Goal: Use online tool/utility: Use online tool/utility

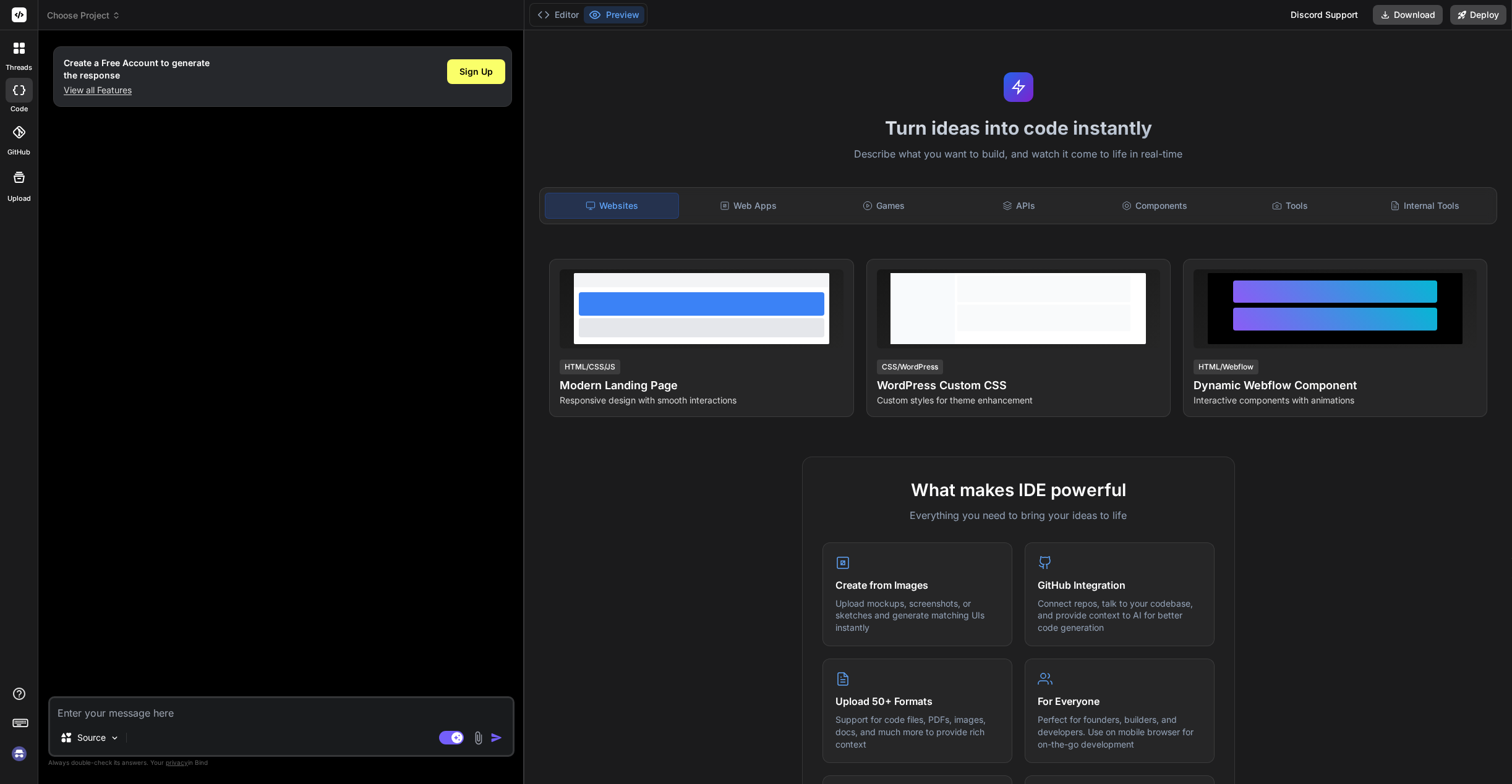
click at [23, 752] on img at bounding box center [19, 754] width 21 height 21
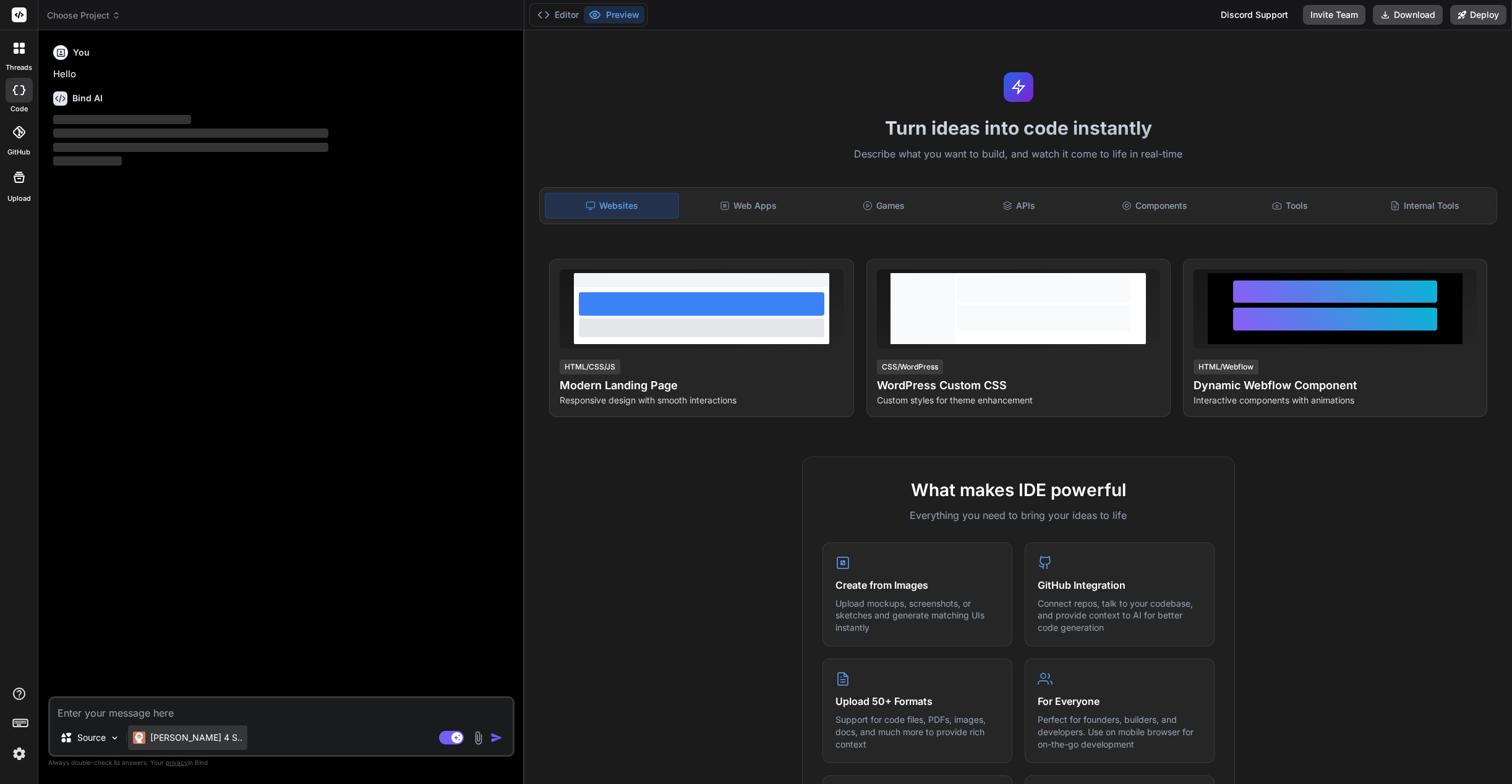
click at [180, 744] on p "[PERSON_NAME] 4 S.." at bounding box center [196, 738] width 92 height 13
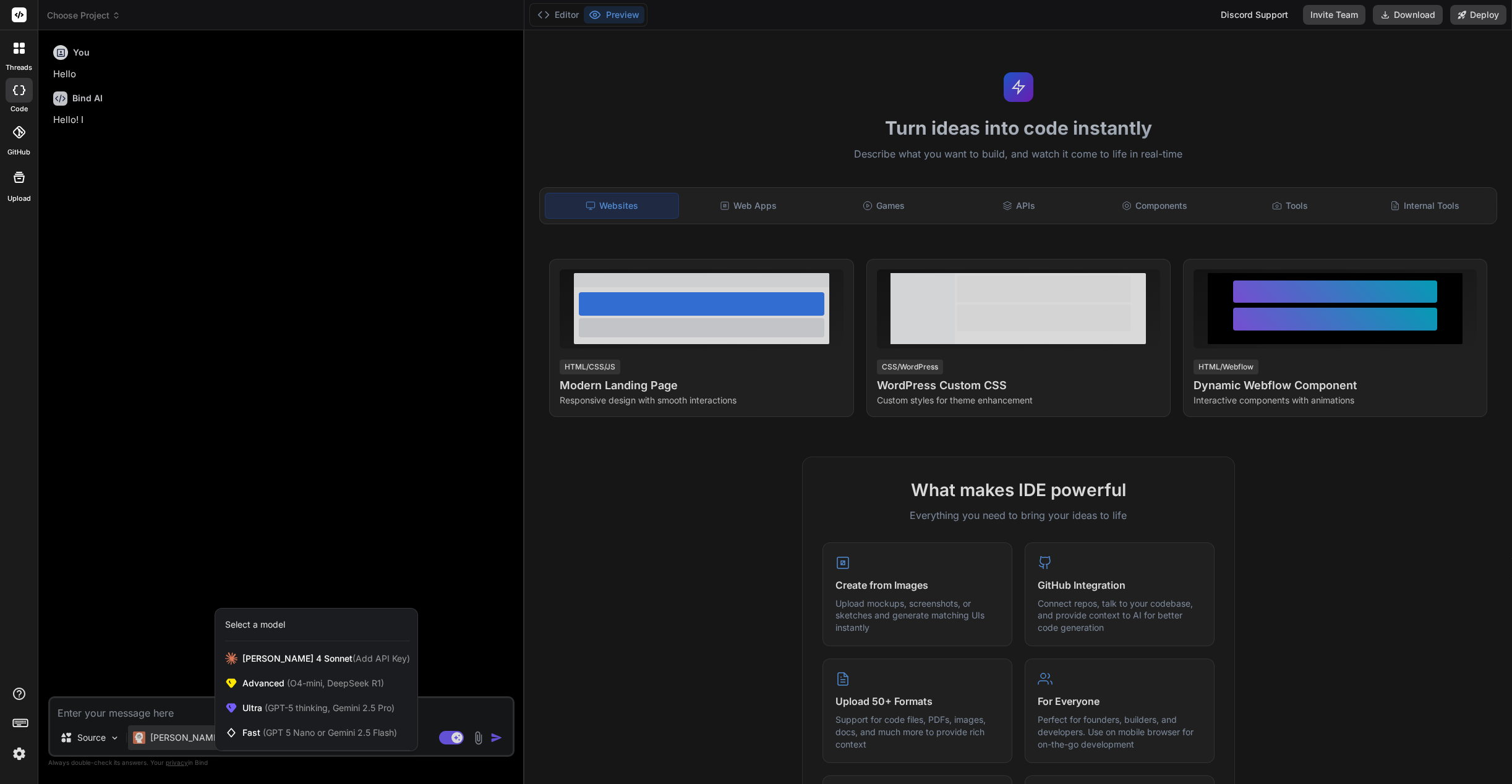
click at [180, 744] on div at bounding box center [756, 392] width 1512 height 784
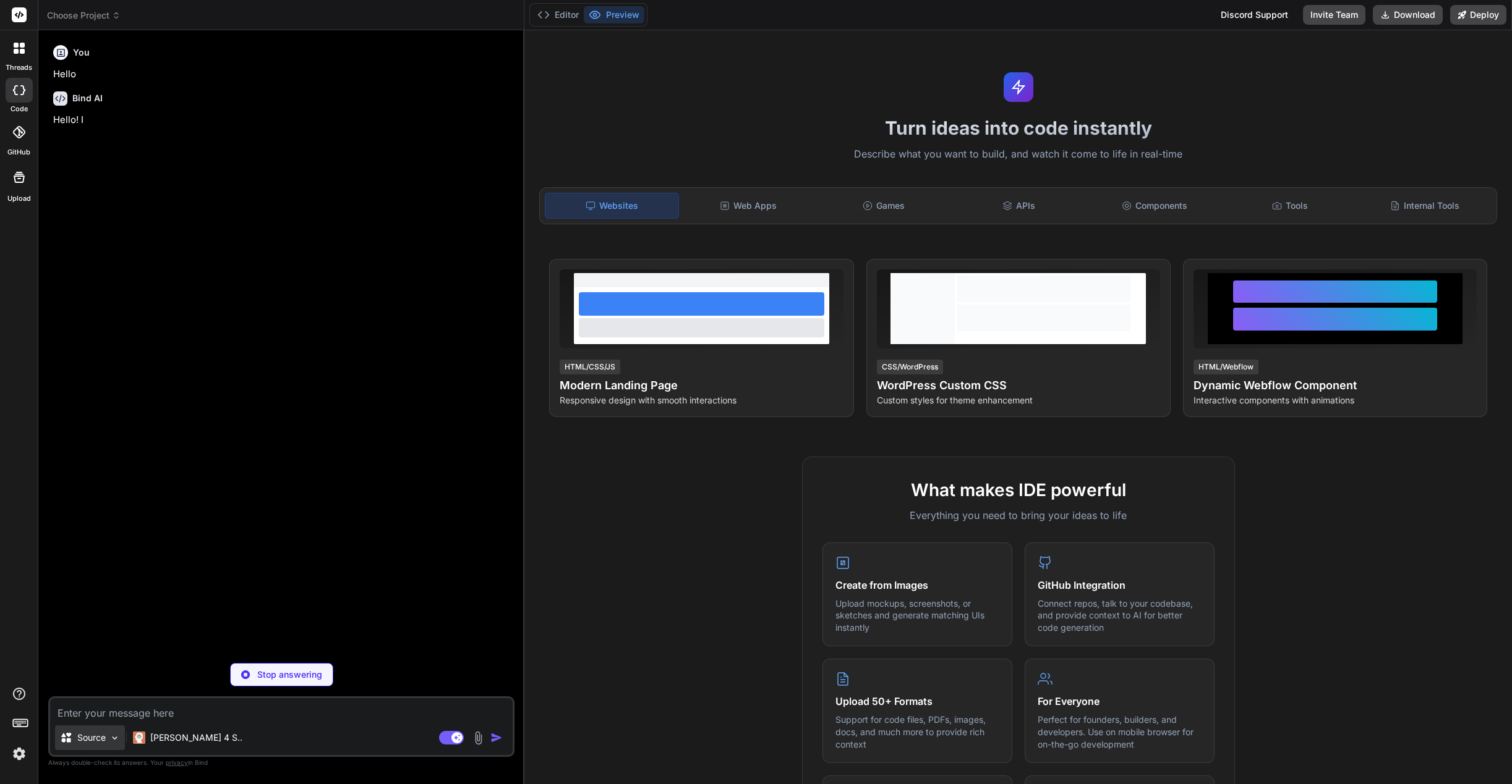
click at [94, 742] on p "Source" at bounding box center [91, 738] width 28 height 13
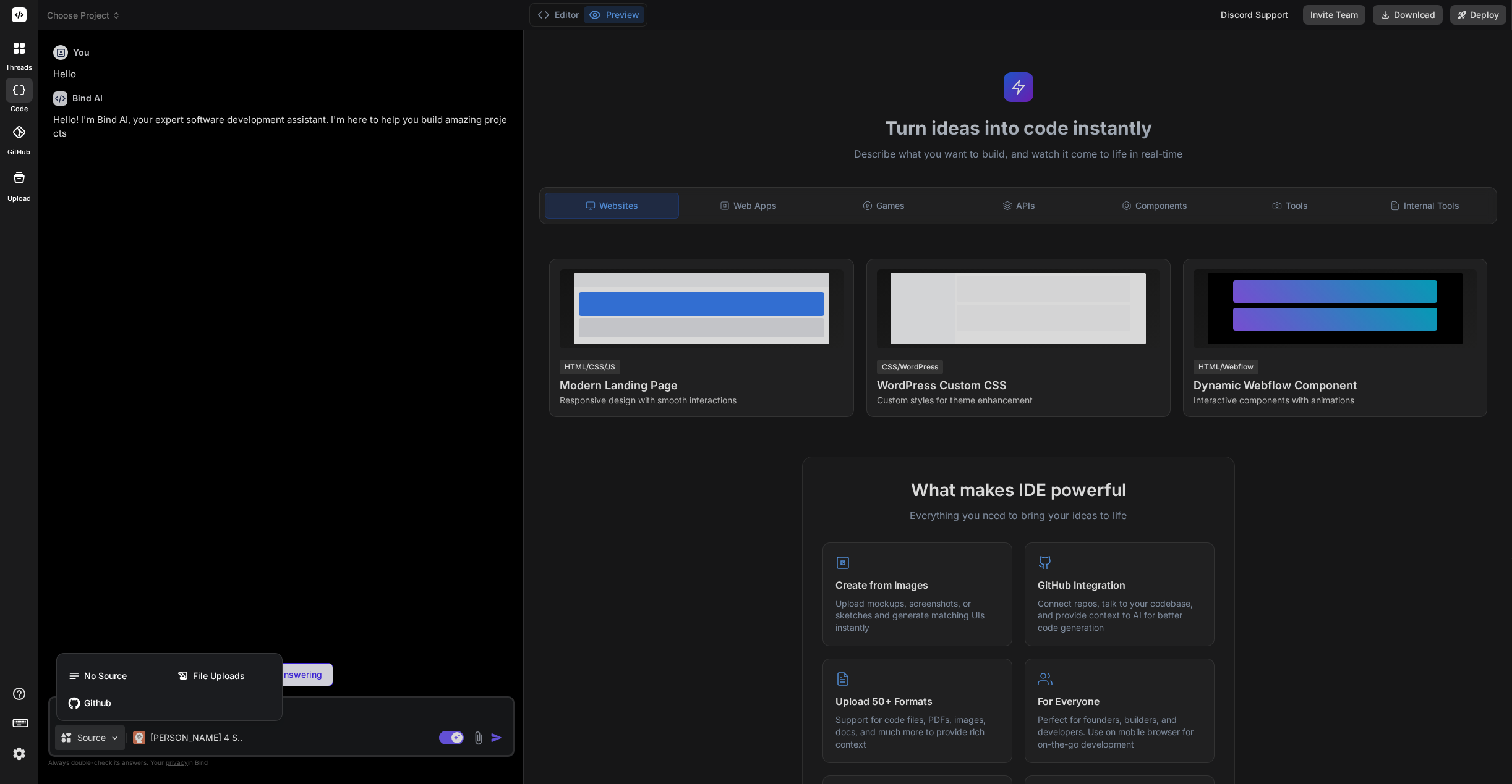
click at [94, 742] on div at bounding box center [756, 392] width 1512 height 784
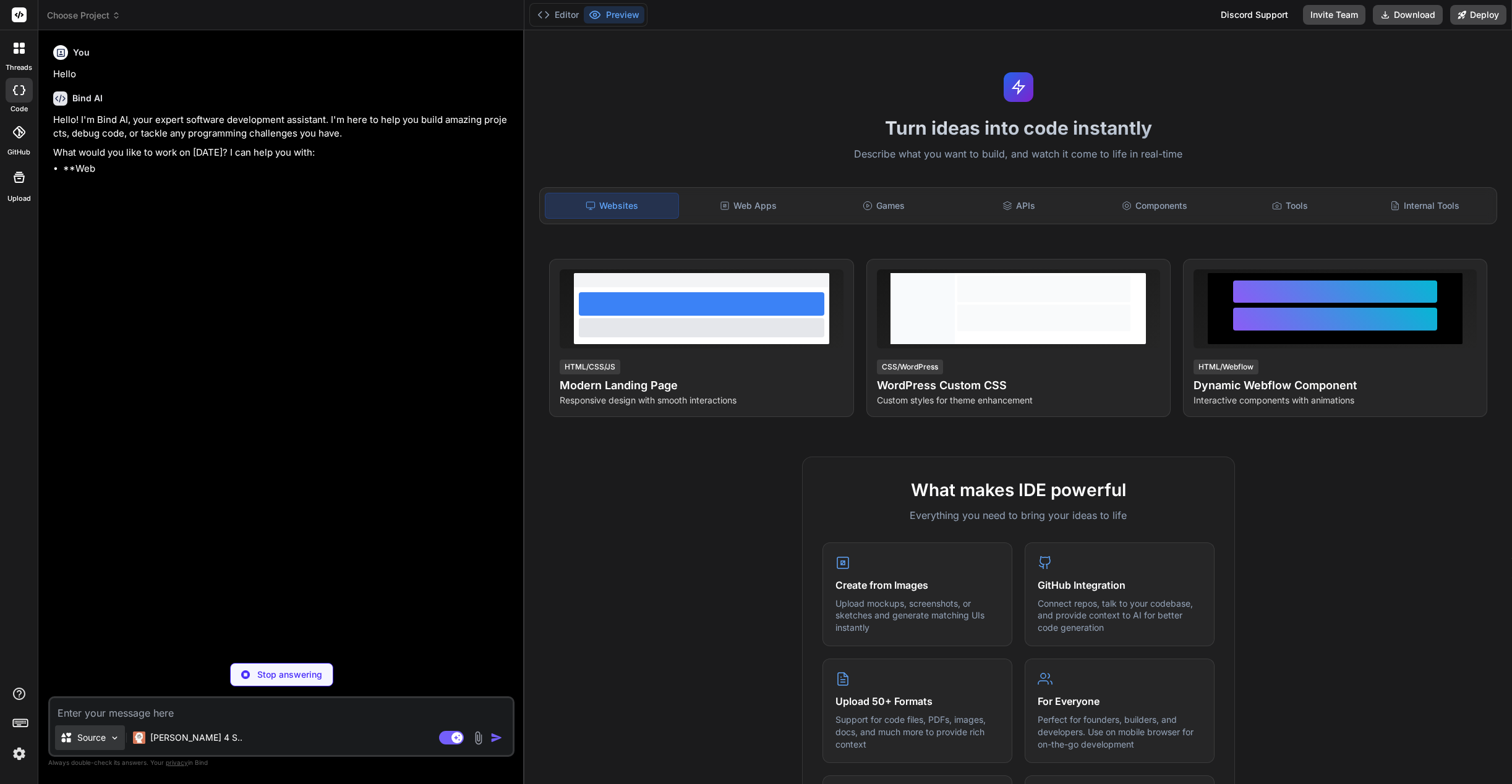
click at [94, 742] on p "Source" at bounding box center [91, 738] width 28 height 13
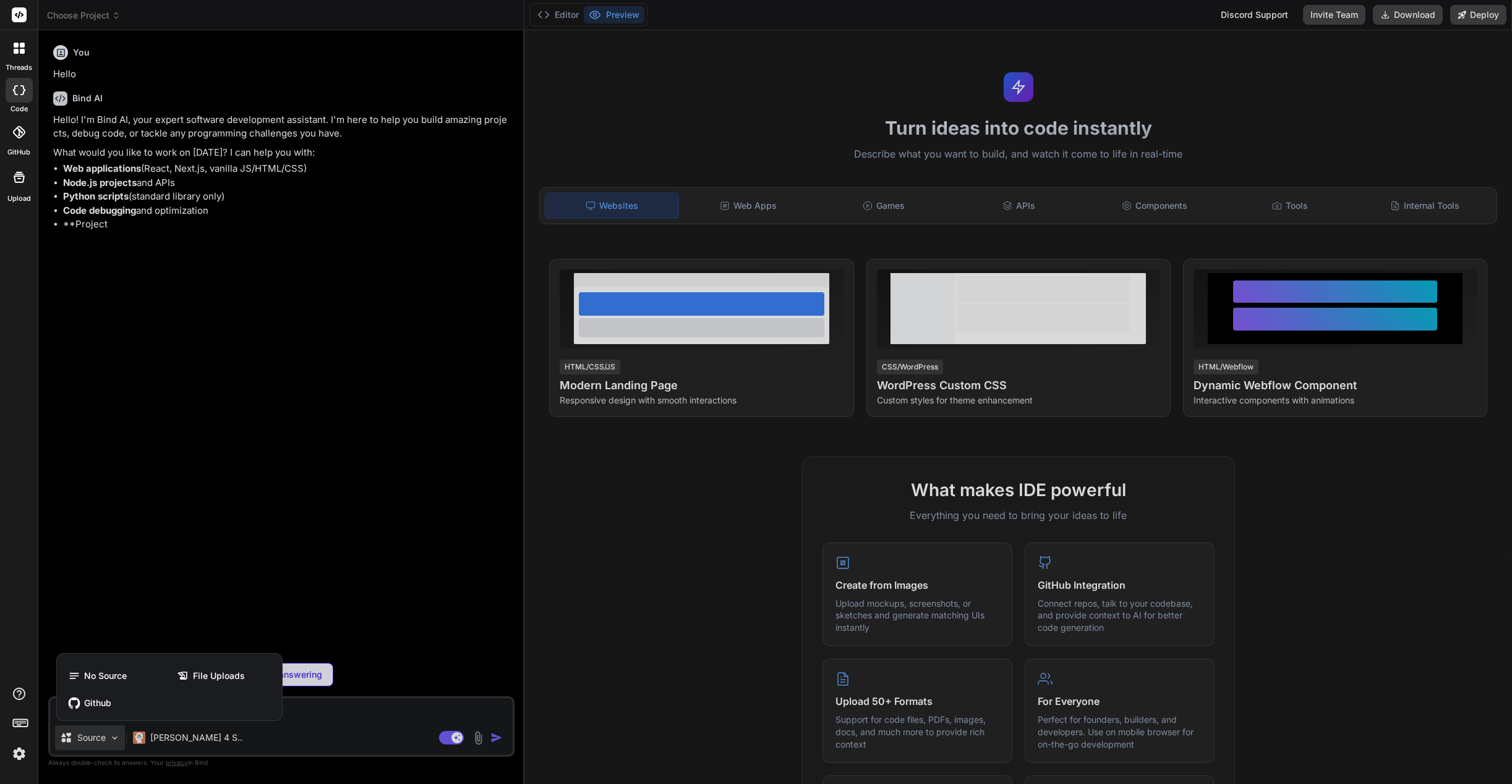
click at [214, 672] on span "File Uploads" at bounding box center [218, 676] width 52 height 13
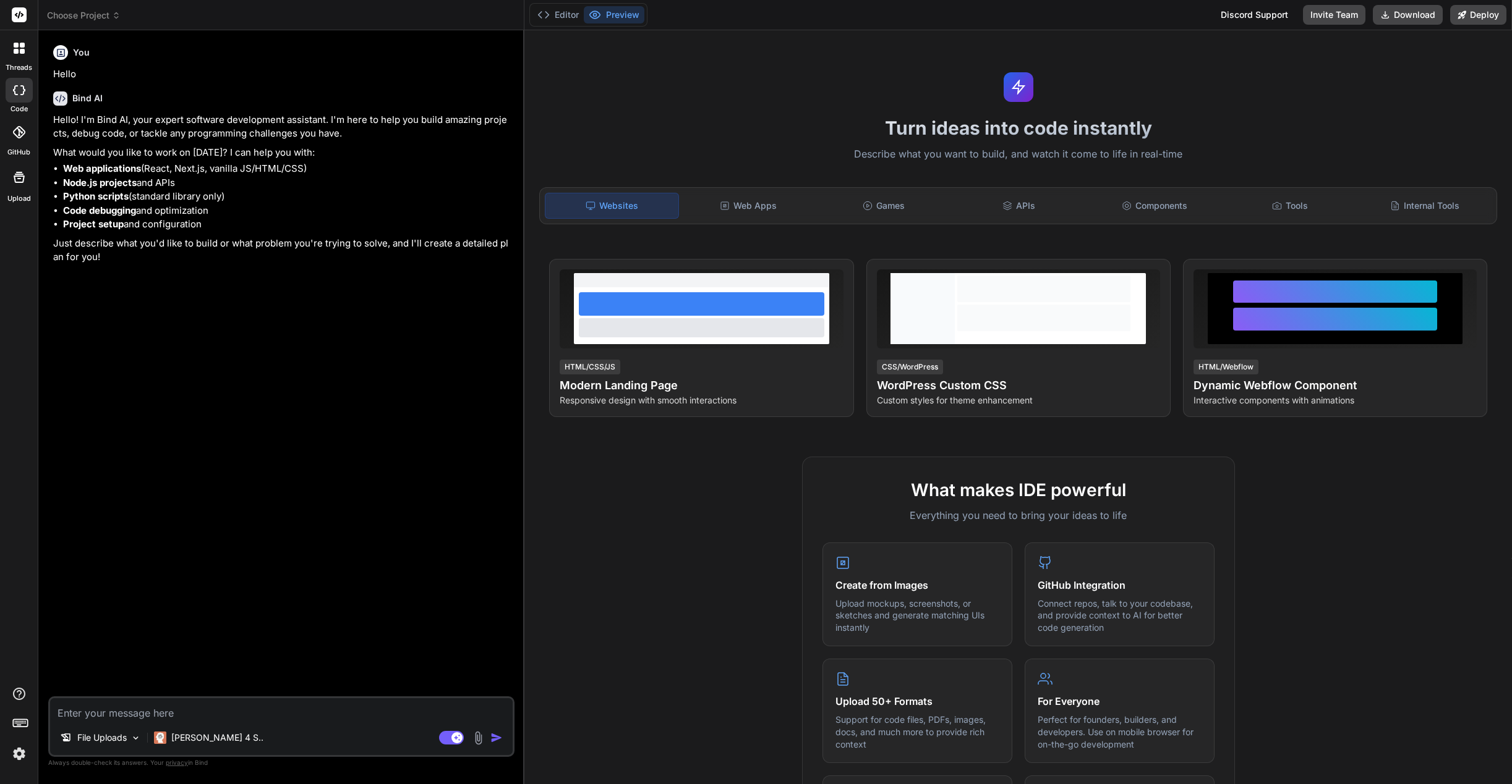
click at [186, 717] on textarea at bounding box center [281, 710] width 462 height 22
click at [116, 735] on p "File Uploads" at bounding box center [102, 738] width 49 height 13
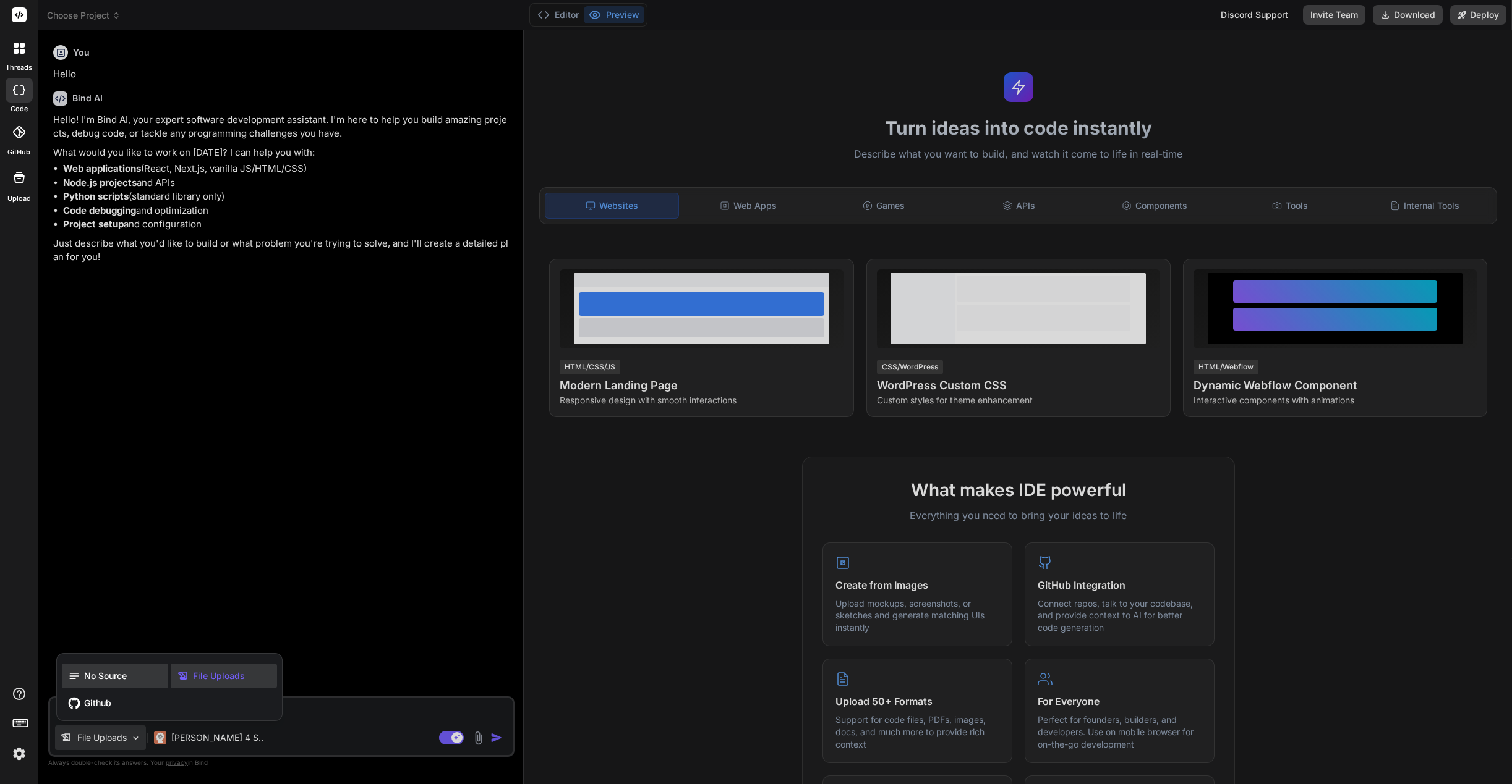
click at [111, 681] on span "No Source" at bounding box center [105, 676] width 43 height 13
type textarea "x"
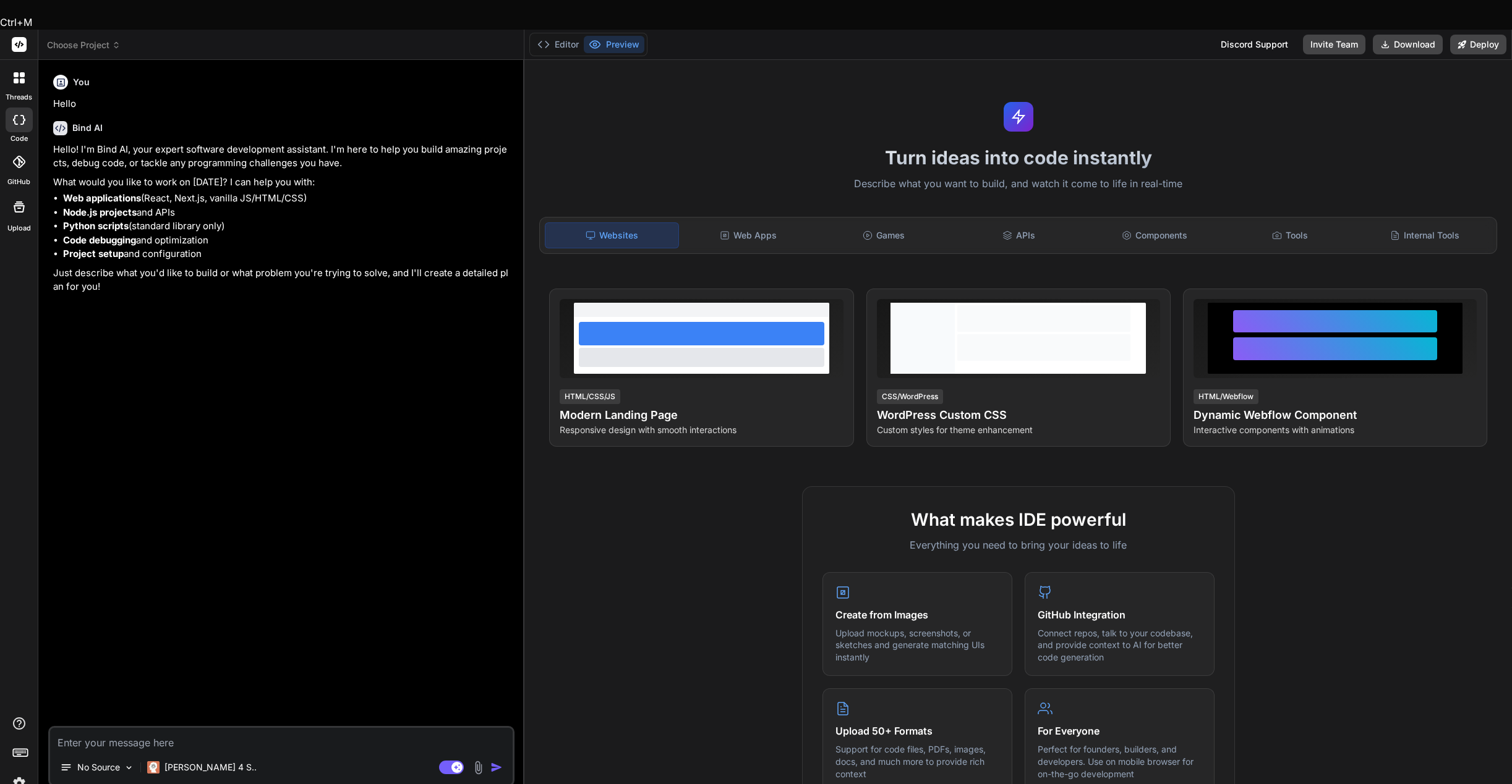
click at [111, 681] on div "You Hello Bind AI Hello! I'm Bind AI, your expert software development assistan…" at bounding box center [282, 398] width 464 height 656
click at [247, 728] on textarea at bounding box center [281, 739] width 462 height 22
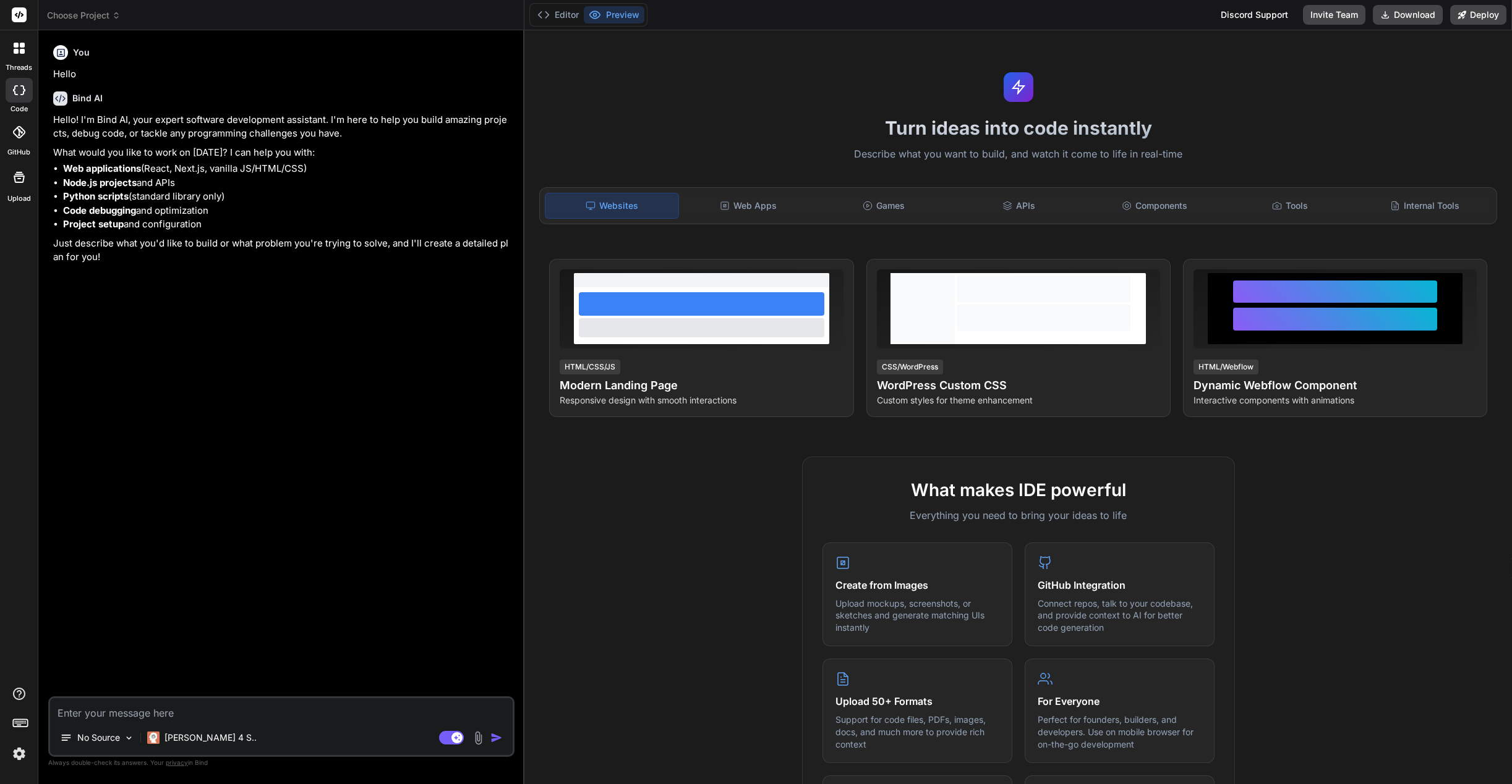
click at [69, 14] on span "Choose Project" at bounding box center [84, 15] width 73 height 13
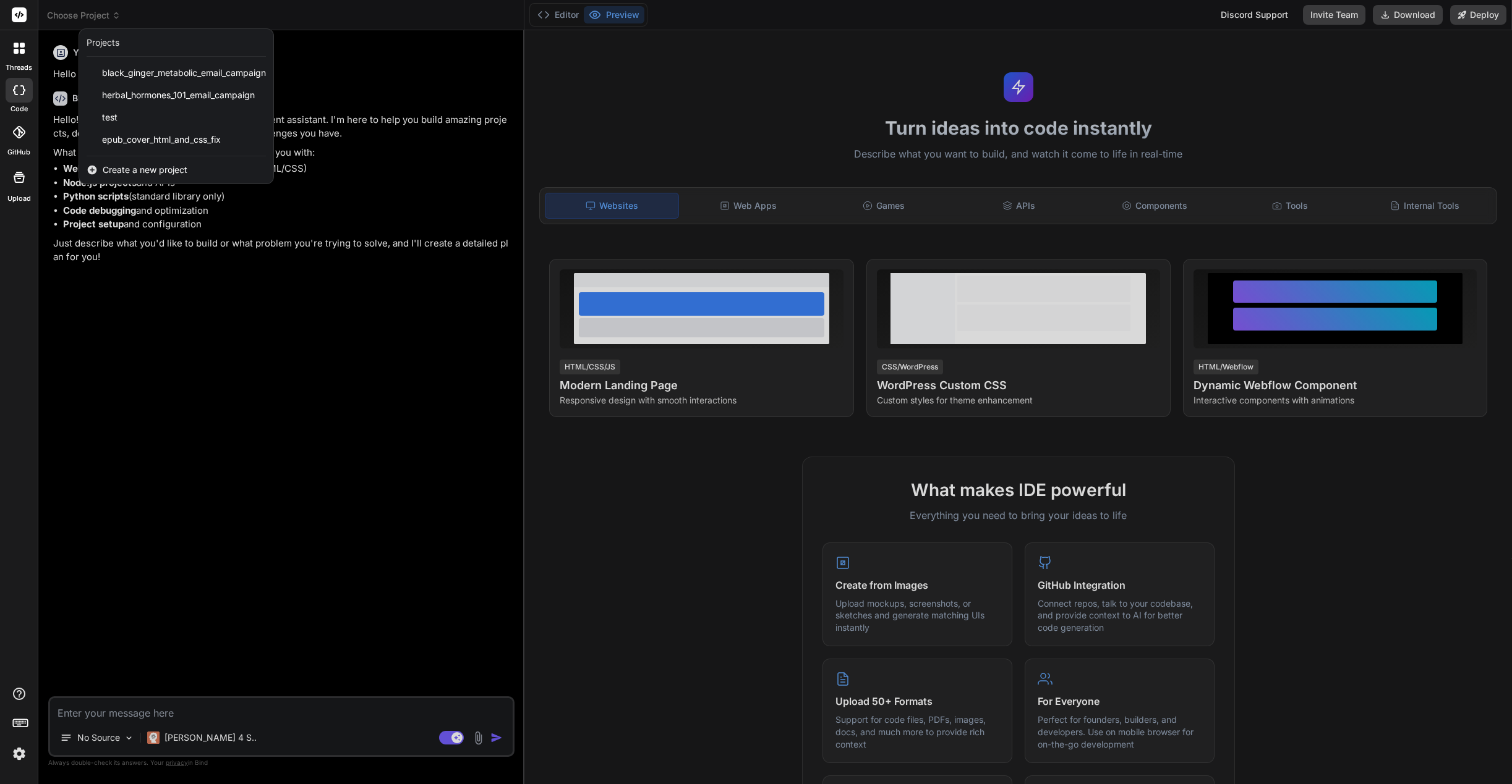
click at [151, 173] on span "Create a new project" at bounding box center [145, 170] width 85 height 13
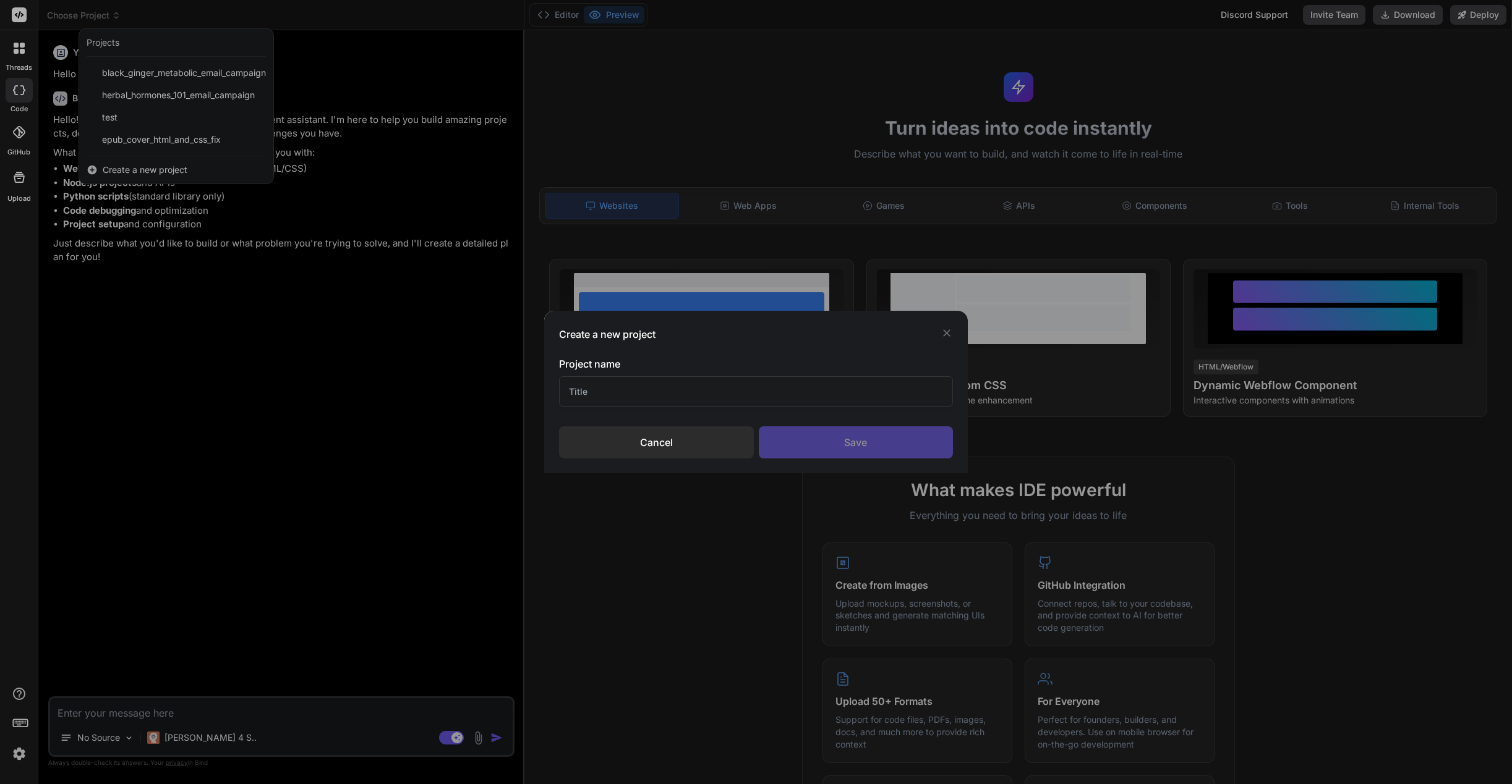
click at [686, 383] on input "text" at bounding box center [756, 392] width 394 height 30
type input "basedsupplements"
click at [844, 440] on div "Save" at bounding box center [856, 442] width 194 height 32
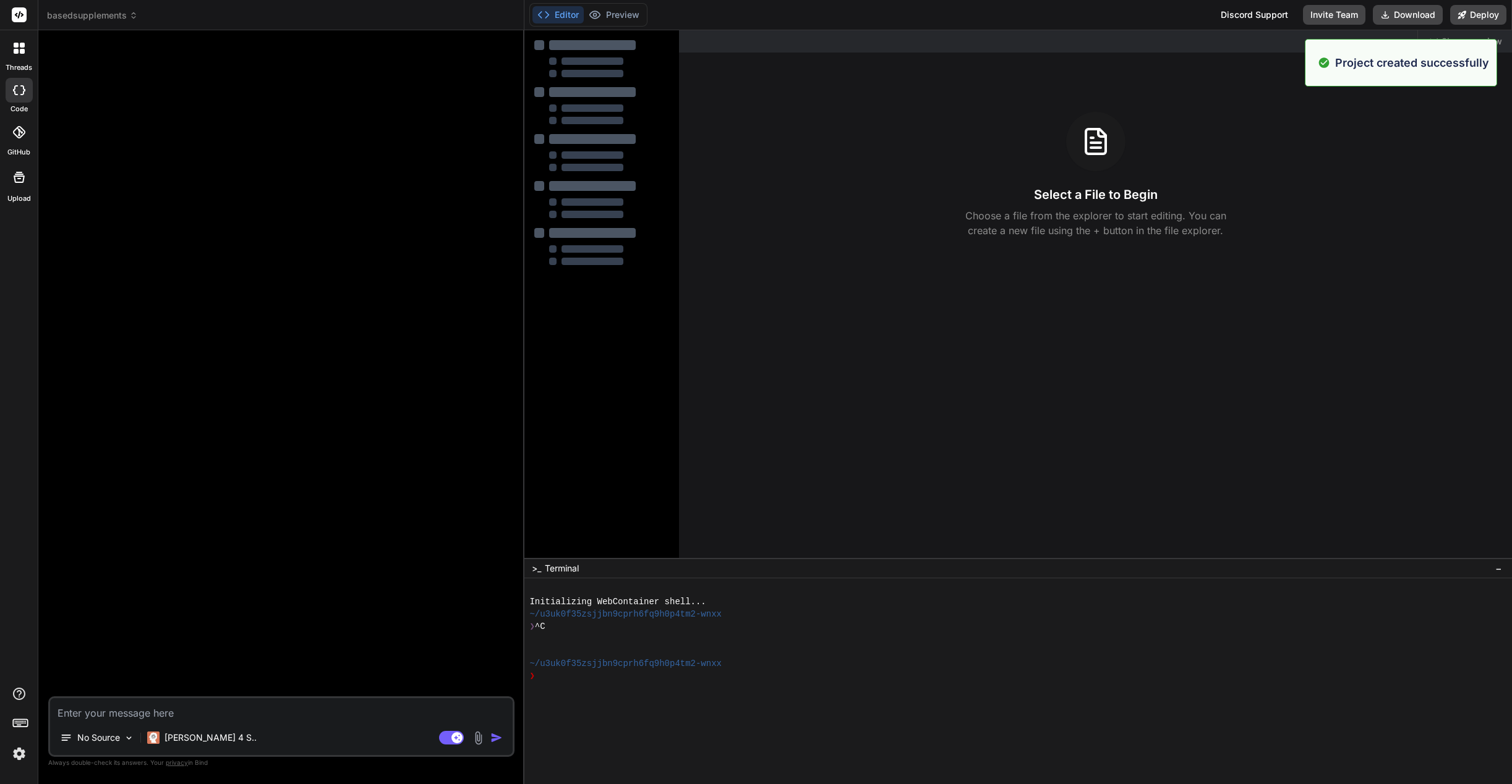
type textarea "x"
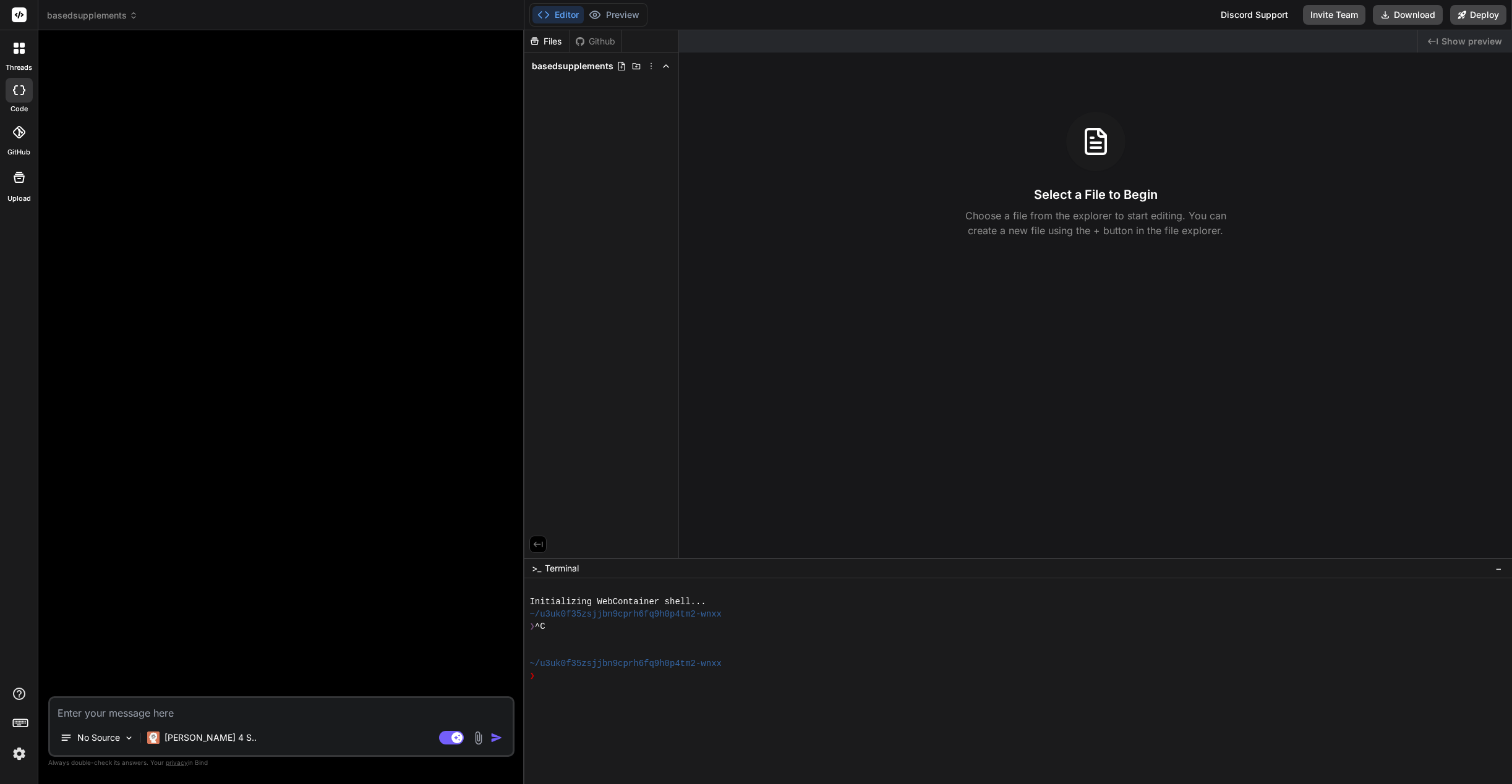
click at [204, 719] on textarea at bounding box center [281, 710] width 462 height 22
type textarea "W"
type textarea "x"
type textarea "We"
type textarea "x"
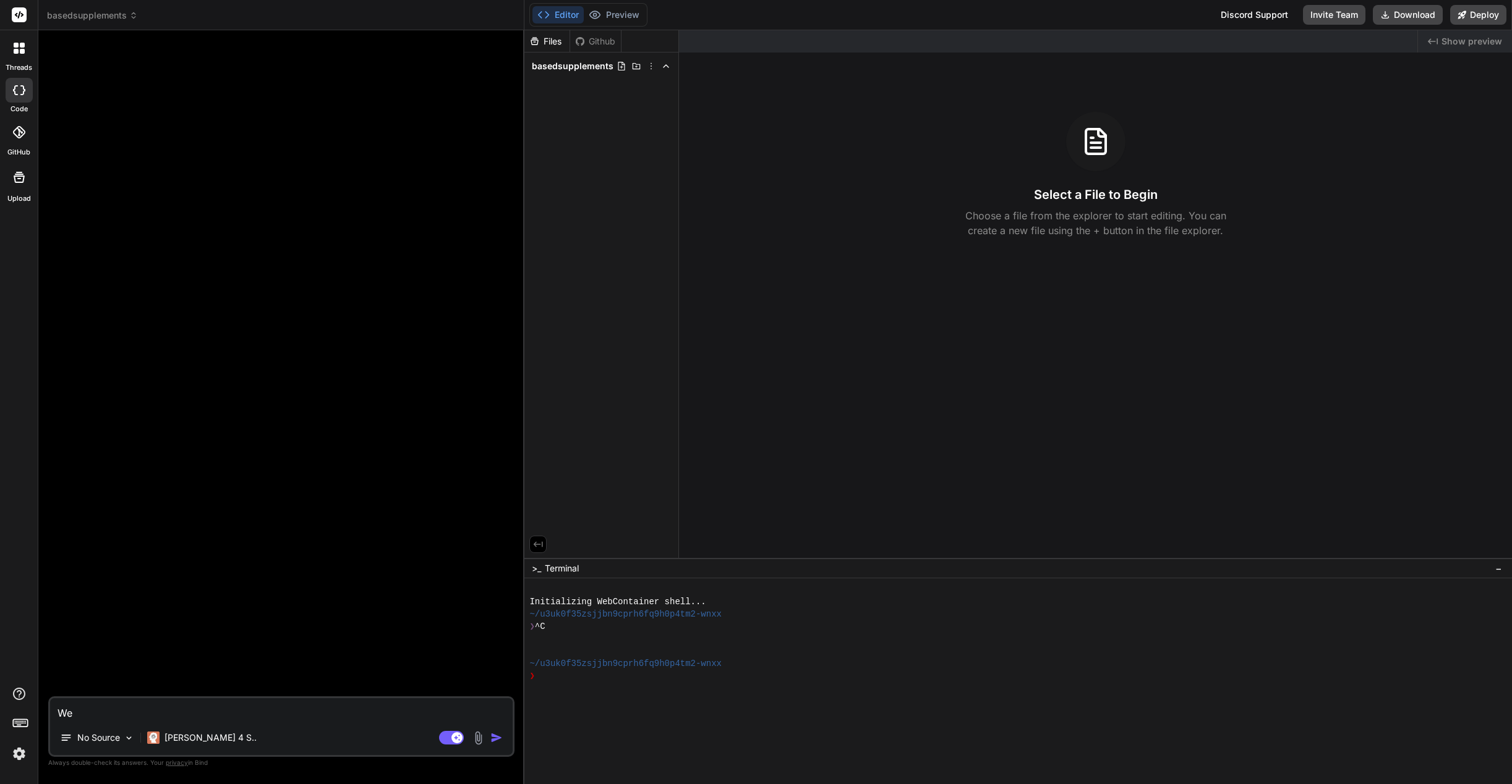
type textarea "We"
type textarea "x"
type textarea "We a"
type textarea "x"
type textarea "We ar"
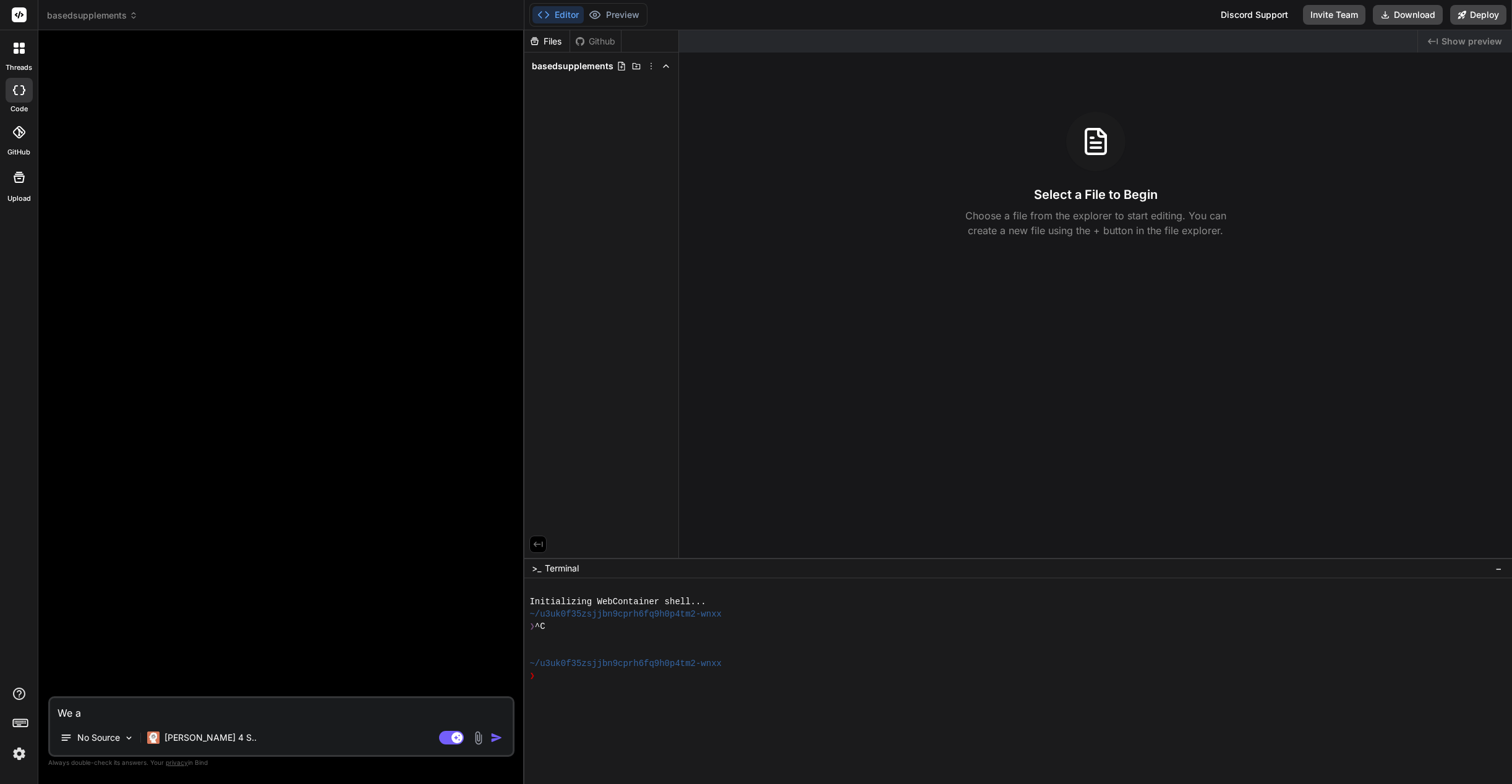
type textarea "x"
type textarea "We are"
type textarea "x"
type textarea "We are"
type textarea "x"
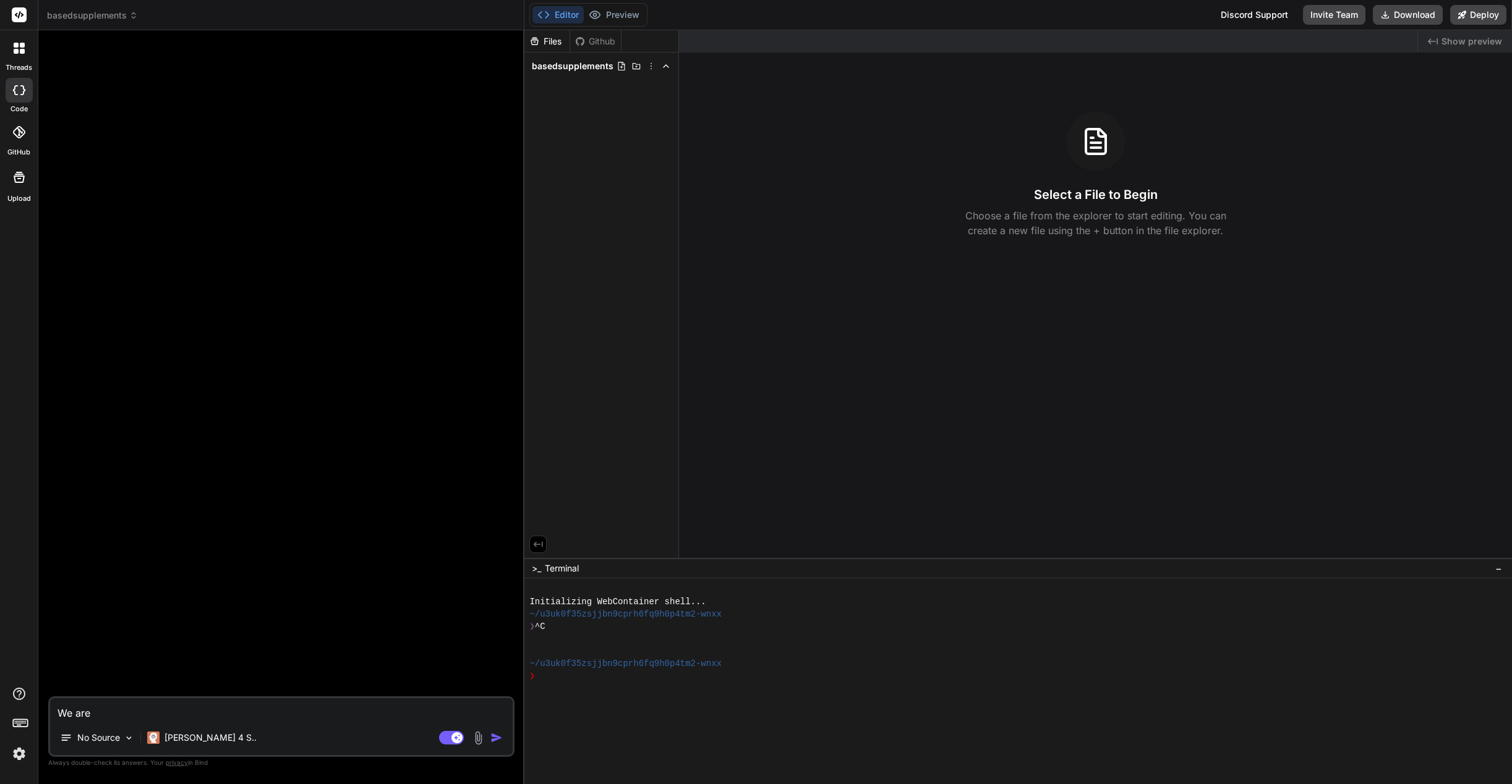
type textarea "We are b"
type textarea "x"
type textarea "We are br"
type textarea "x"
type textarea "We are bra"
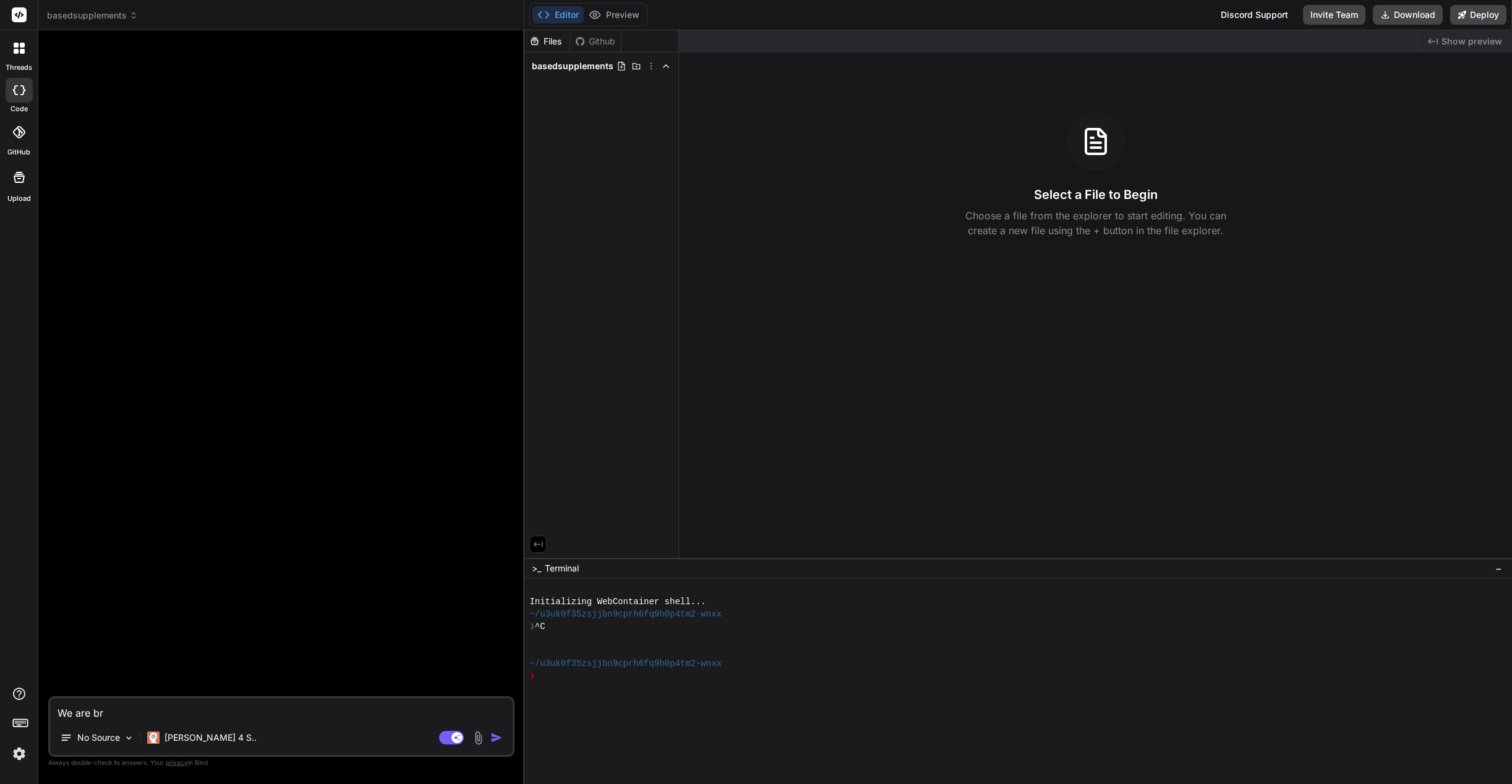
type textarea "x"
type textarea "We are bran"
type textarea "x"
type textarea "We are brand"
type textarea "x"
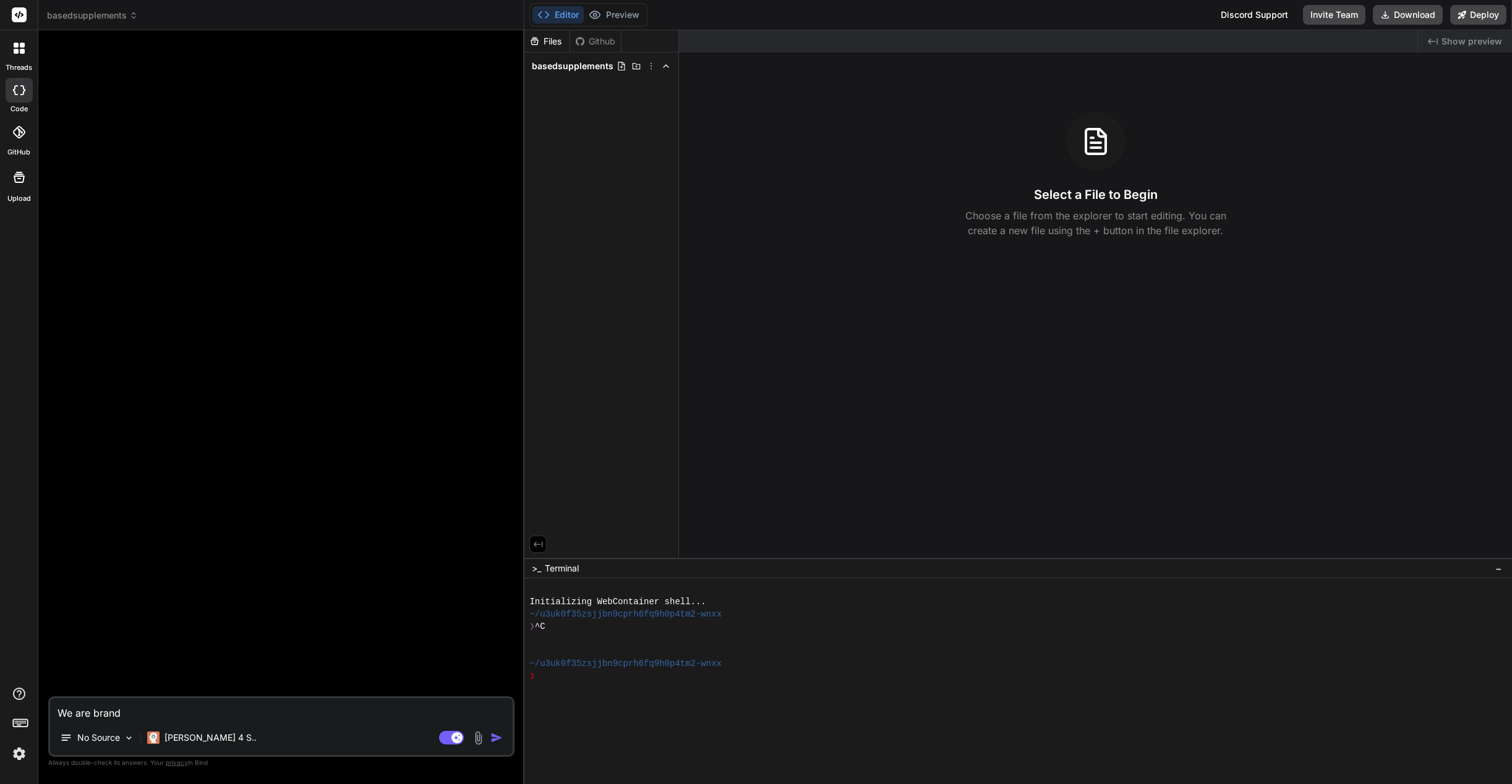
type textarea "We are brand"
type textarea "x"
type textarea "We are brand s"
type textarea "x"
type textarea "We are brand sh"
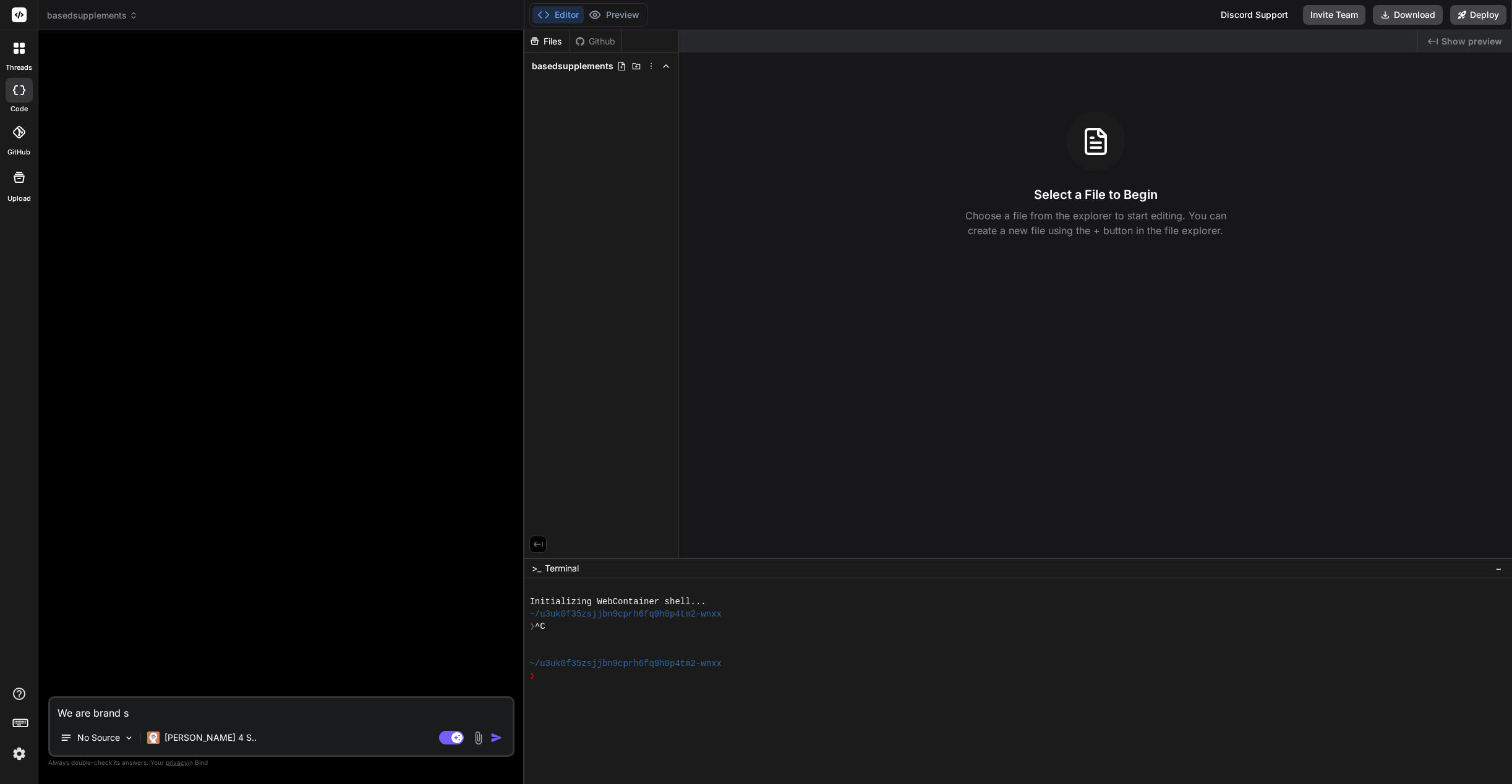
type textarea "x"
type textarea "We are brand sho"
type textarea "x"
type textarea "We are brand shop"
type textarea "x"
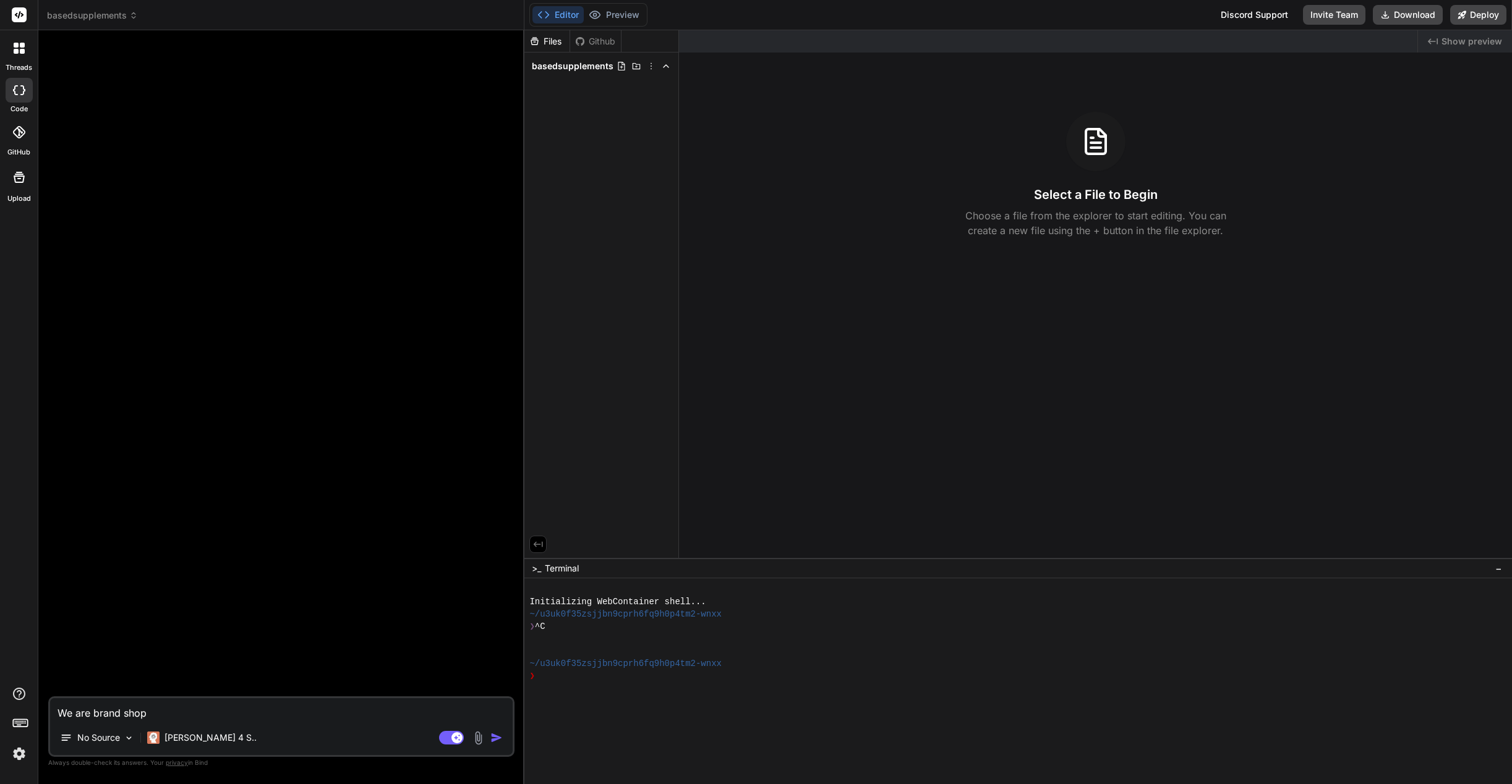
type textarea "We are brand shop."
type textarea "x"
type textarea "We are brand shop.a"
type textarea "x"
type textarea "We are brand shop.an"
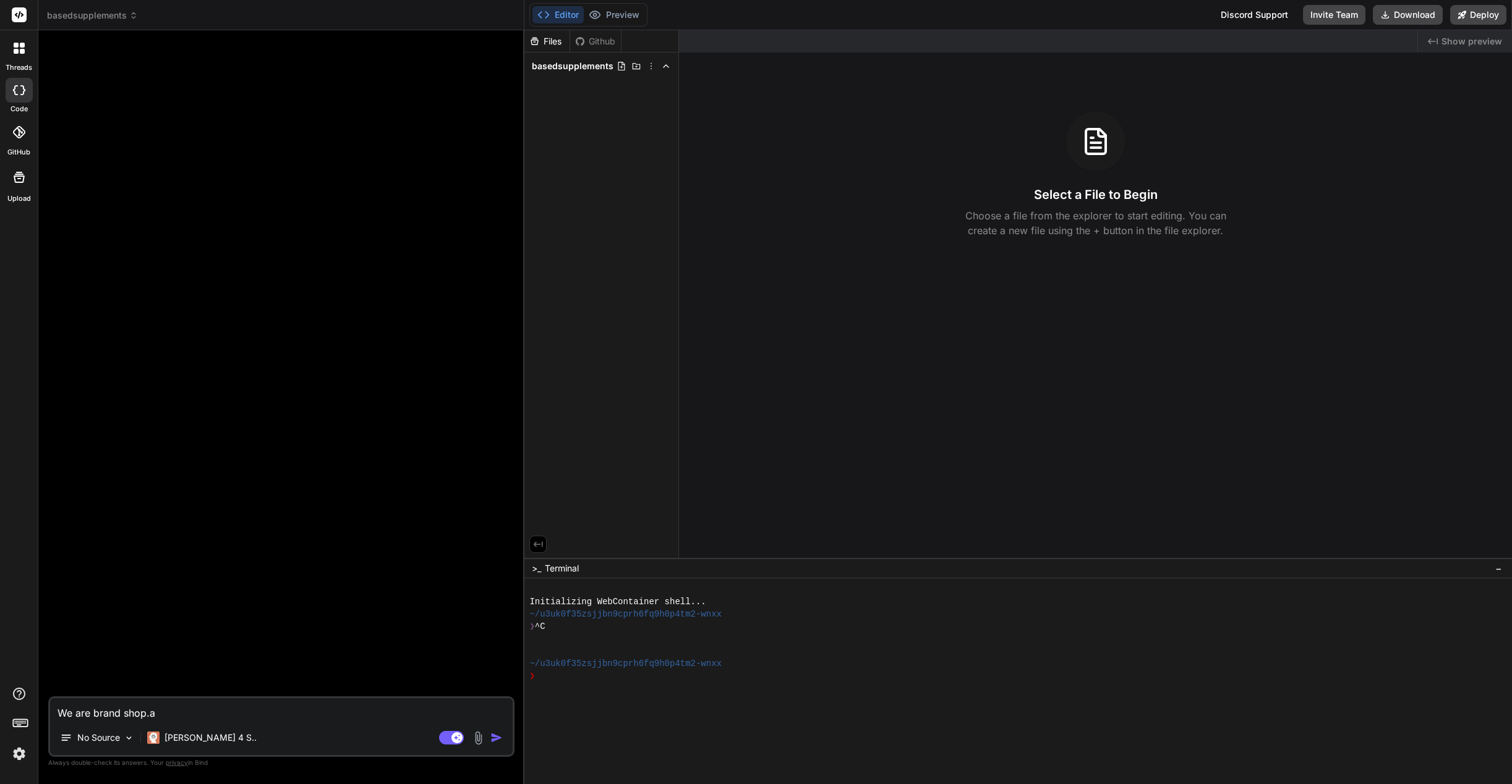
type textarea "x"
type textarea "We are brand shop.[PERSON_NAME]"
type textarea "x"
type textarea "We are brand shop.[PERSON_NAME]"
type textarea "x"
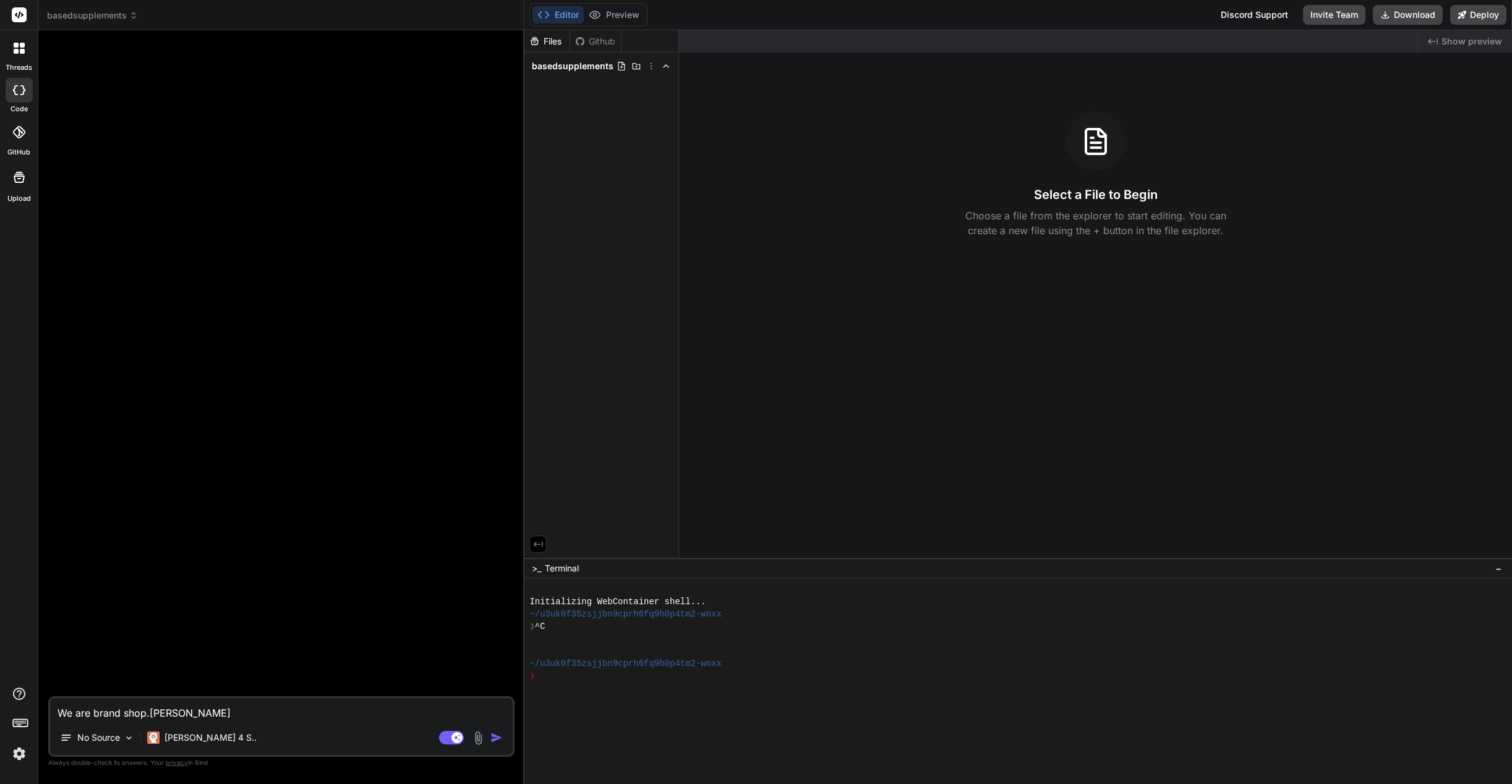
type textarea "We are brand shop.anabo"
type textarea "x"
type textarea "We are brand shop.anabol"
type textarea "x"
type textarea "We are brand shop.anaboli"
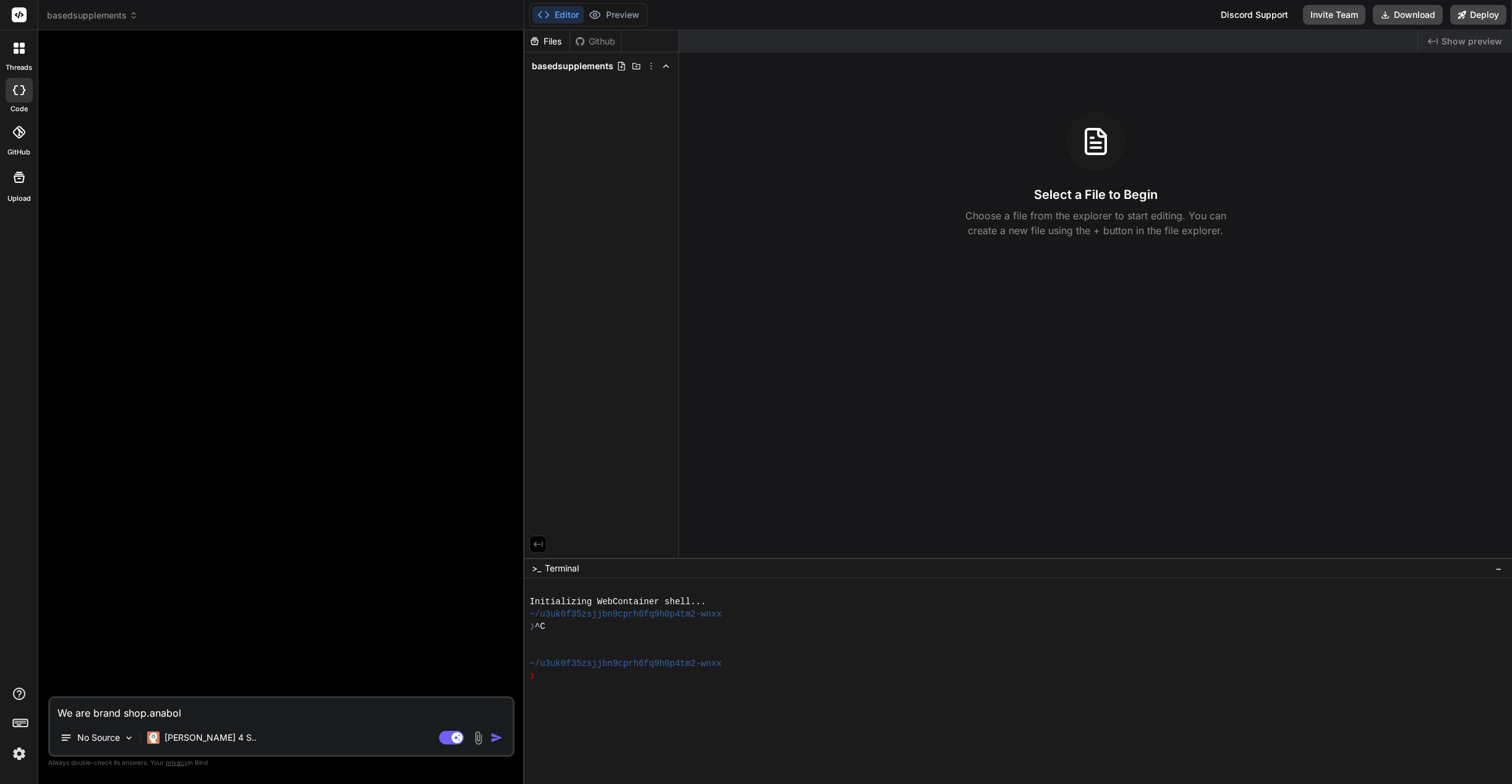
type textarea "x"
type textarea "We are brand shop.anabolic"
type textarea "x"
type textarea "We are brand shop.anabolich"
type textarea "x"
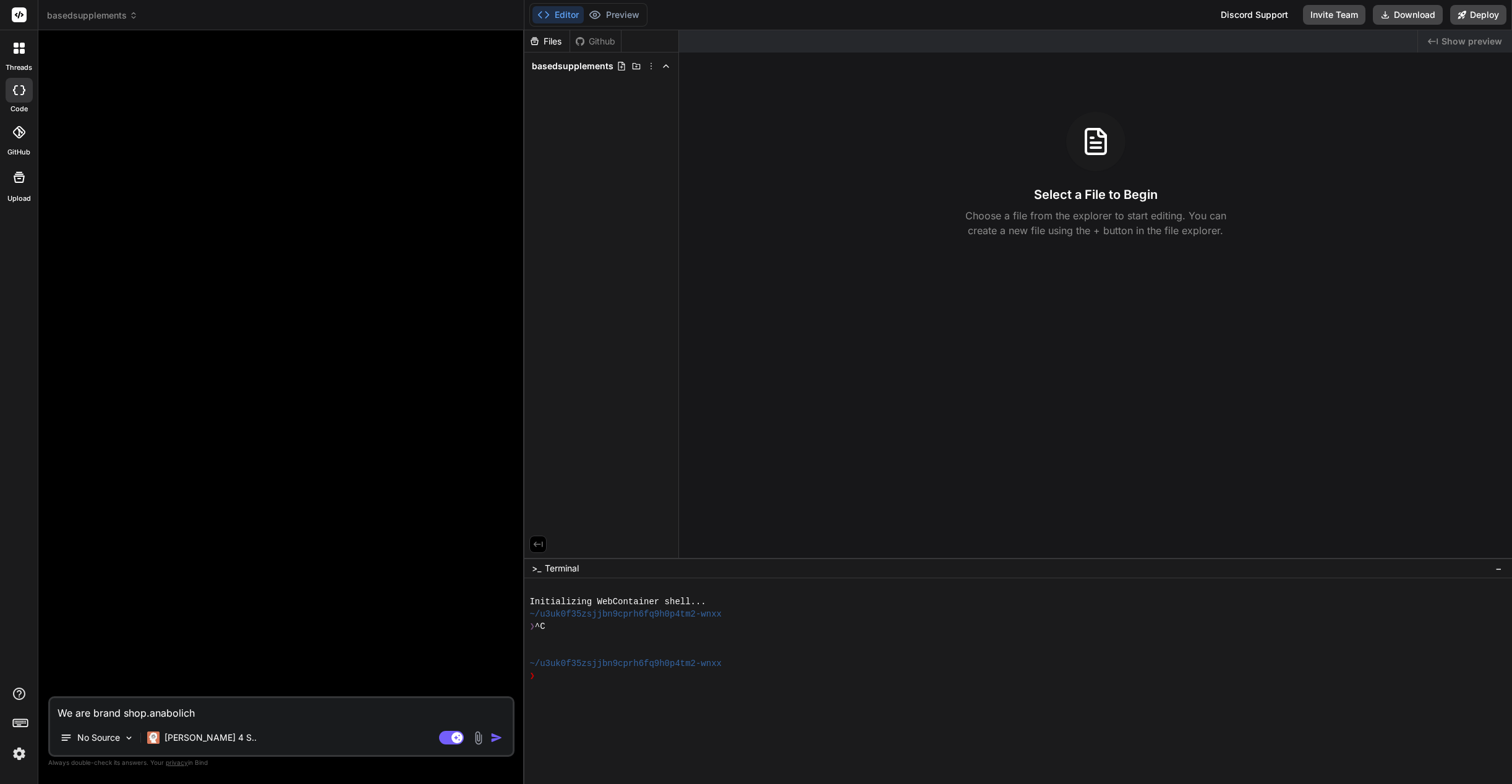
type textarea "We are brand shop.anaboliche"
type textarea "x"
type textarea "We are brand shop.anabolichea"
type textarea "x"
type textarea "We are brand shop.anabolicheal"
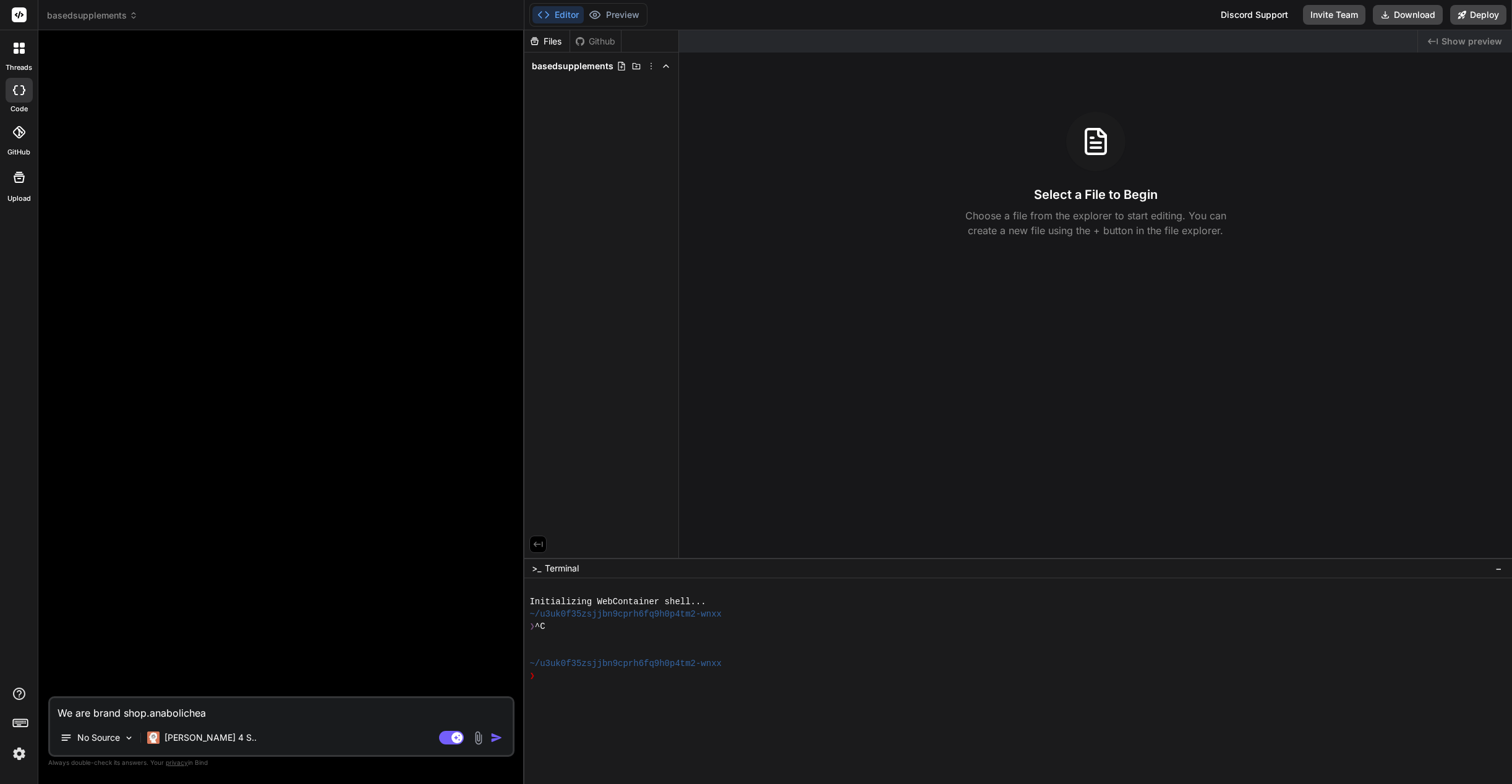
type textarea "x"
type textarea "We are brand shop.anabolichealt"
type textarea "x"
type textarea "We are brand shop.anabolichealth"
type textarea "x"
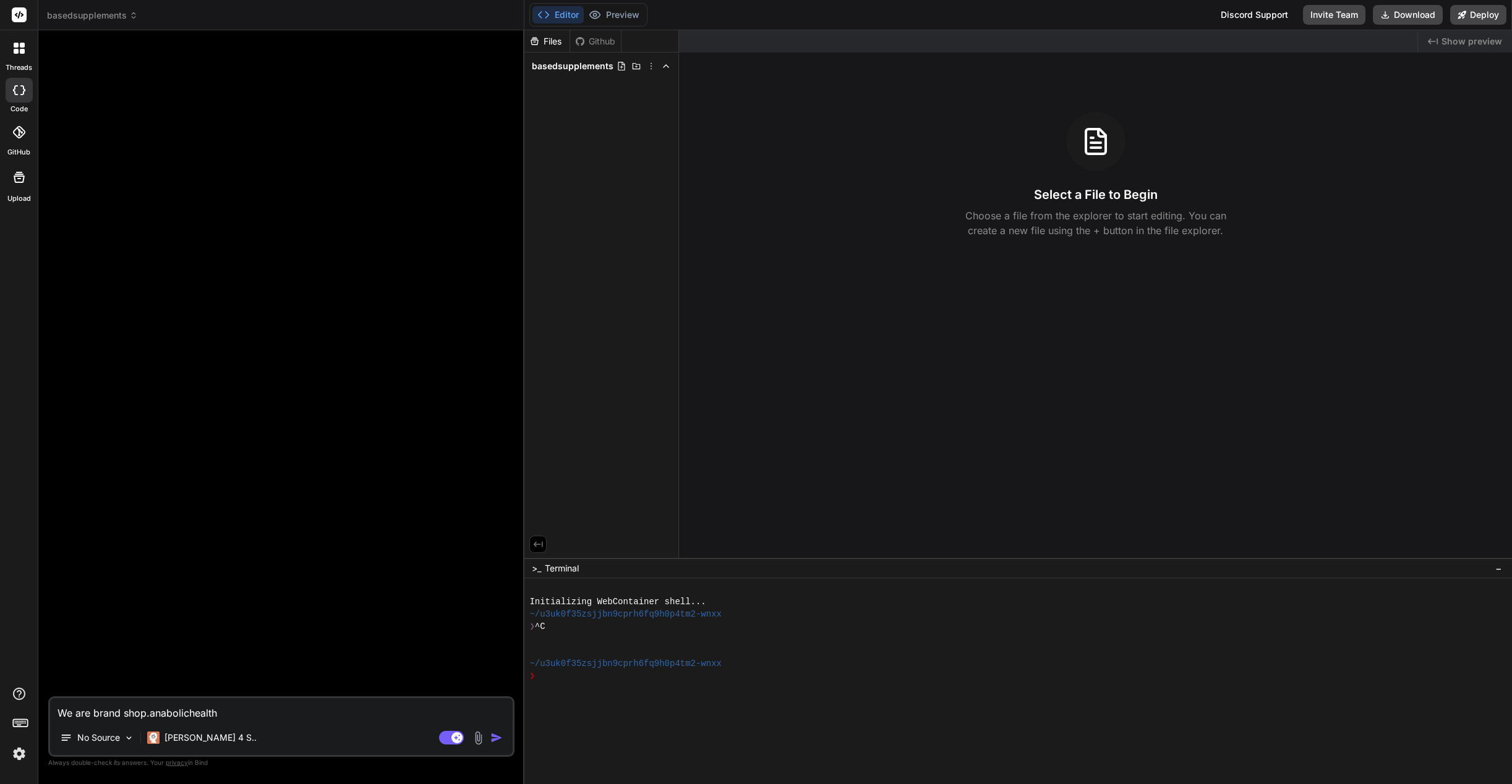
type textarea "We are brand shop.anabolichealth."
type textarea "x"
type textarea "We are brand shop.anabolichealth.c"
type textarea "x"
type textarea "We are brand [DOMAIN_NAME]"
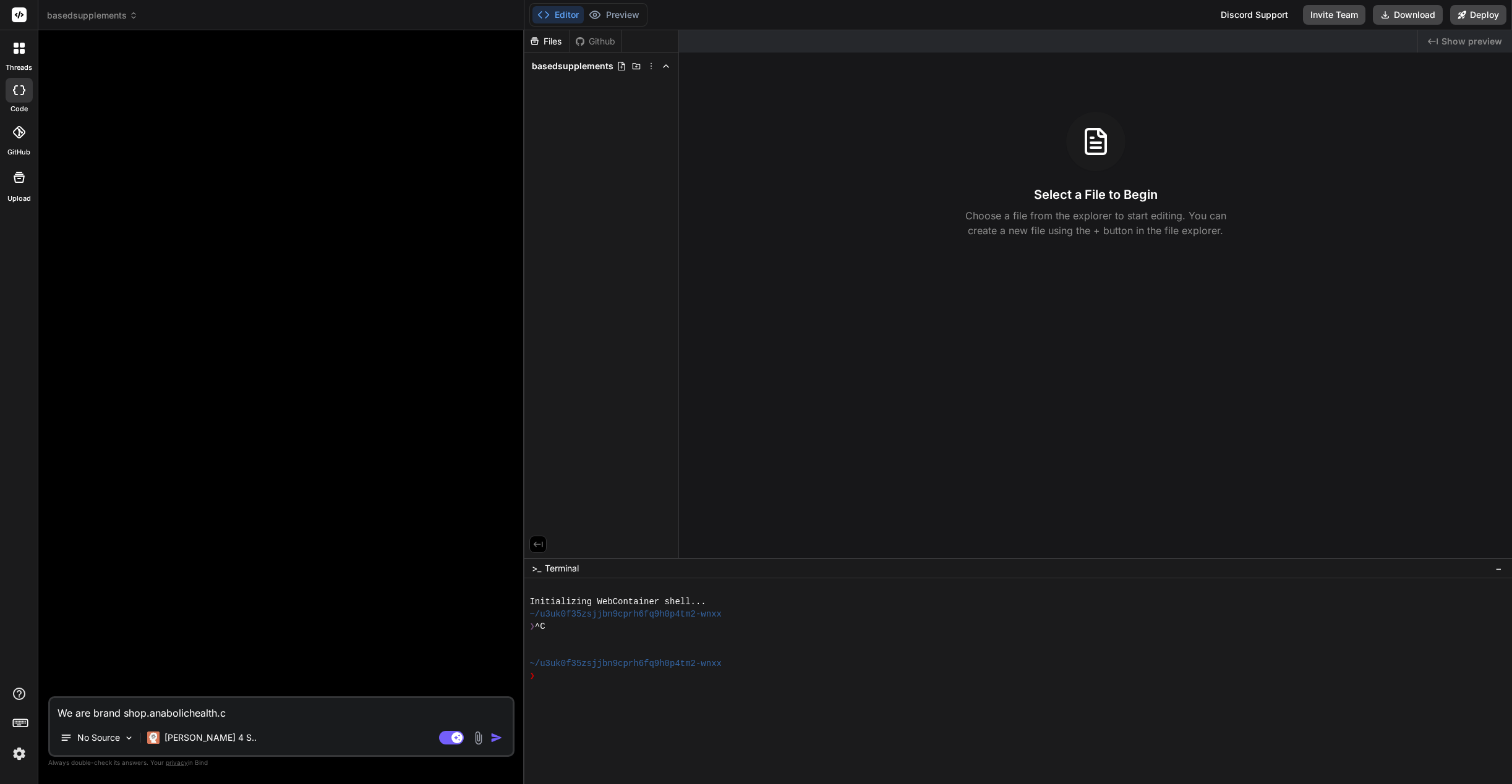
type textarea "x"
type textarea "We are brand [DOMAIN_NAME]"
type textarea "x"
type textarea "We are brand [DOMAIN_NAME]"
type textarea "x"
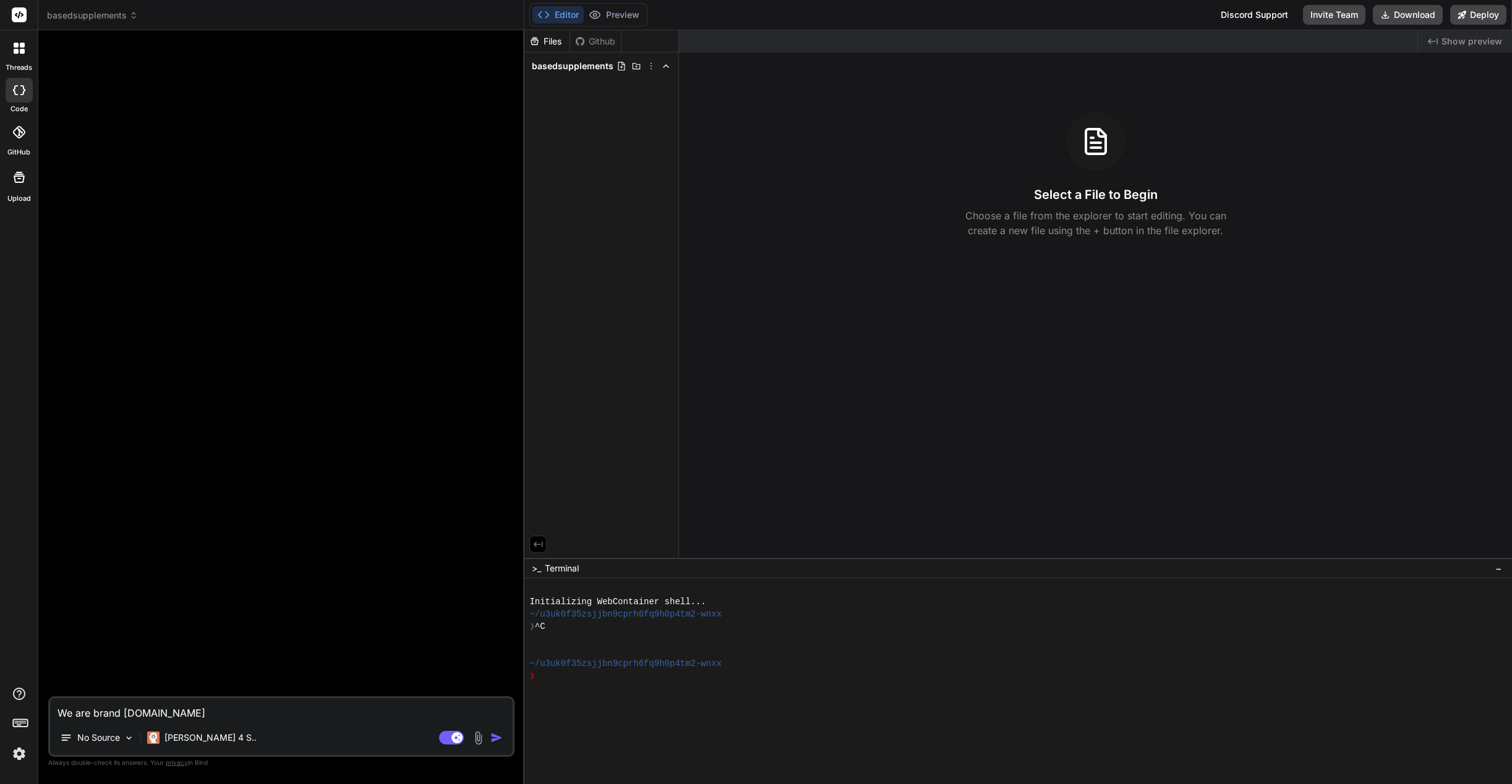
type textarea "We are brand [DOMAIN_NAME] -"
type textarea "x"
type textarea "We are brand [DOMAIN_NAME] -"
type textarea "x"
type textarea "We are brand [DOMAIN_NAME] - w"
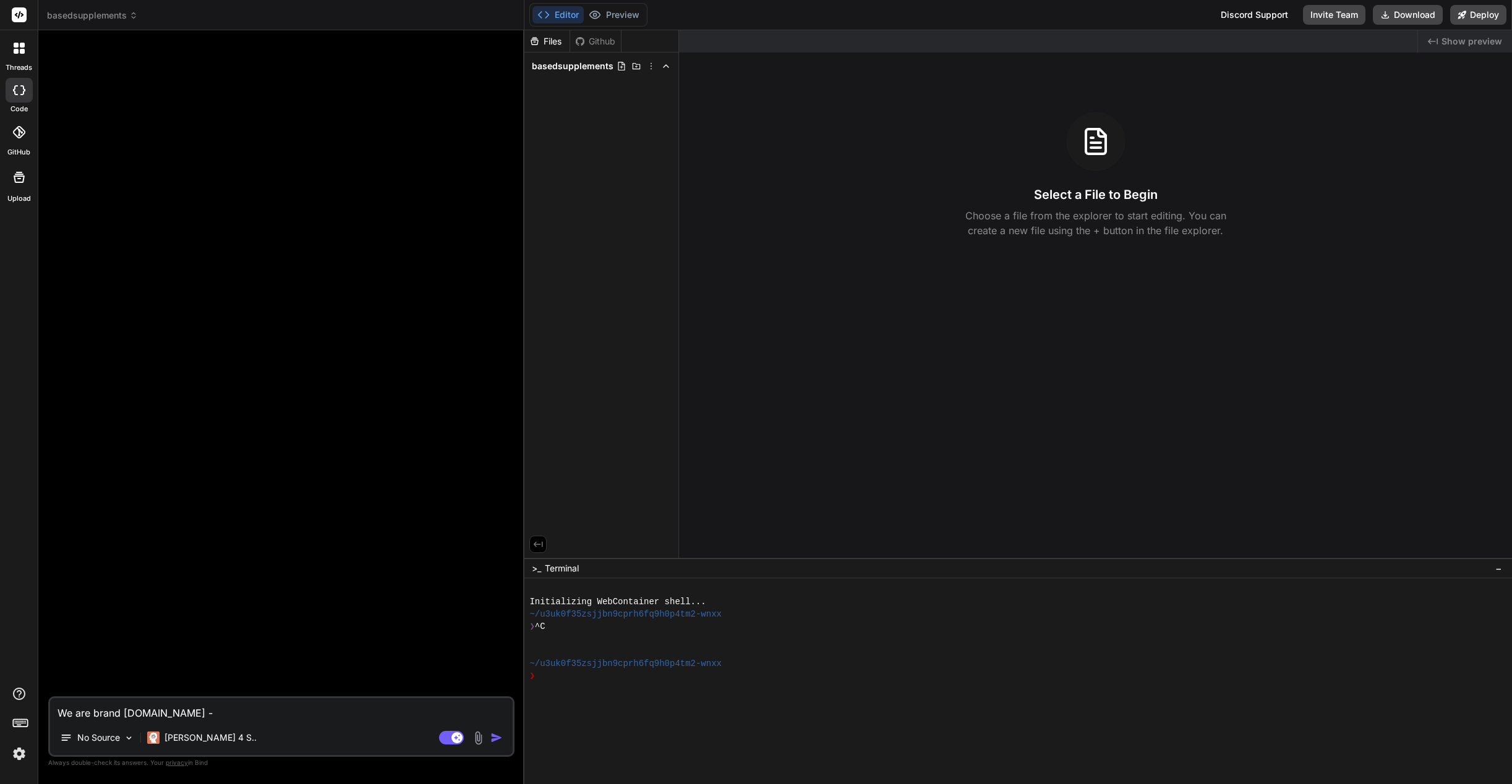
type textarea "x"
type textarea "We are brand [DOMAIN_NAME] - we"
type textarea "x"
type textarea "We are brand [DOMAIN_NAME] - we"
type textarea "x"
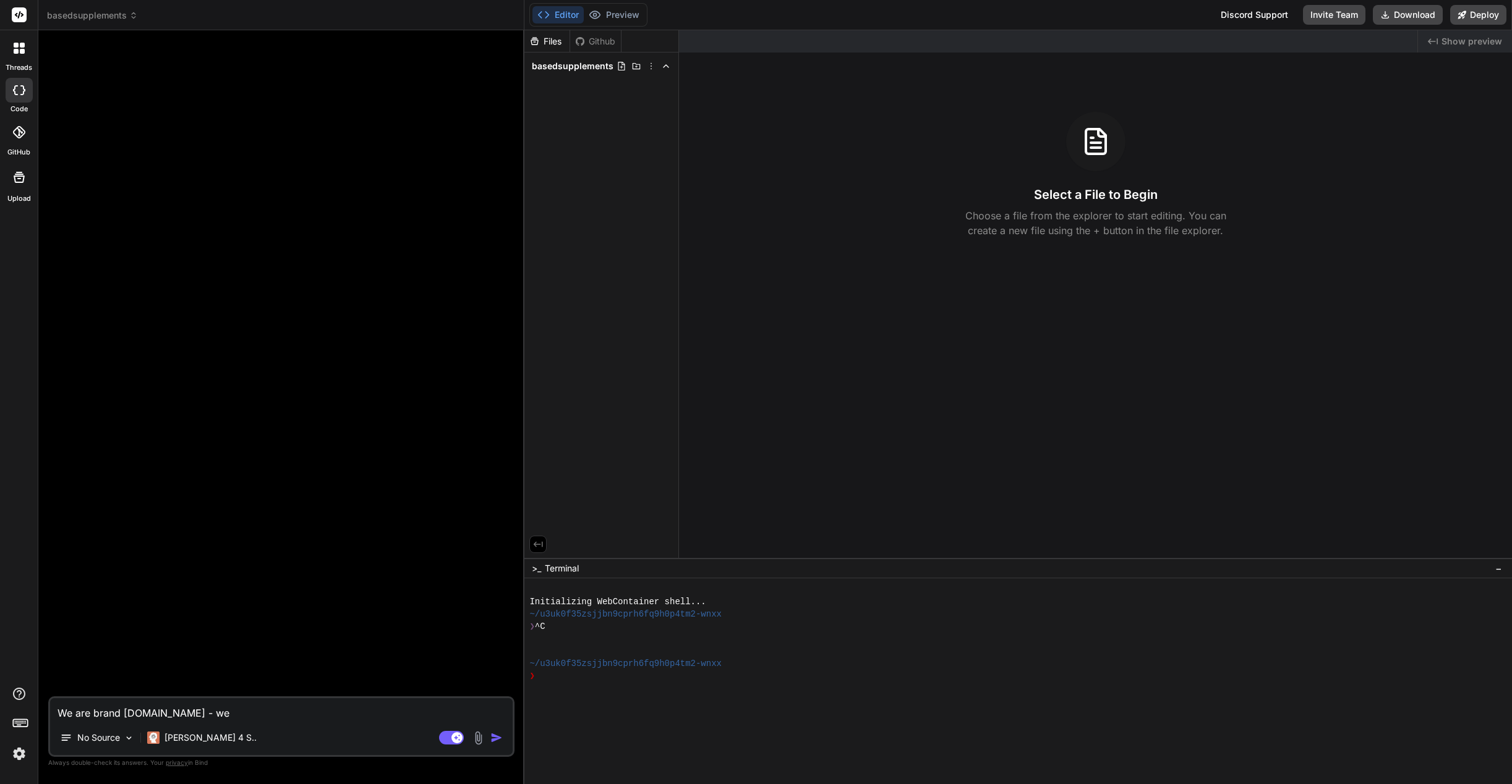
type textarea "We are brand [DOMAIN_NAME] - we a"
type textarea "x"
type textarea "We are brand [DOMAIN_NAME] - we"
type textarea "x"
type textarea "We are brand [DOMAIN_NAME] - we h"
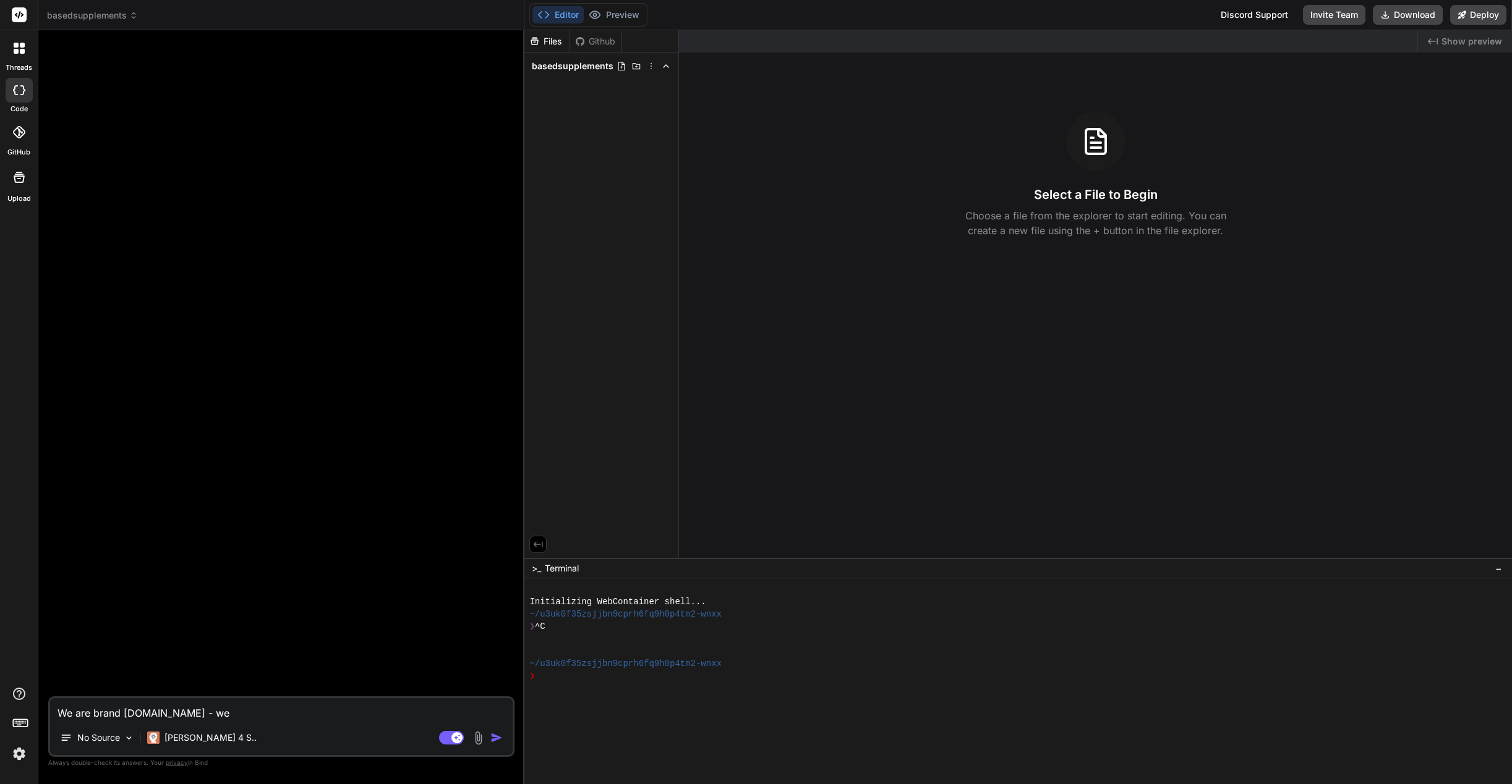
type textarea "x"
type textarea "We are brand [DOMAIN_NAME] - we ha"
type textarea "x"
type textarea "We are brand [DOMAIN_NAME] - we hav"
type textarea "x"
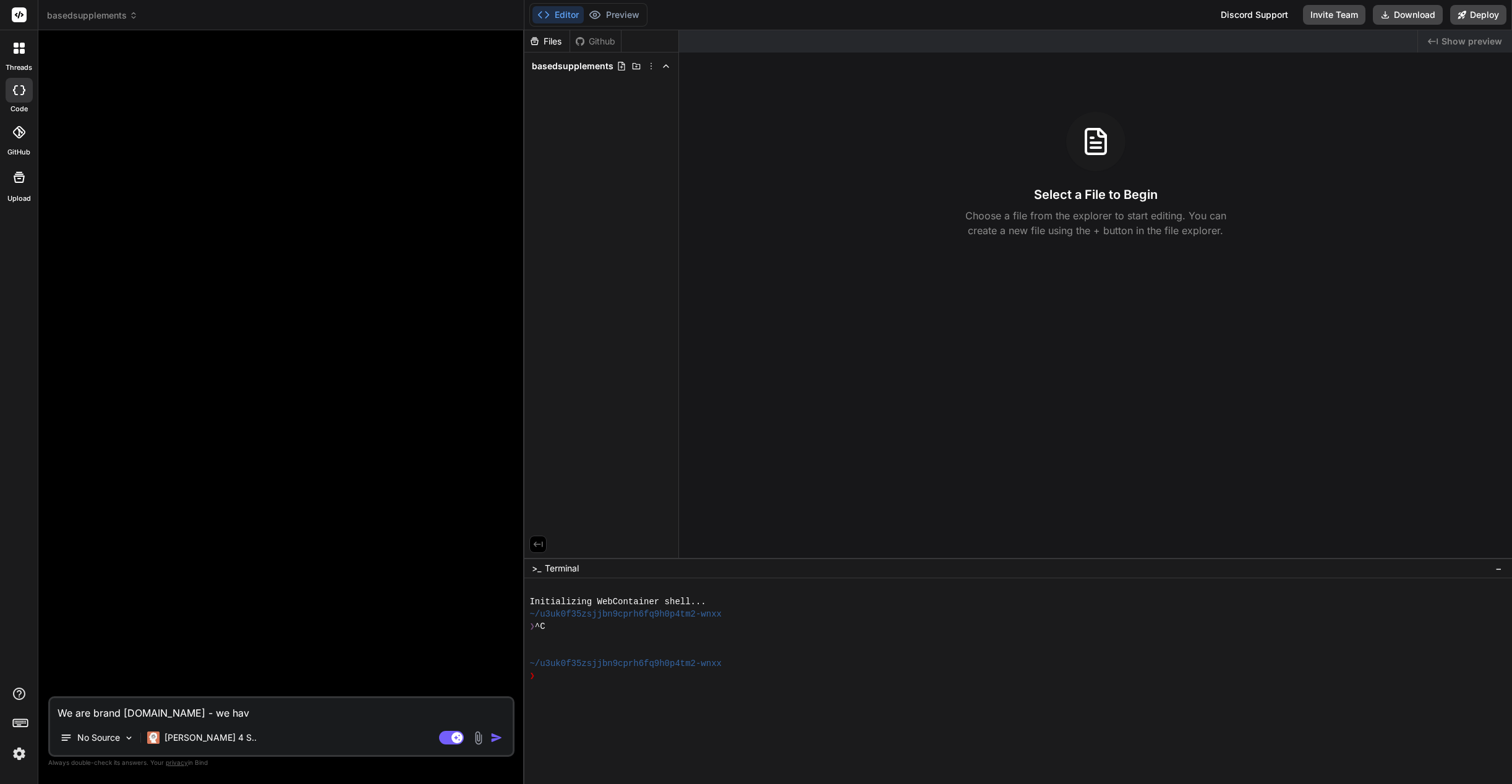
type textarea "We are brand [DOMAIN_NAME] - we have"
type textarea "x"
type textarea "We are brand [DOMAIN_NAME] - we have"
type textarea "x"
type textarea "We are brand [DOMAIN_NAME] - we have a"
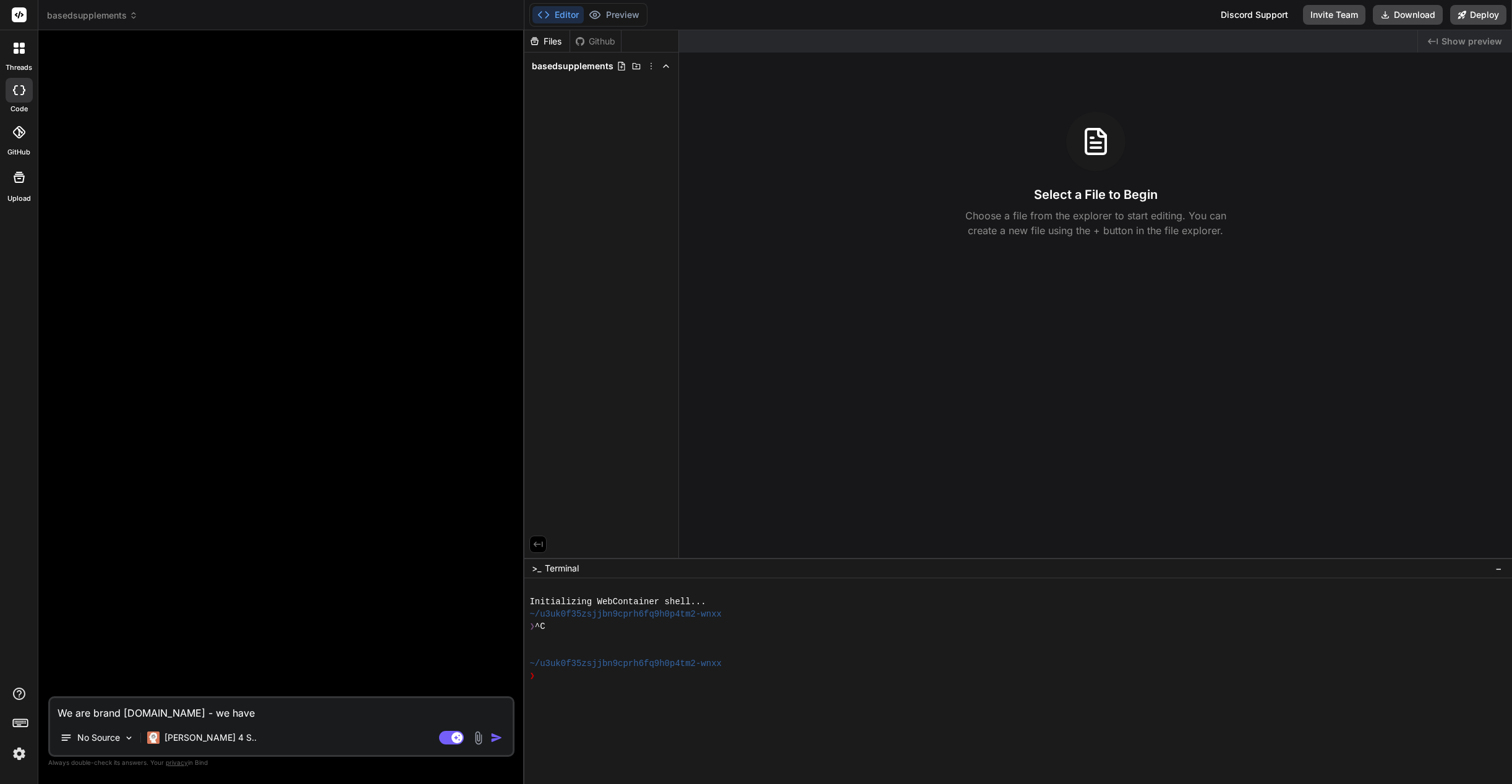
type textarea "x"
type textarea "We are brand [DOMAIN_NAME] - we have a"
type textarea "x"
type textarea "We are brand [DOMAIN_NAME] - we have a c"
type textarea "x"
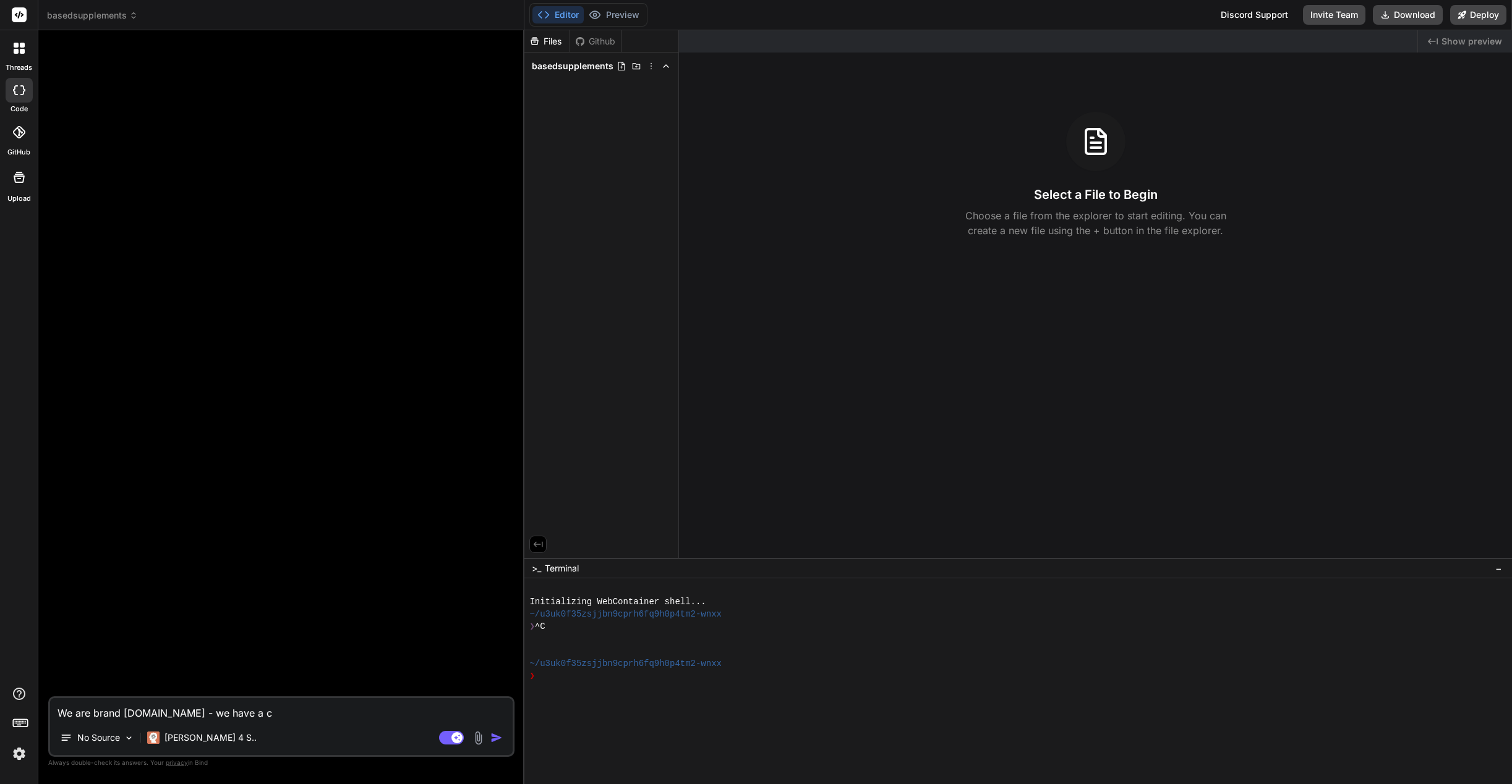
type textarea "We are brand [DOMAIN_NAME] - we have a co"
type textarea "x"
type textarea "We are brand [DOMAIN_NAME] - we have a com"
type textarea "x"
type textarea "We are brand [DOMAIN_NAME] - we have a comp"
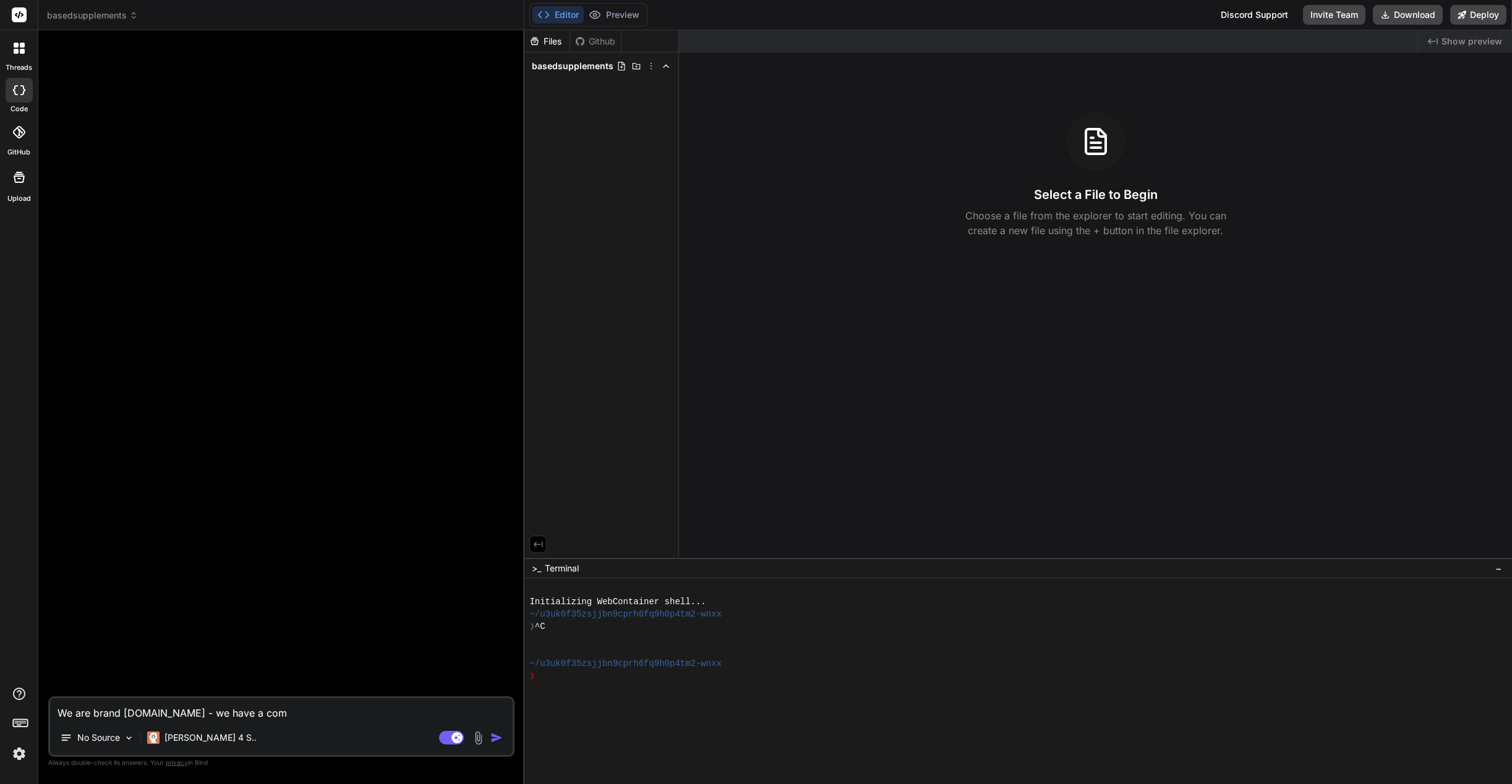
type textarea "x"
type textarea "We are brand [DOMAIN_NAME] - we have a compe"
type textarea "x"
type textarea "We are brand [DOMAIN_NAME] - we have a compet"
type textarea "x"
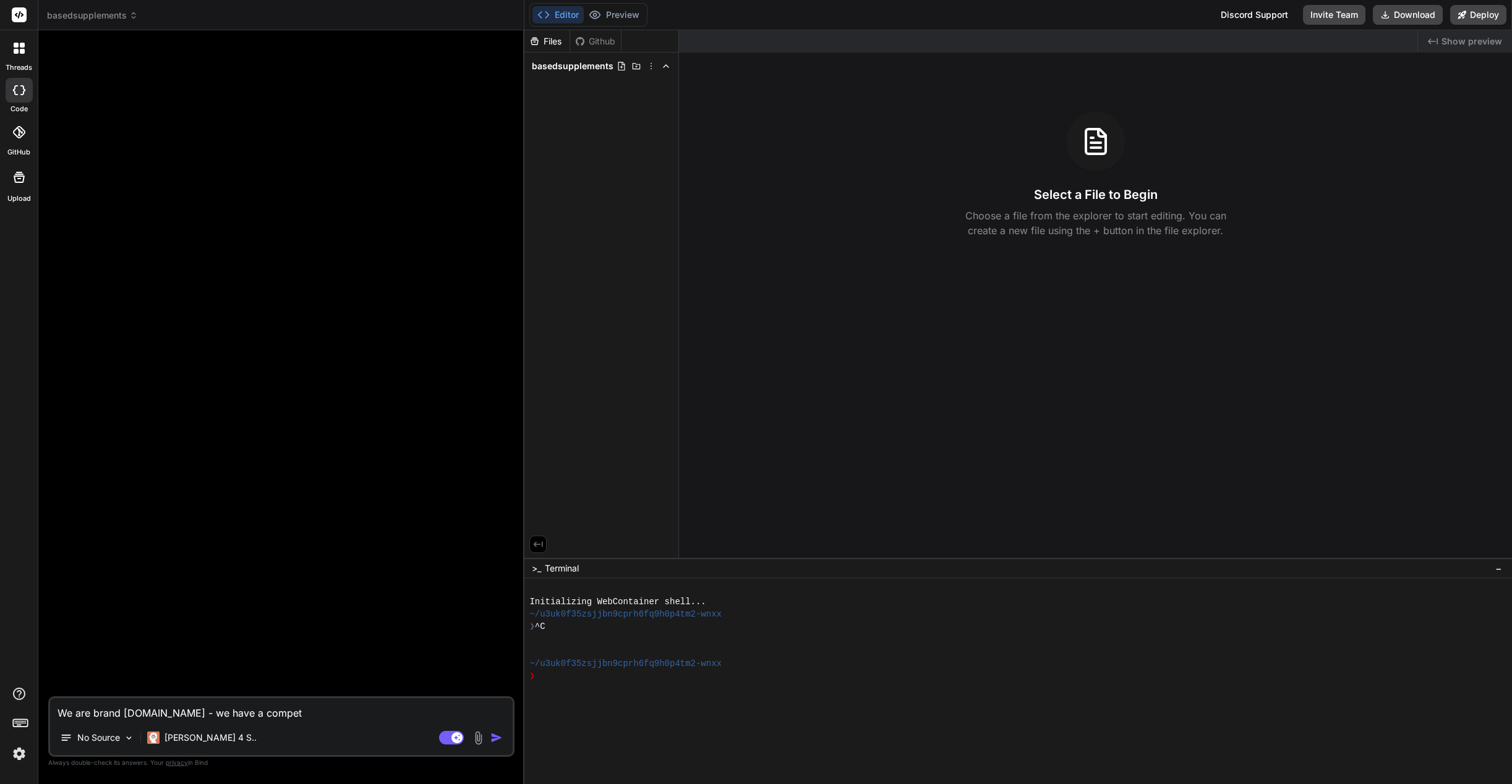
type textarea "We are brand [DOMAIN_NAME] - we have a competi"
type textarea "x"
type textarea "We are brand [DOMAIN_NAME] - we have a competit"
type textarea "x"
type textarea "We are brand [DOMAIN_NAME] - we have a competito"
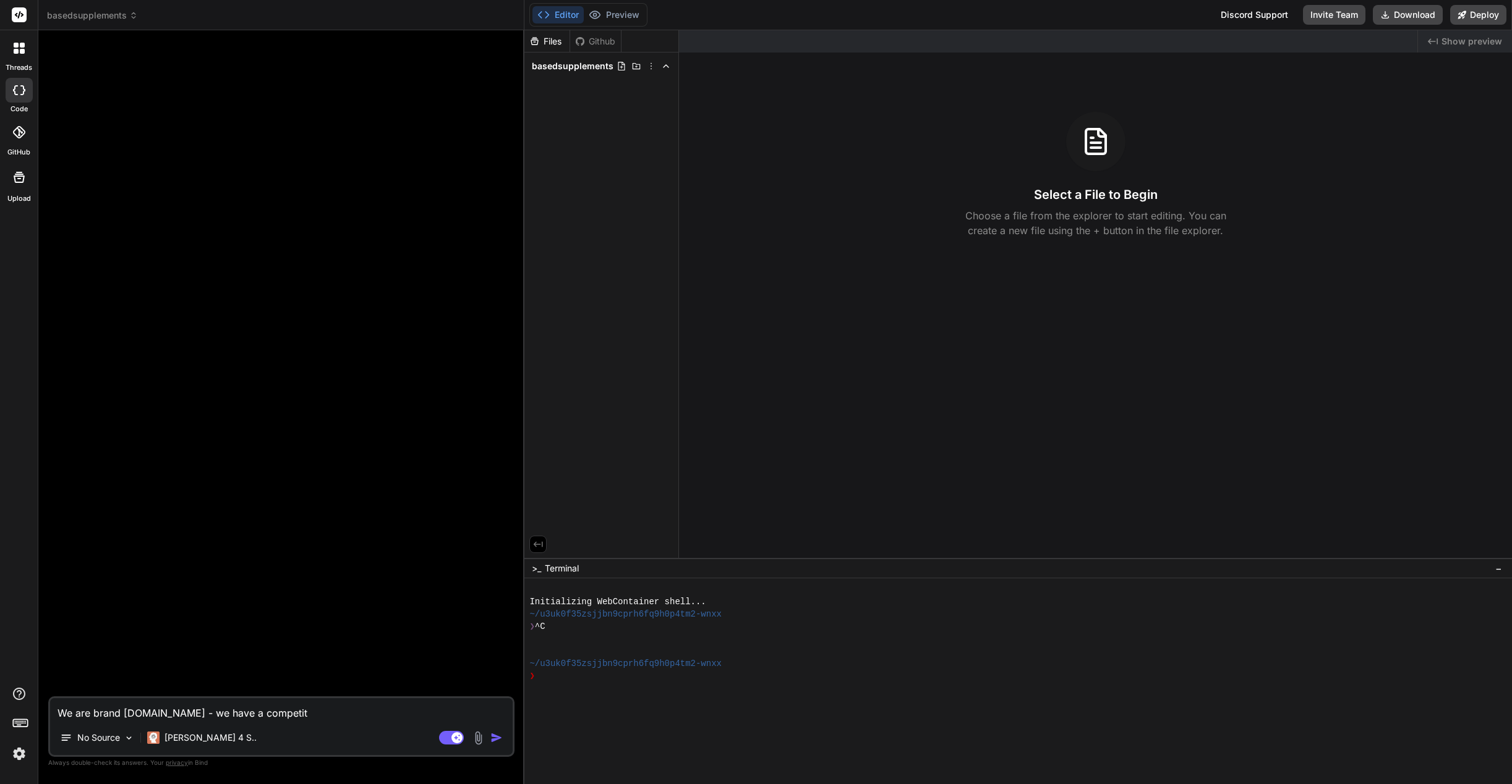
type textarea "x"
type textarea "We are brand [DOMAIN_NAME] - we have a competitor"
type textarea "x"
type textarea "We are brand [DOMAIN_NAME] - we have a competitor"
type textarea "x"
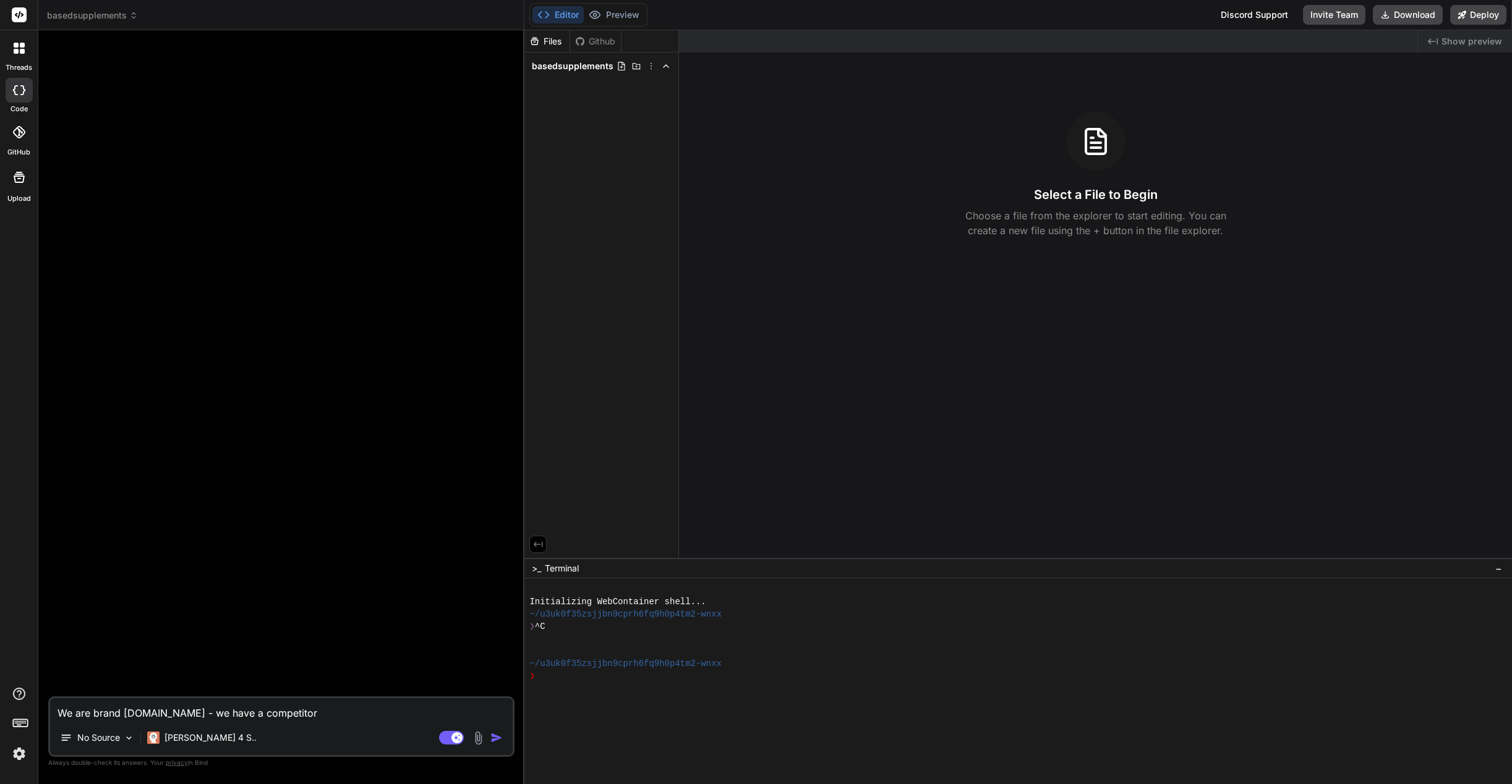
paste textarea "[URL][DOMAIN_NAME]"
type textarea "We are brand [DOMAIN_NAME] - we have a competitor [URL][DOMAIN_NAME]"
type textarea "x"
type textarea "We are brand [DOMAIN_NAME] - we have a competitor [URL][DOMAIN_NAME]"
type textarea "x"
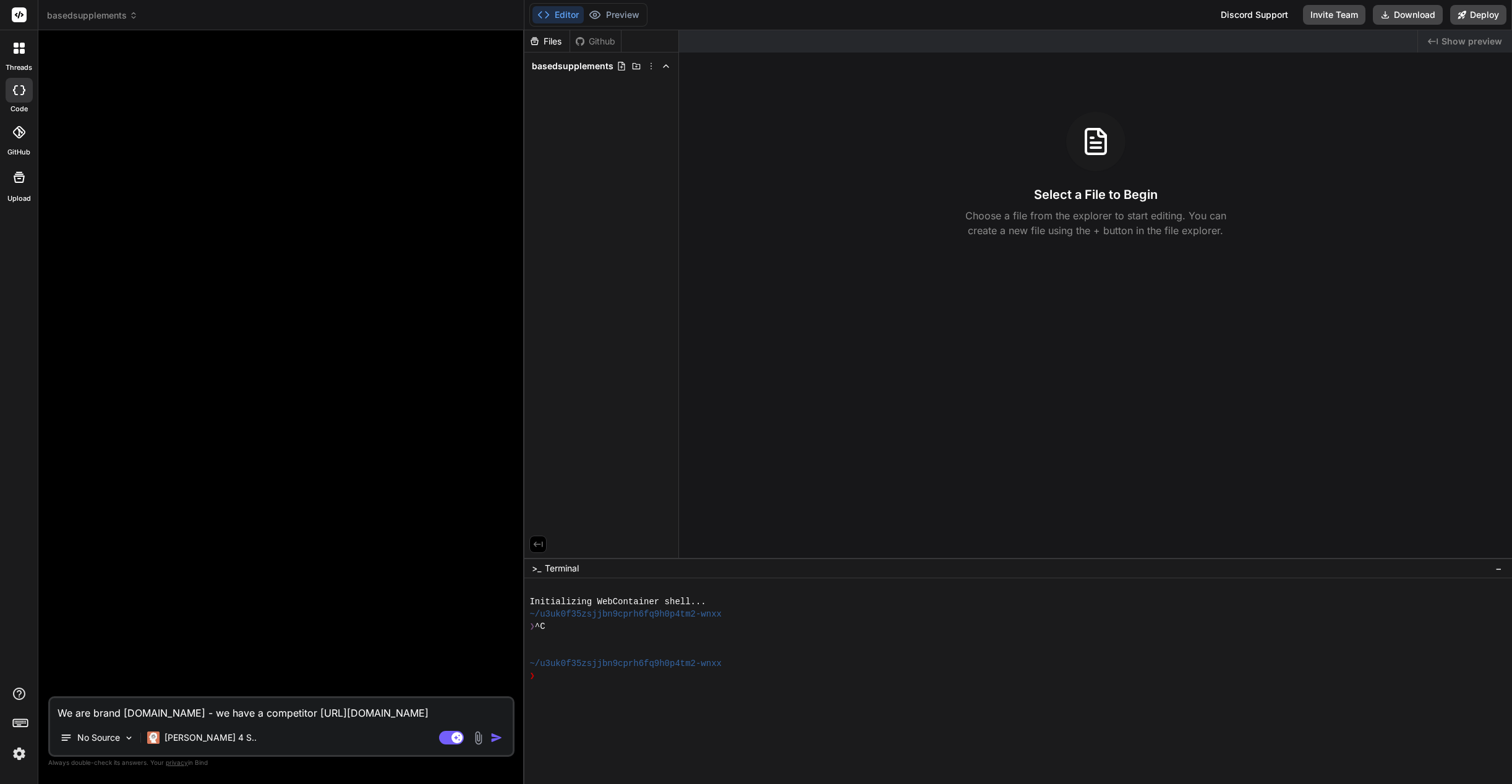
type textarea "We are brand [DOMAIN_NAME] - we have a competitor [URL][DOMAIN_NAME] t"
type textarea "x"
type textarea "We are brand [DOMAIN_NAME] - we have a competitor [URL][DOMAIN_NAME] th"
type textarea "x"
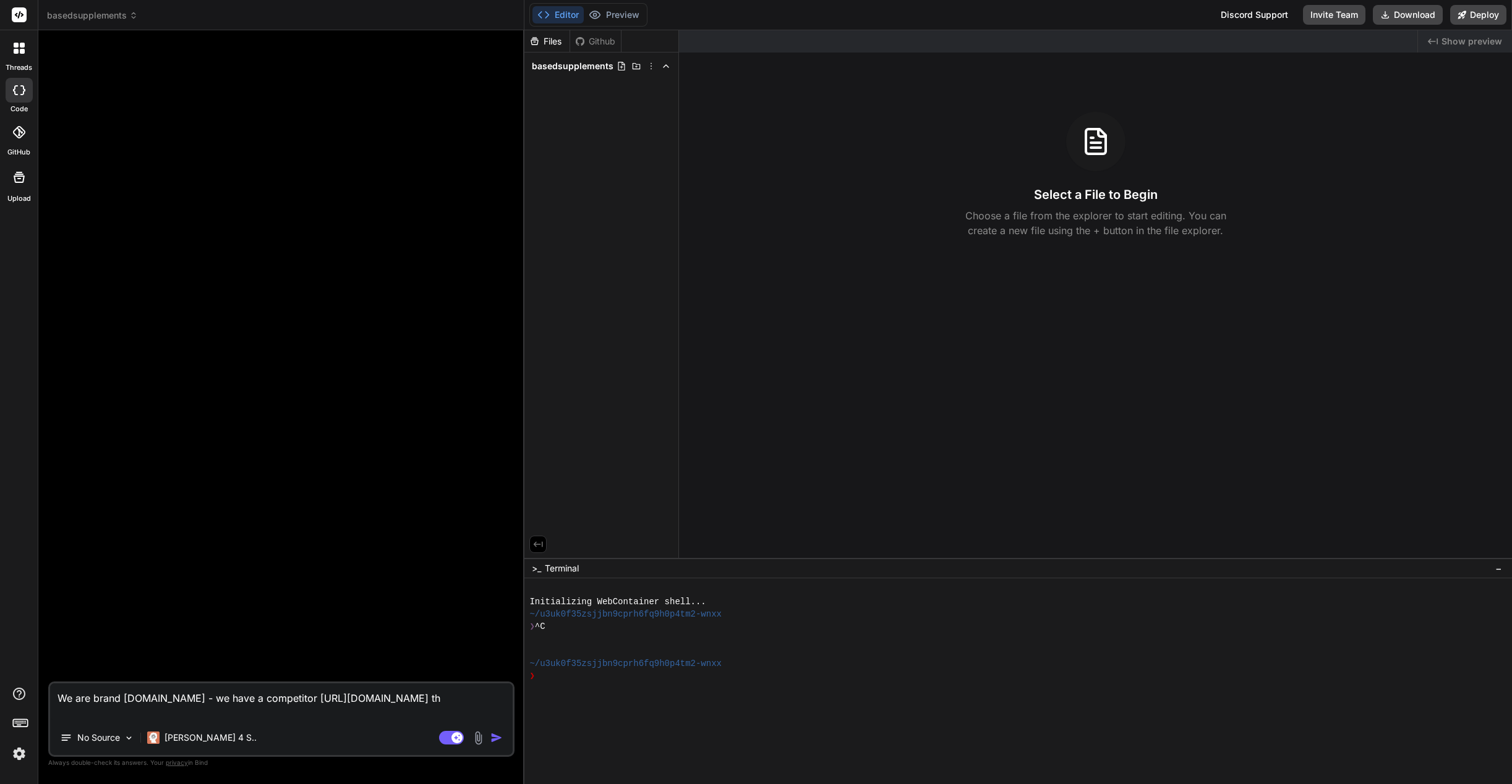
type textarea "We are brand [DOMAIN_NAME] - we have a competitor [URL][DOMAIN_NAME] tha"
type textarea "x"
type textarea "We are brand [DOMAIN_NAME] - we have a competitor [URL][DOMAIN_NAME] that"
type textarea "x"
type textarea "We are brand [DOMAIN_NAME] - we have a competitor [URL][DOMAIN_NAME] that"
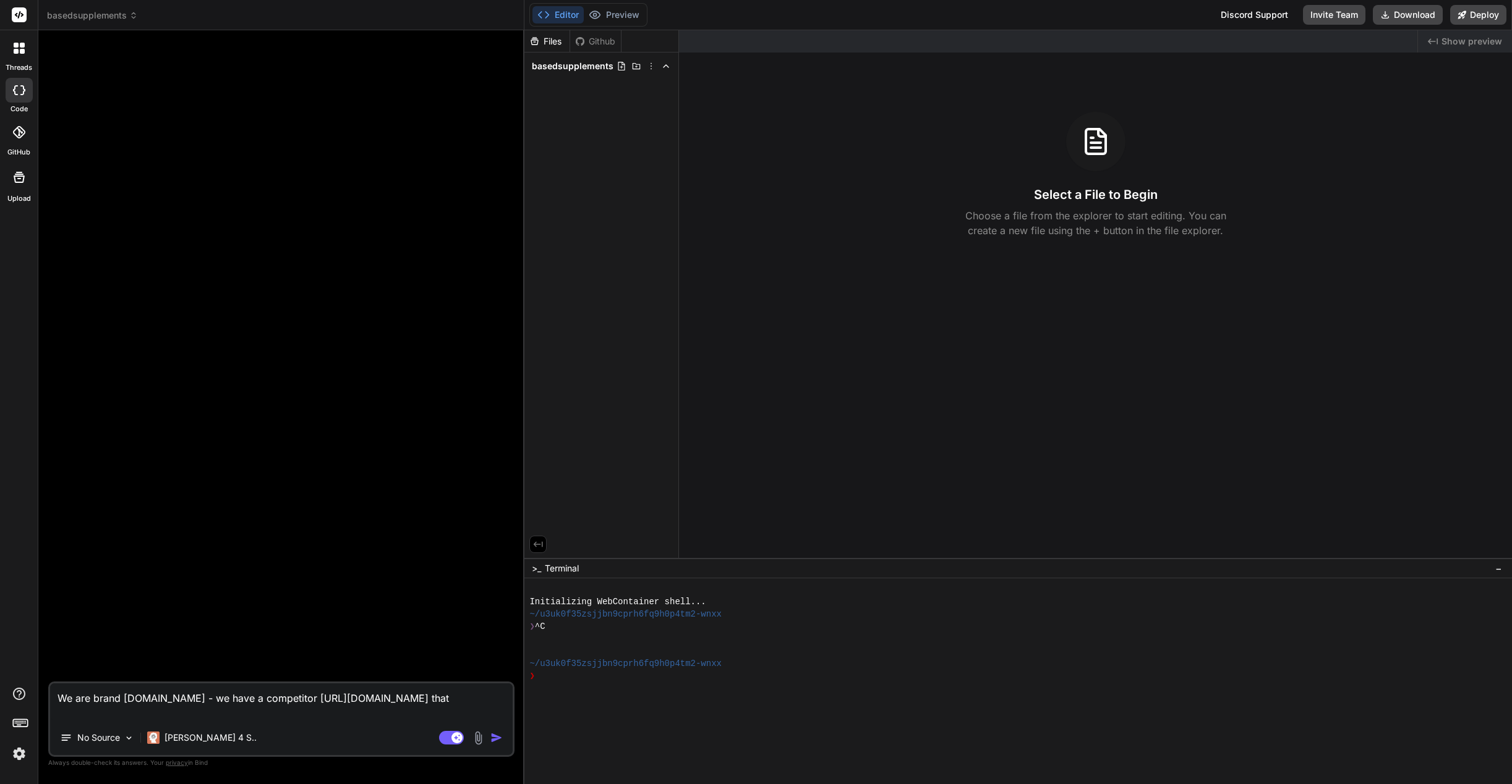
type textarea "x"
type textarea "We are brand [DOMAIN_NAME] - we have a competitor [URL][DOMAIN_NAME] that h"
type textarea "x"
type textarea "We are brand [DOMAIN_NAME] - we have a competitor [URL][DOMAIN_NAME] that ha"
type textarea "x"
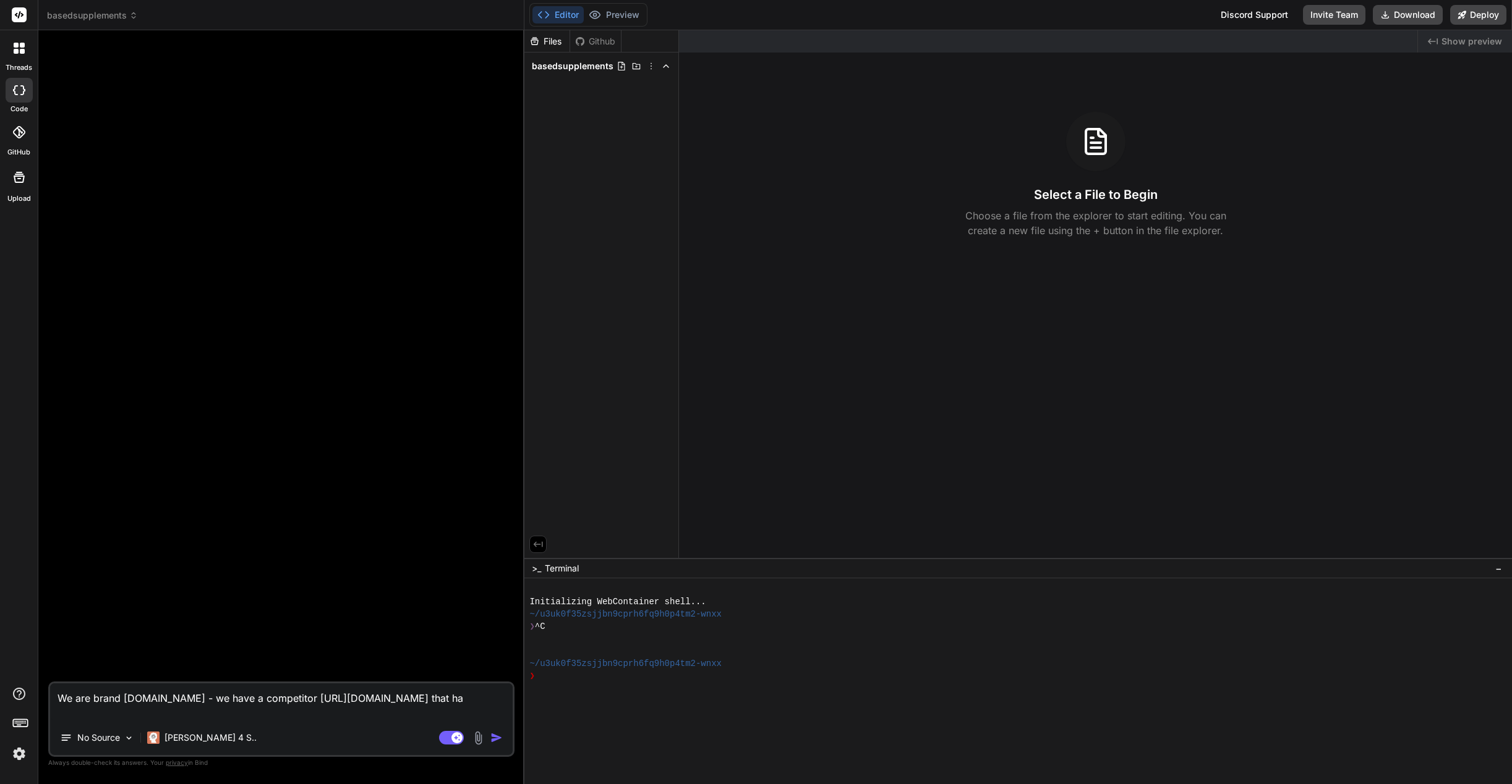
type textarea "We are brand [DOMAIN_NAME] - we have a competitor [URL][DOMAIN_NAME] that has"
type textarea "x"
type textarea "We are brand [DOMAIN_NAME] - we have a competitor [URL][DOMAIN_NAME] that has"
type textarea "x"
type textarea "We are brand [DOMAIN_NAME] - we have a competitor [URL][DOMAIN_NAME] that has a"
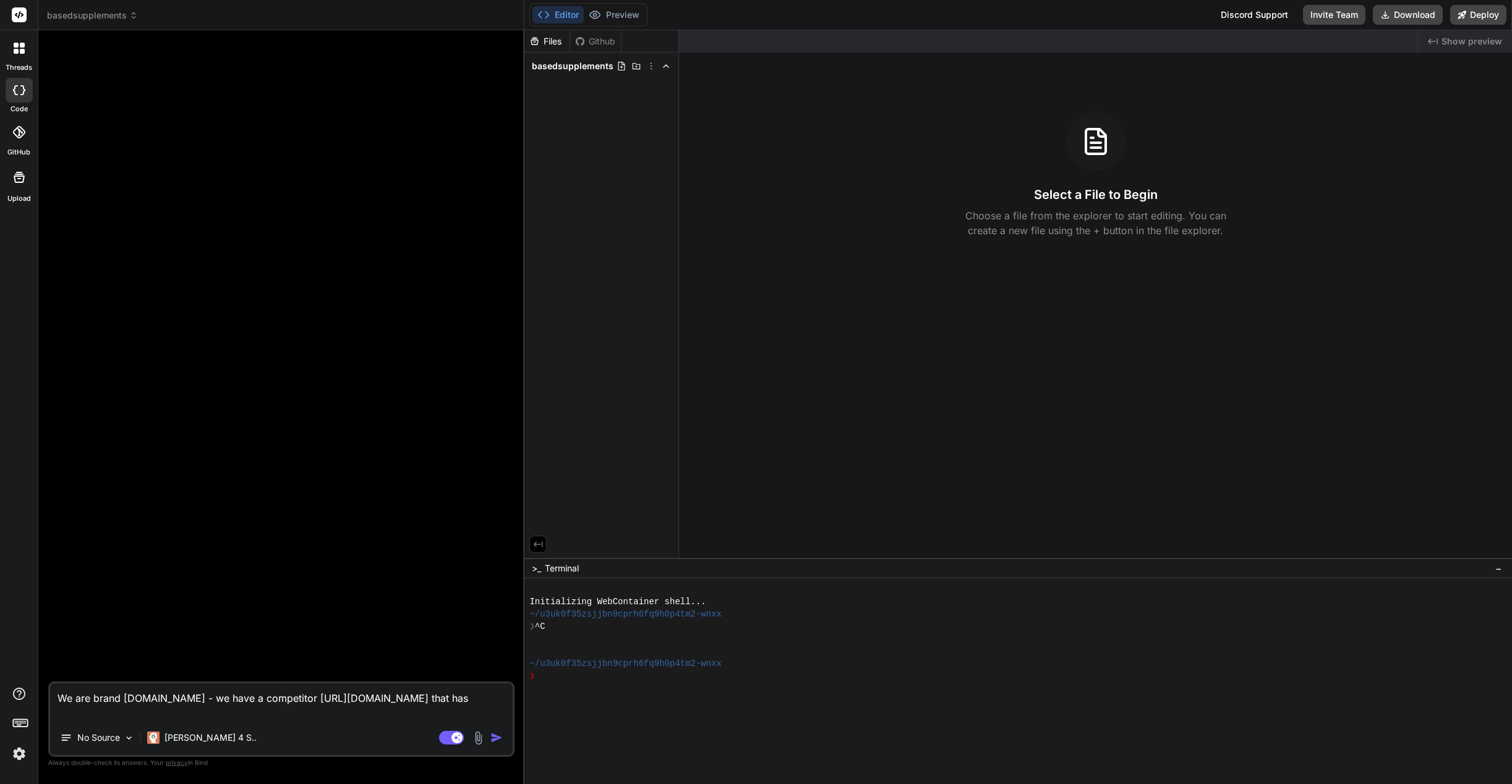
type textarea "x"
type textarea "We are brand [DOMAIN_NAME] - we have a competitor [URL][DOMAIN_NAME] that has a"
type textarea "x"
type textarea "We are brand [DOMAIN_NAME] - we have a competitor [URL][DOMAIN_NAME] that has a…"
type textarea "x"
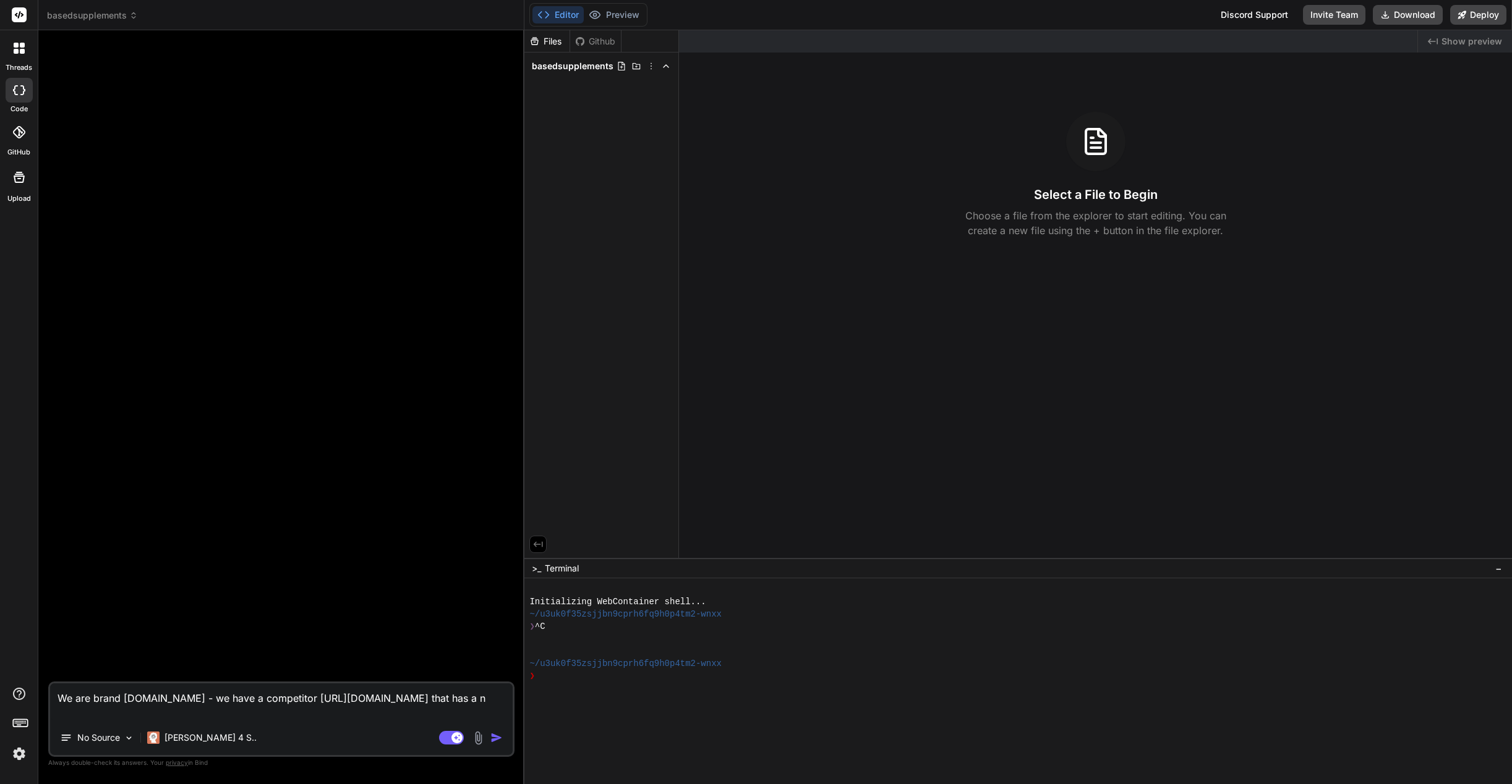
type textarea "We are brand [DOMAIN_NAME] - we have a competitor [URL][DOMAIN_NAME] that has a…"
type textarea "x"
type textarea "We are brand [DOMAIN_NAME] - we have a competitor [URL][DOMAIN_NAME] that has a…"
type textarea "x"
type textarea "We are brand [DOMAIN_NAME] - we have a competitor [URL][DOMAIN_NAME] that has a…"
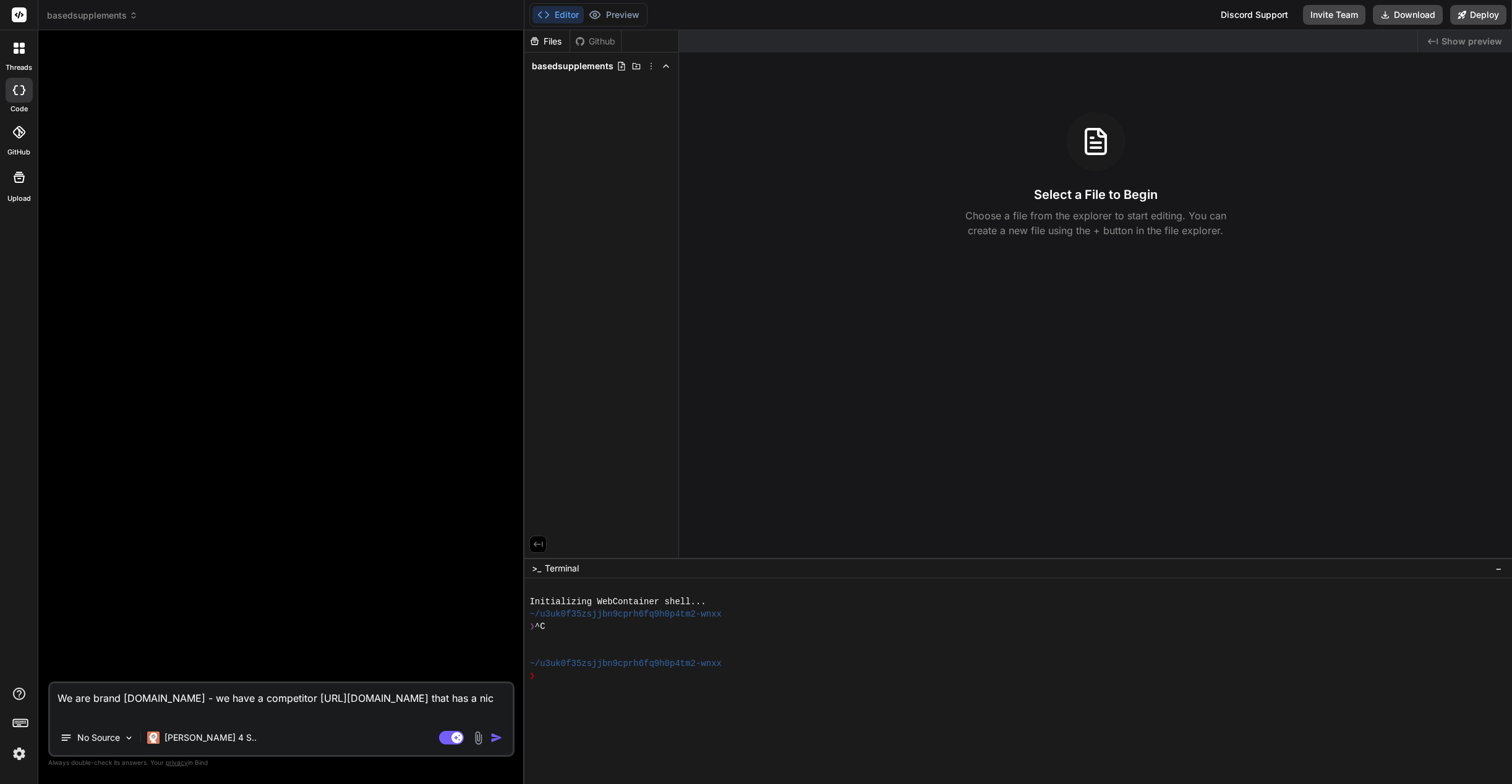
type textarea "x"
type textarea "We are brand [DOMAIN_NAME] - we have a competitor [URL][DOMAIN_NAME] that has a…"
type textarea "x"
type textarea "We are brand [DOMAIN_NAME] - we have a competitor [URL][DOMAIN_NAME] that has a…"
type textarea "x"
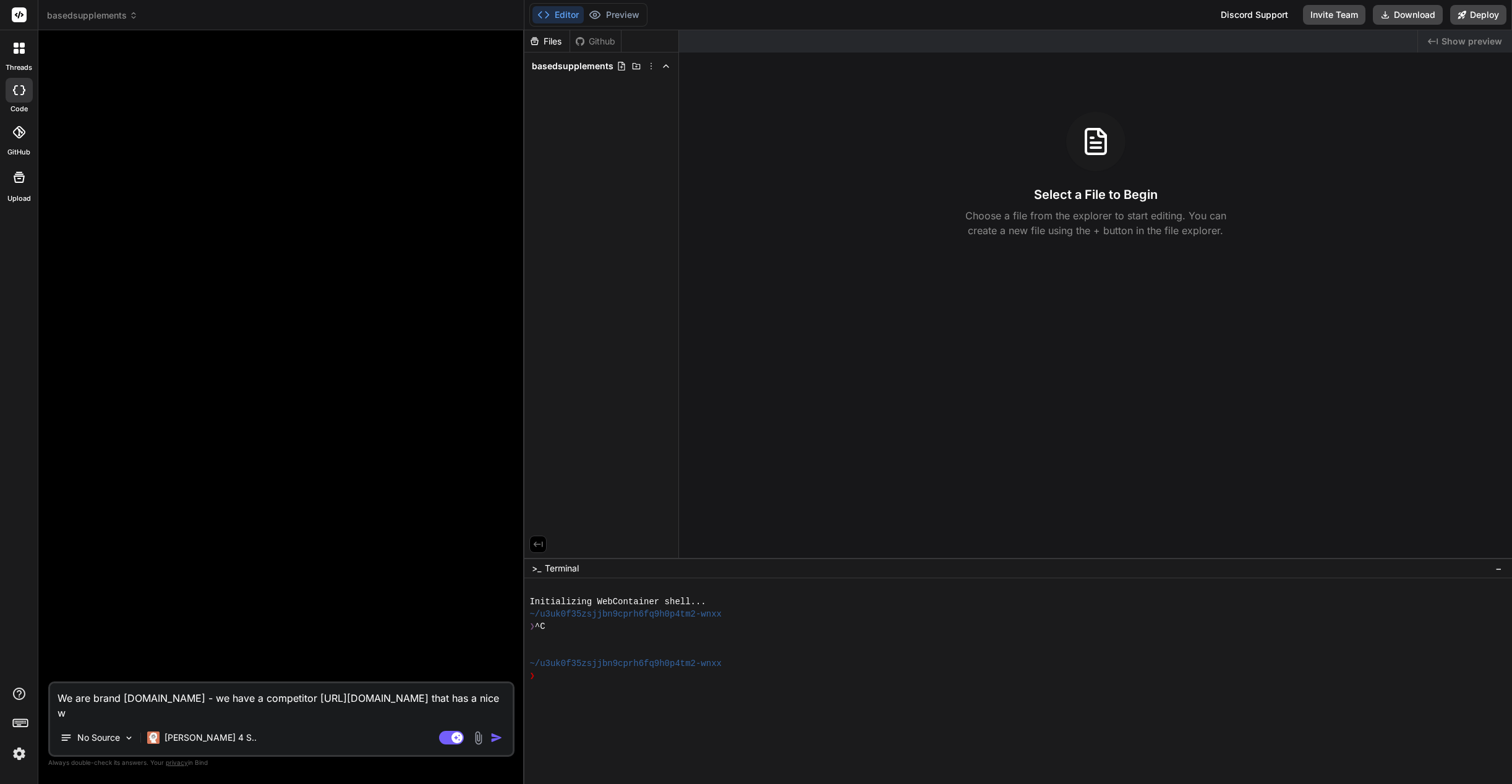
type textarea "We are brand [DOMAIN_NAME] - we have a competitor [URL][DOMAIN_NAME] that has a…"
type textarea "x"
type textarea "We are brand [DOMAIN_NAME] - we have a competitor [URL][DOMAIN_NAME] that has a…"
type textarea "x"
type textarea "We are brand [DOMAIN_NAME] - we have a competitor [URL][DOMAIN_NAME] that has a…"
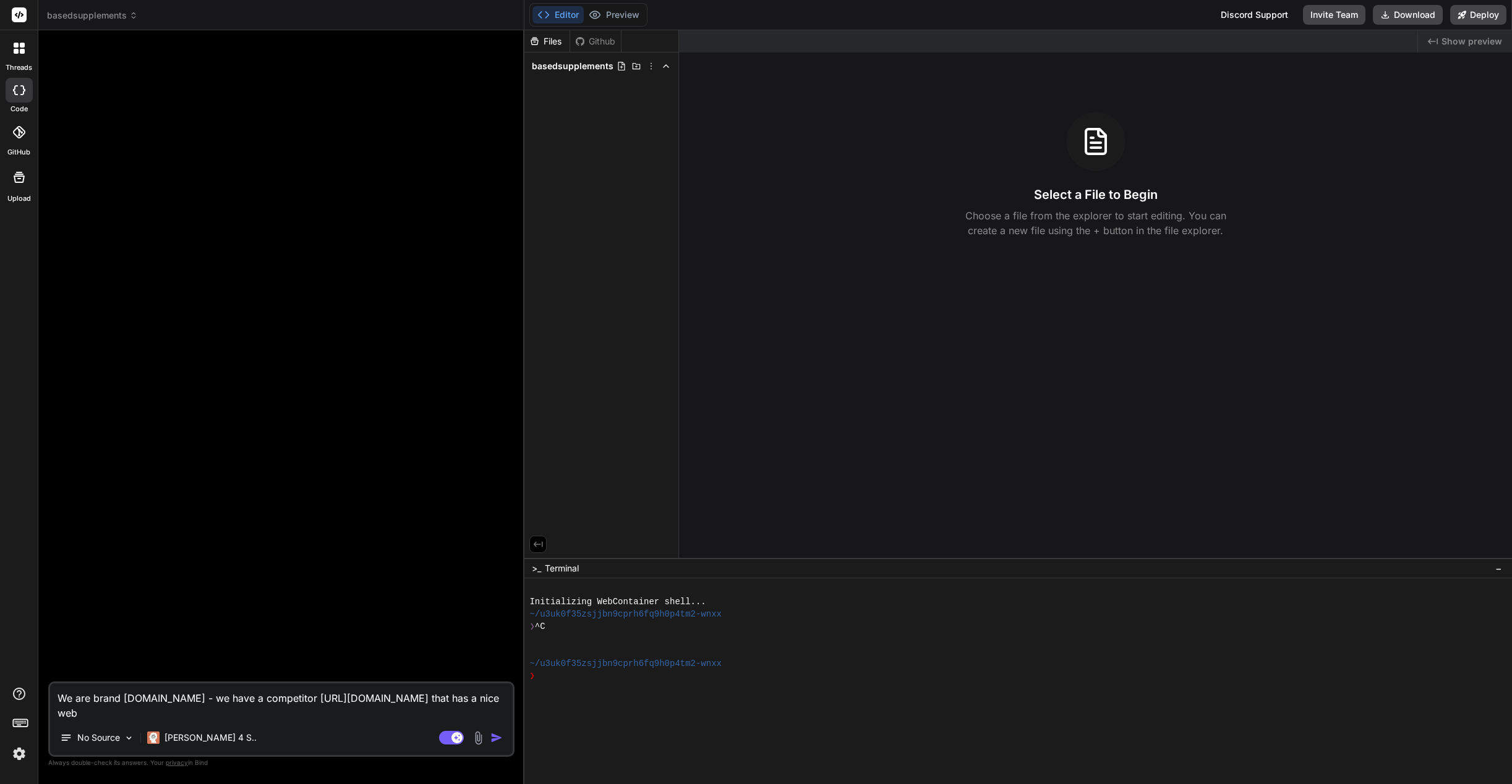
type textarea "x"
type textarea "We are brand [DOMAIN_NAME] - we have a competitor [URL][DOMAIN_NAME] that has a…"
type textarea "x"
type textarea "We are brand [DOMAIN_NAME] - we have a competitor [URL][DOMAIN_NAME] that has a…"
type textarea "x"
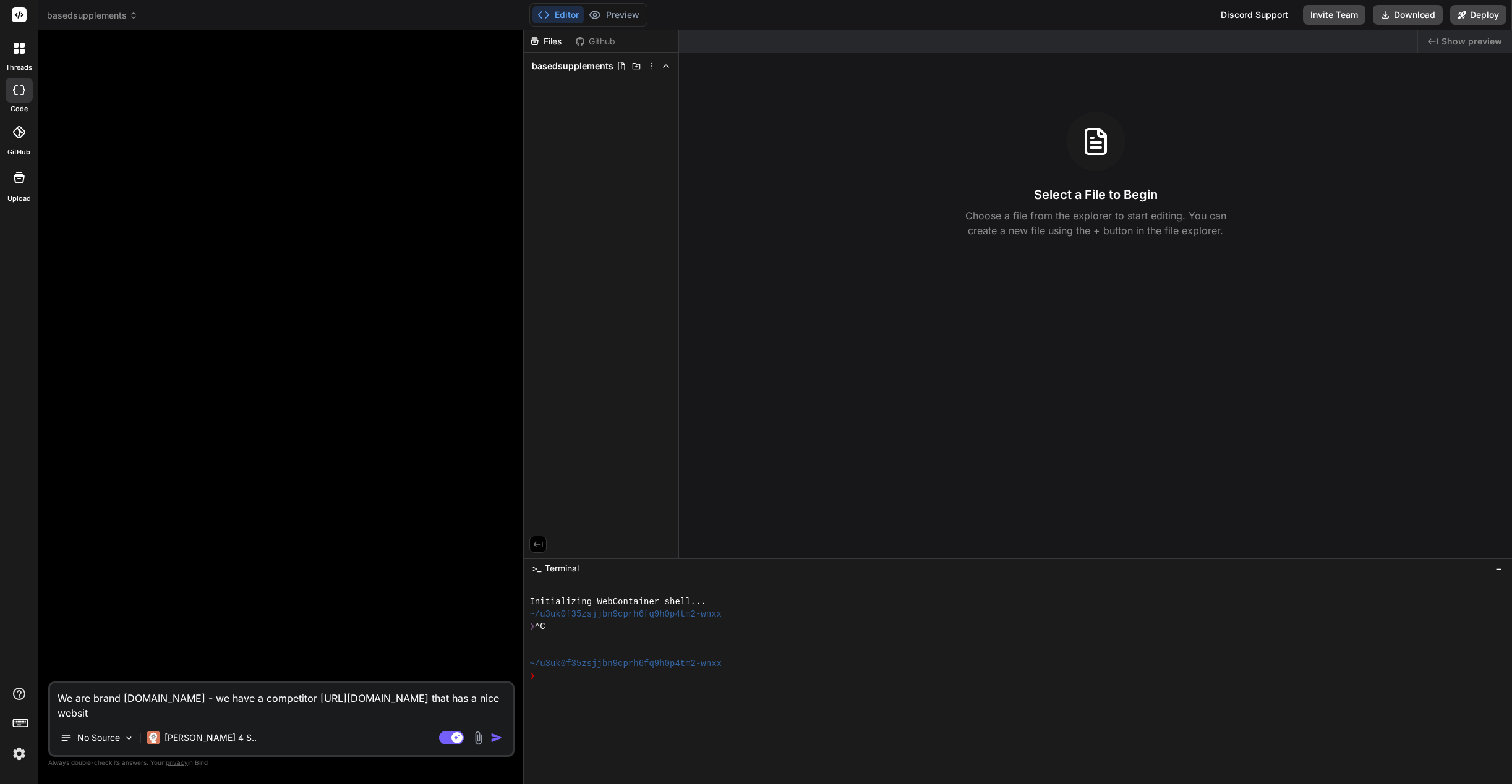
type textarea "We are brand [DOMAIN_NAME] - we have a competitor [URL][DOMAIN_NAME] that has a…"
type textarea "x"
type textarea "We are brand [DOMAIN_NAME] - we have a competitor [URL][DOMAIN_NAME] that has a…"
type textarea "x"
type textarea "We are brand [DOMAIN_NAME] - we have a competitor [URL][DOMAIN_NAME] that has a…"
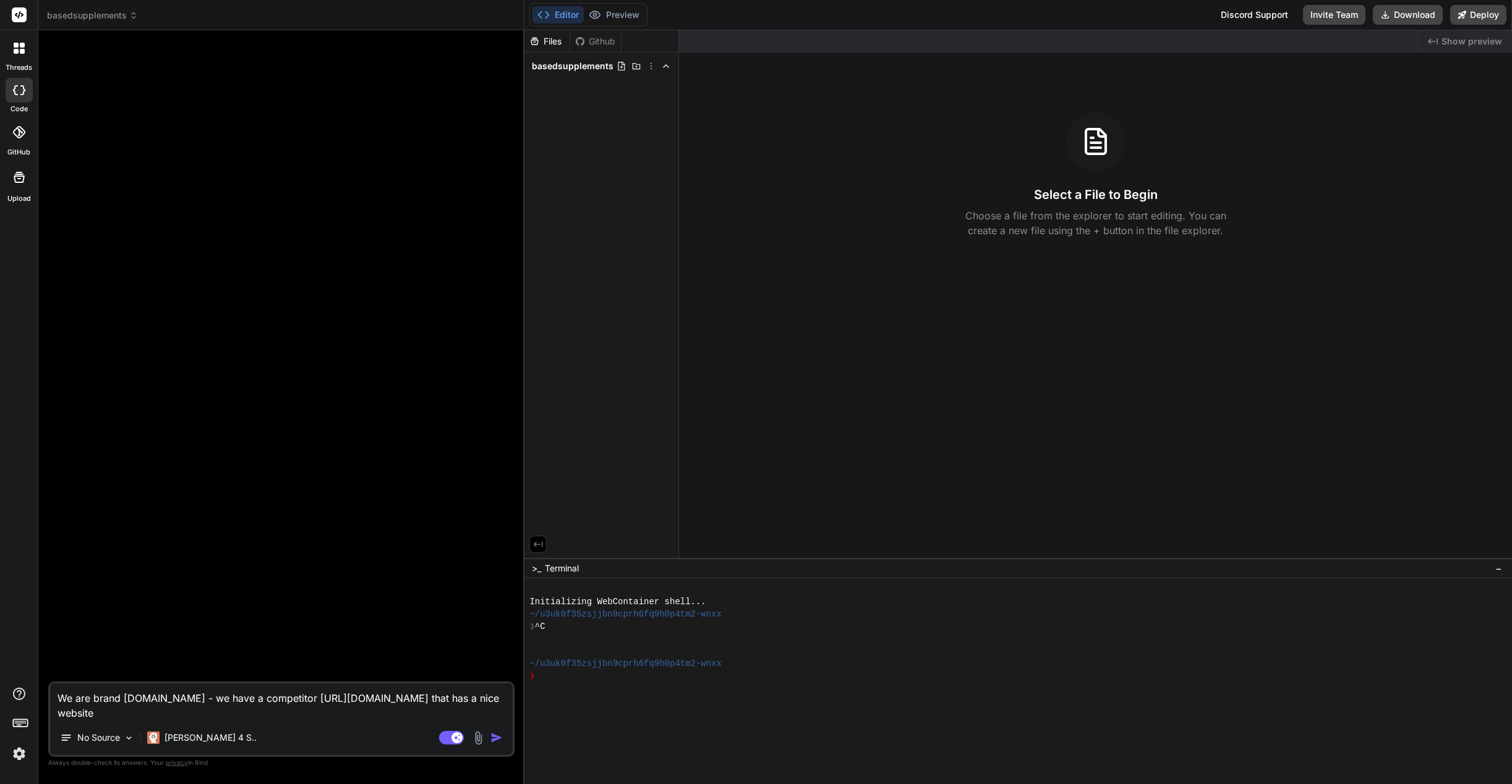
type textarea "x"
type textarea "We are brand [DOMAIN_NAME] - we have a competitor [URL][DOMAIN_NAME] that has a…"
type textarea "x"
type textarea "We are brand [DOMAIN_NAME] - we have a competitor [URL][DOMAIN_NAME] that has a…"
type textarea "x"
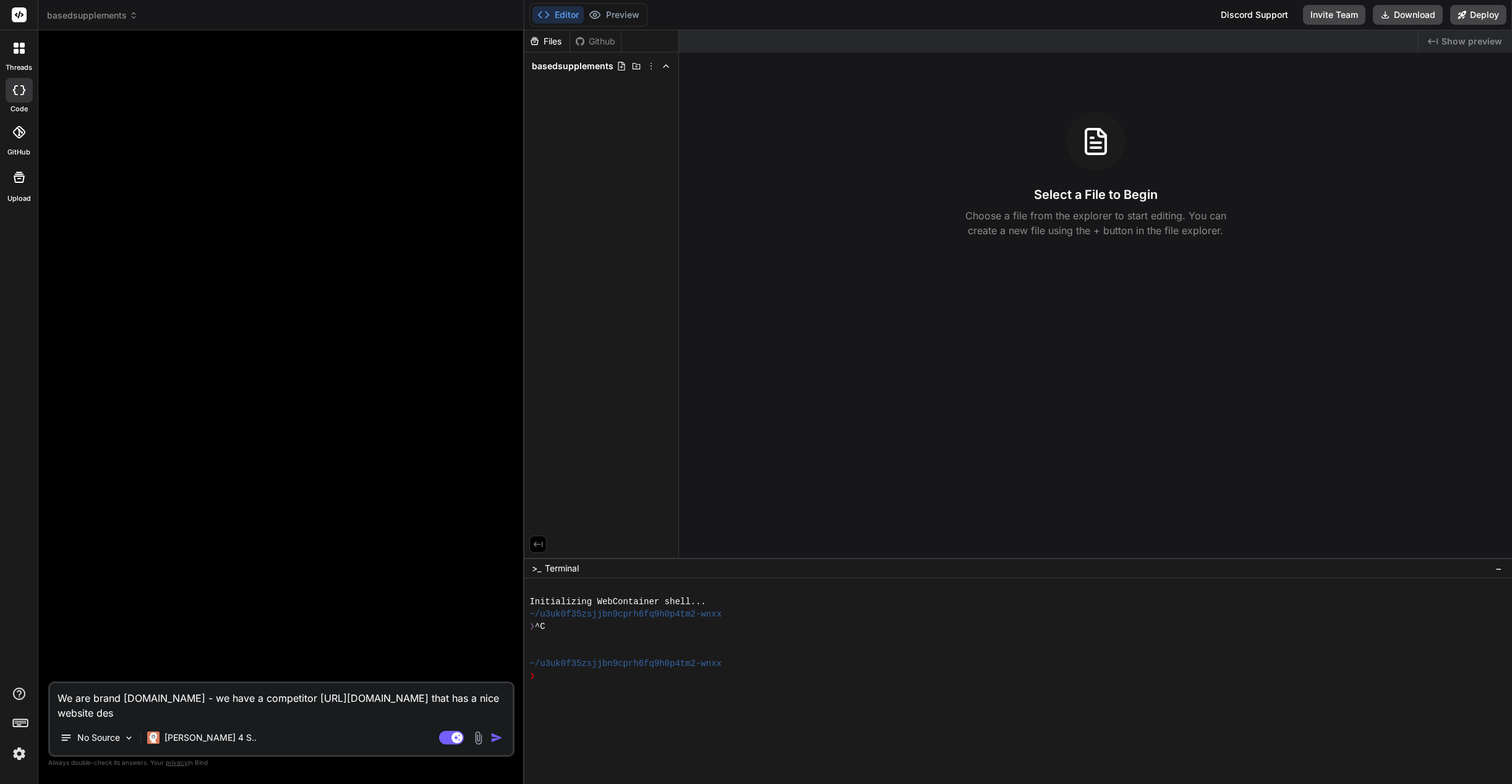
type textarea "We are brand [DOMAIN_NAME] - we have a competitor [URL][DOMAIN_NAME] that has a…"
type textarea "x"
type textarea "We are brand [DOMAIN_NAME] - we have a competitor [URL][DOMAIN_NAME] that has a…"
type textarea "x"
type textarea "We are brand [DOMAIN_NAME] - we have a competitor [URL][DOMAIN_NAME] that has a…"
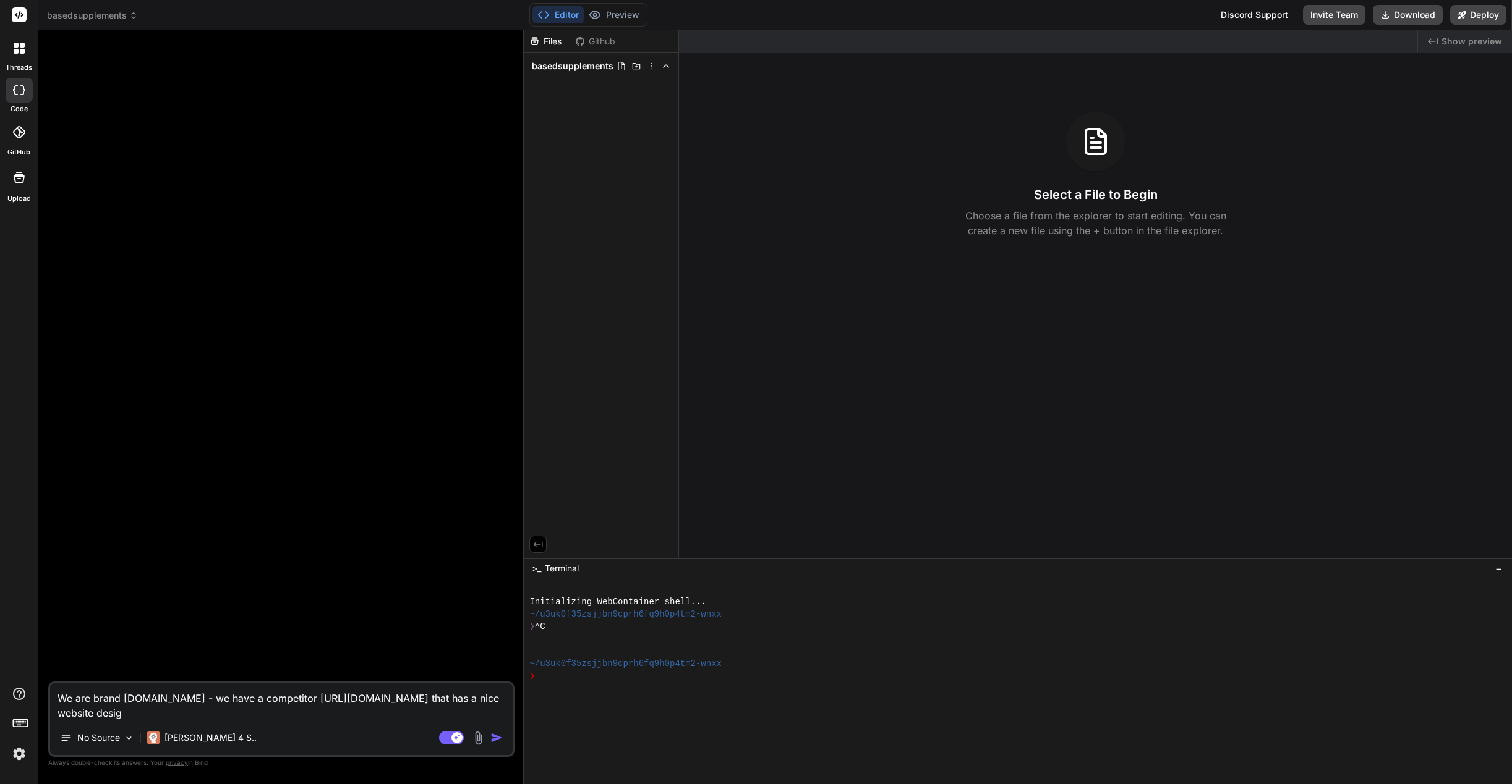
type textarea "x"
type textarea "We are brand [DOMAIN_NAME] - we have a competitor [URL][DOMAIN_NAME] that has a…"
type textarea "x"
type textarea "We are brand [DOMAIN_NAME] - we have a competitor [URL][DOMAIN_NAME] that has a…"
type textarea "x"
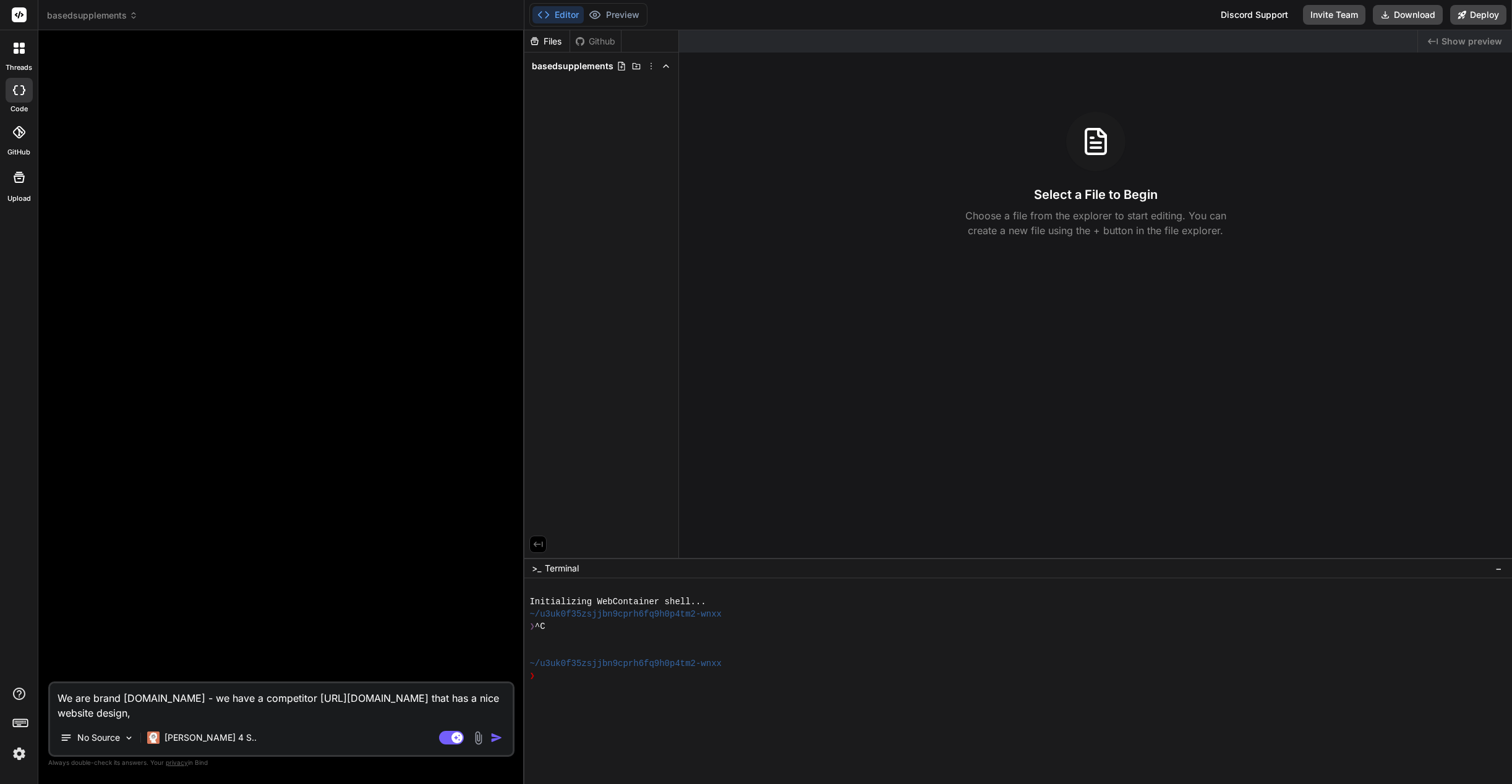
type textarea "We are brand [DOMAIN_NAME] - we have a competitor [URL][DOMAIN_NAME] that has a…"
type textarea "x"
type textarea "We are brand [DOMAIN_NAME] - we have a competitor [URL][DOMAIN_NAME] that has a…"
type textarea "x"
type textarea "We are brand [DOMAIN_NAME] - we have a competitor [URL][DOMAIN_NAME] that has a…"
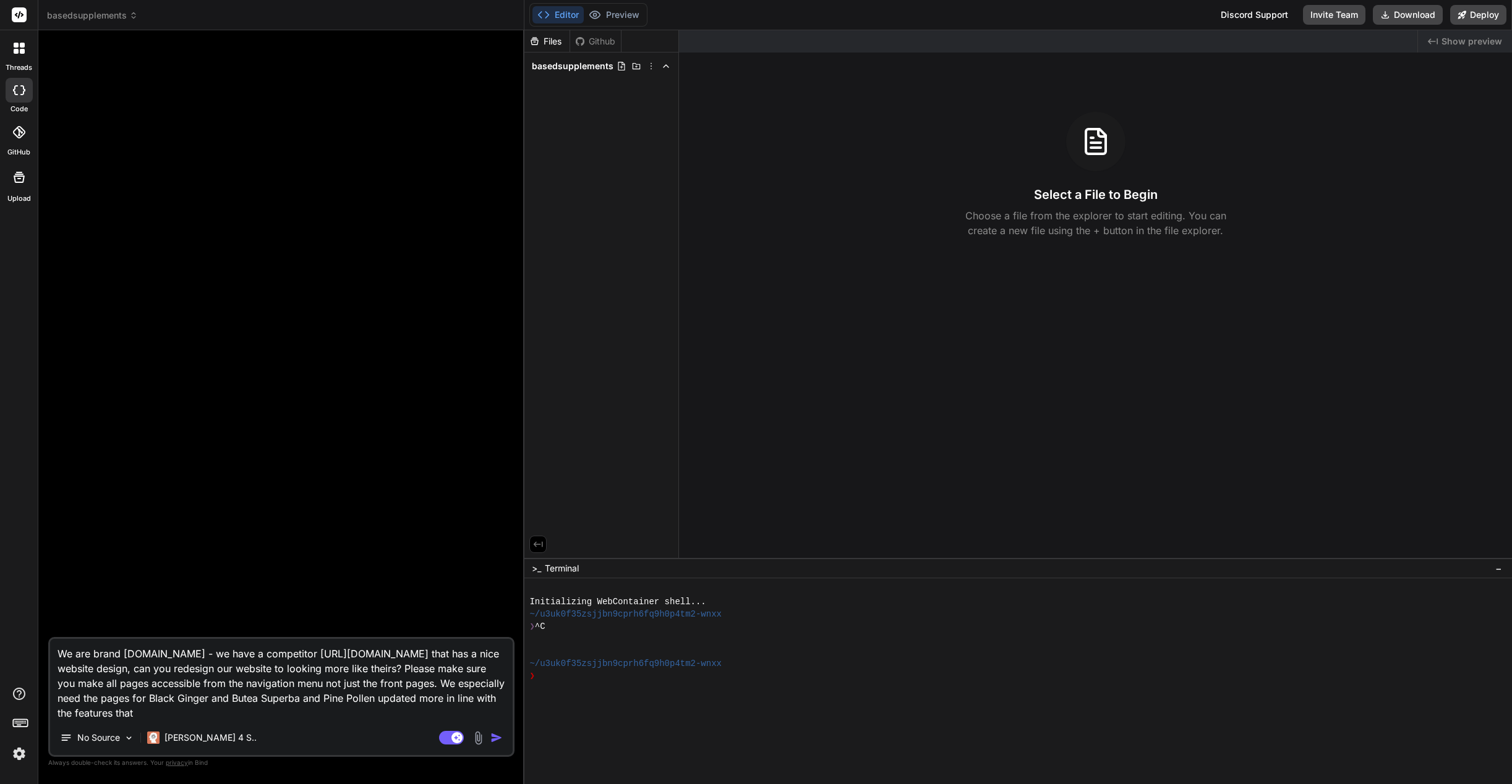
paste textarea "[URL][DOMAIN_NAME]"
click at [500, 740] on img "button" at bounding box center [496, 738] width 13 height 13
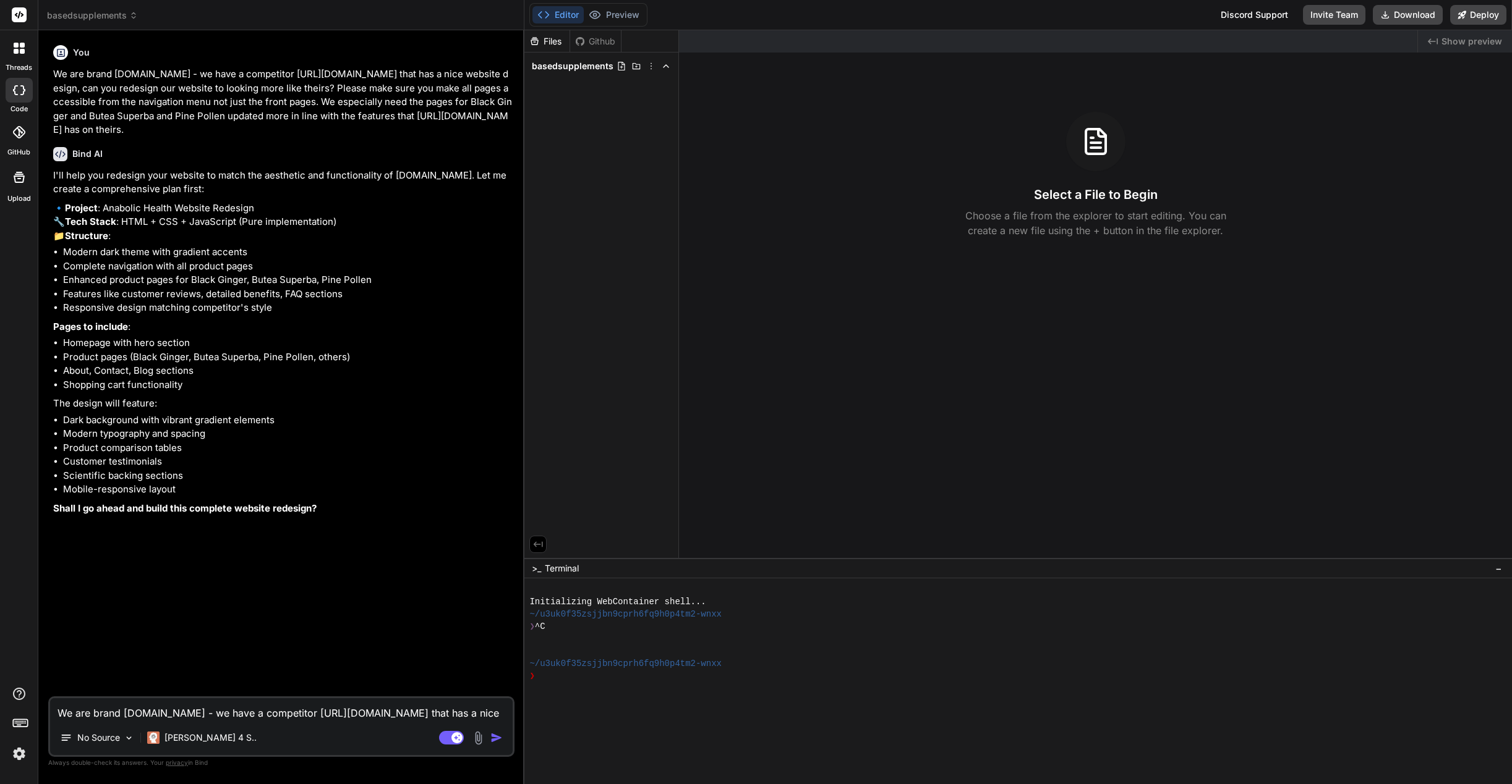
click at [270, 702] on textarea "We are brand [DOMAIN_NAME] - we have a competitor [URL][DOMAIN_NAME] that has a…" at bounding box center [281, 710] width 462 height 22
paste textarea "[URL][DOMAIN_NAME]"
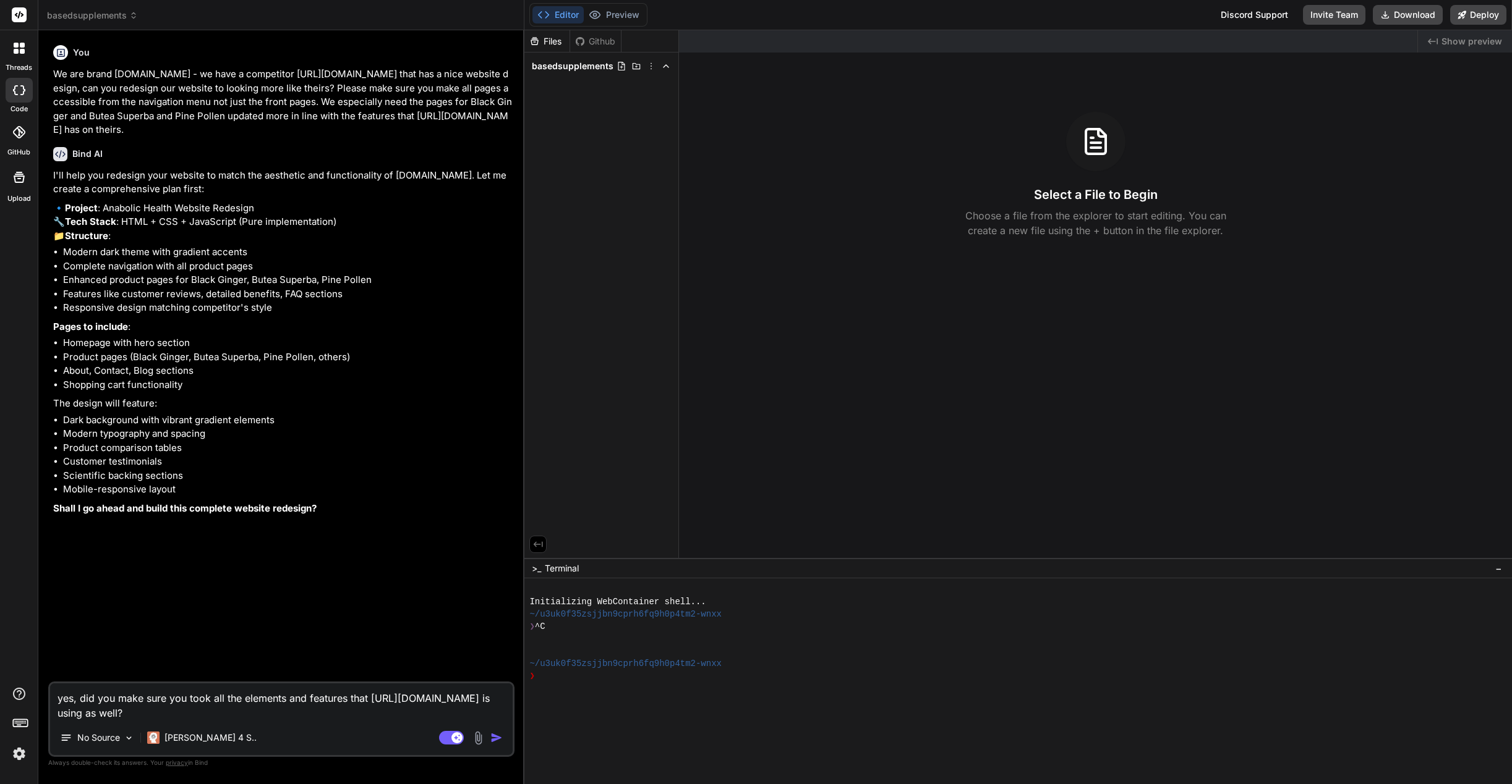
click at [493, 737] on img "button" at bounding box center [496, 738] width 13 height 13
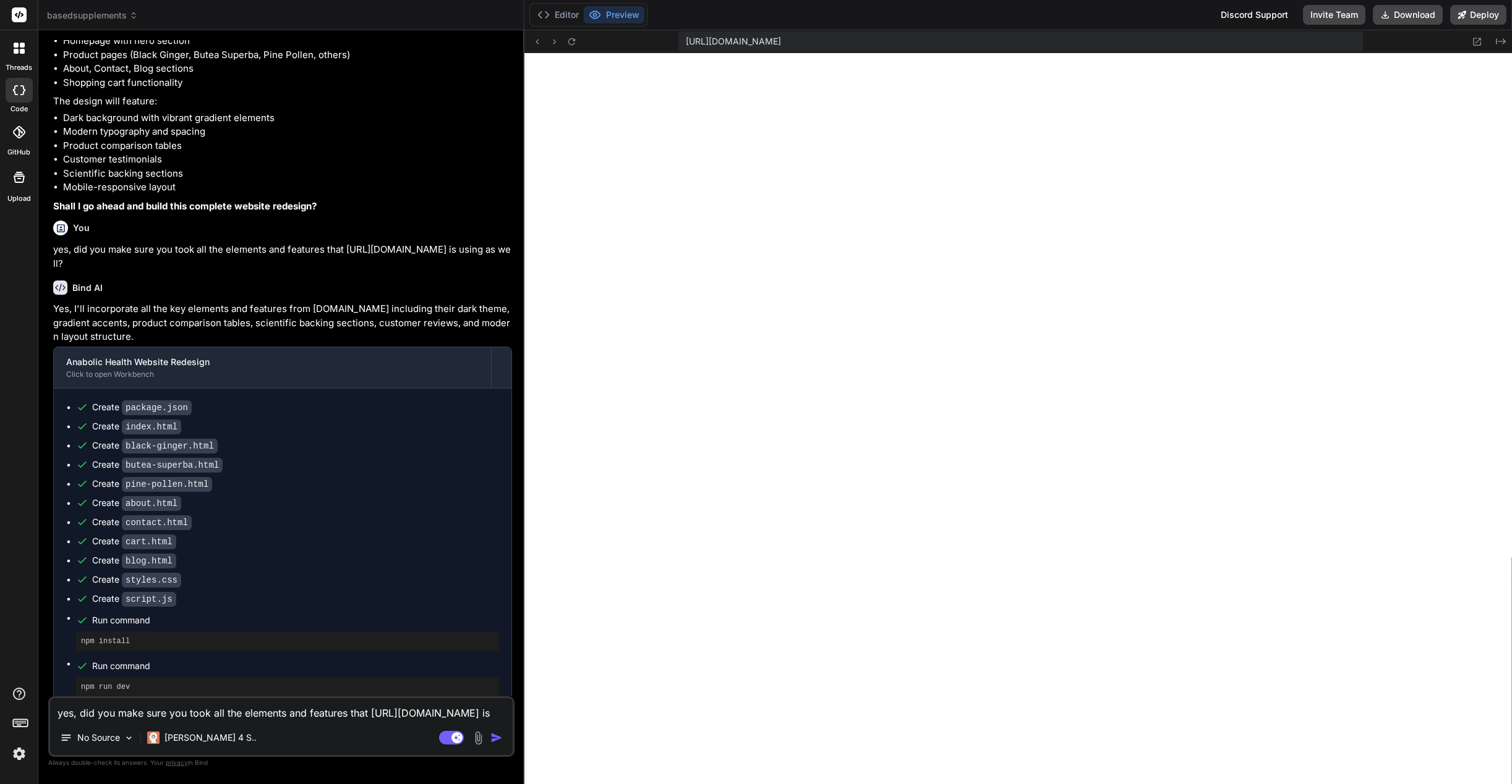
scroll to position [766, 0]
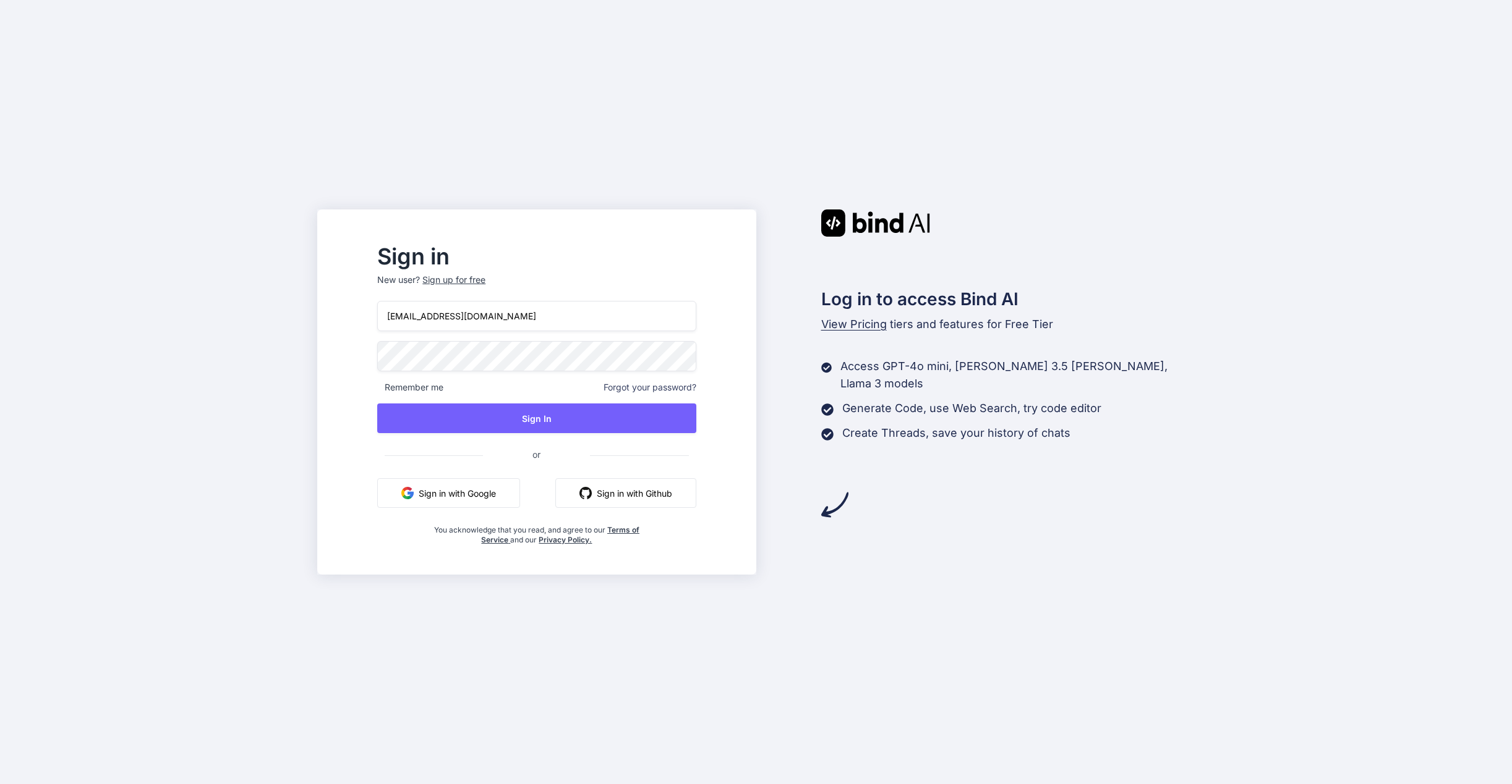
click at [377, 301] on div at bounding box center [377, 301] width 0 height 0
type input "[PERSON_NAME][EMAIL_ADDRESS][DOMAIN_NAME]"
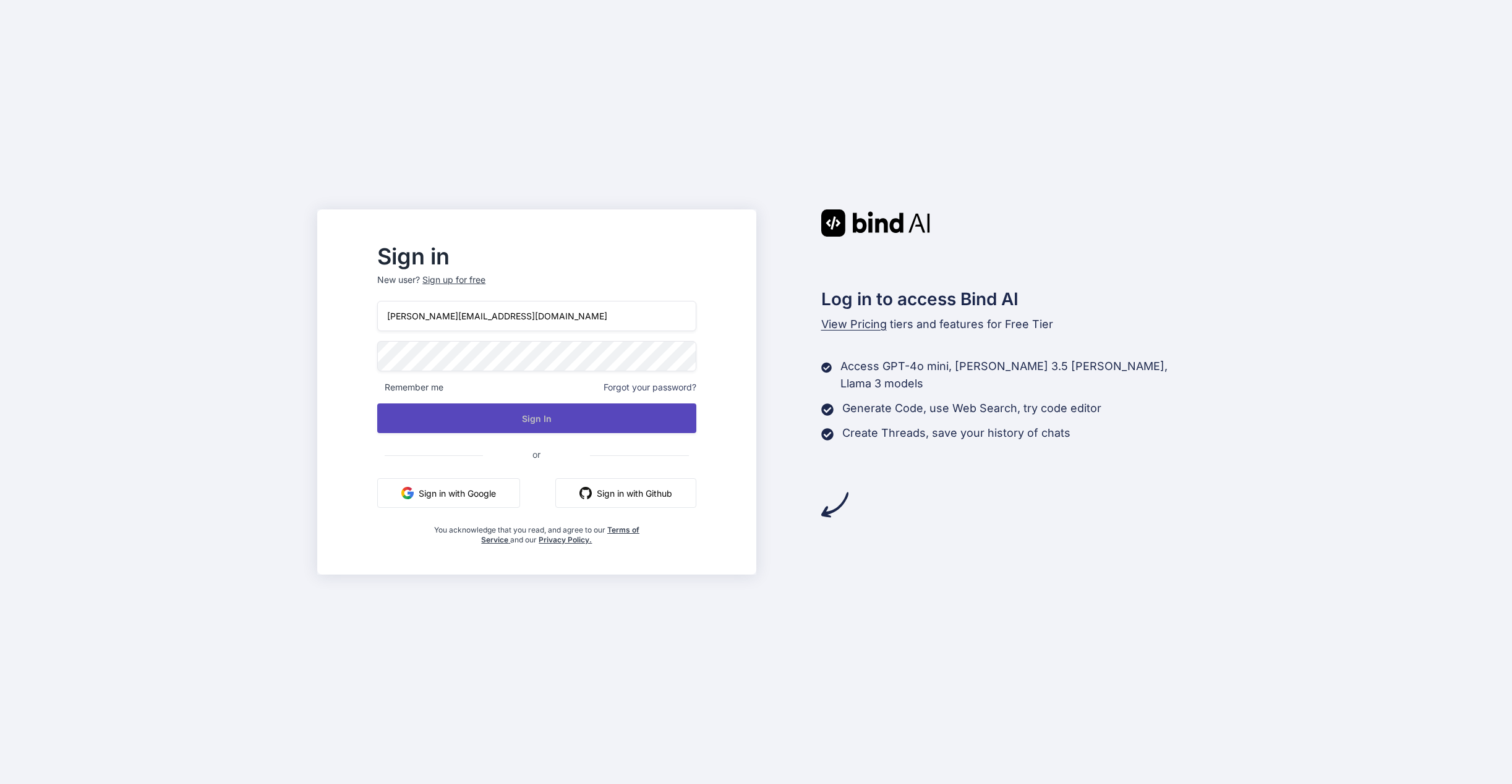
click at [568, 422] on button "Sign In" at bounding box center [536, 419] width 318 height 30
